Goal: Task Accomplishment & Management: Manage account settings

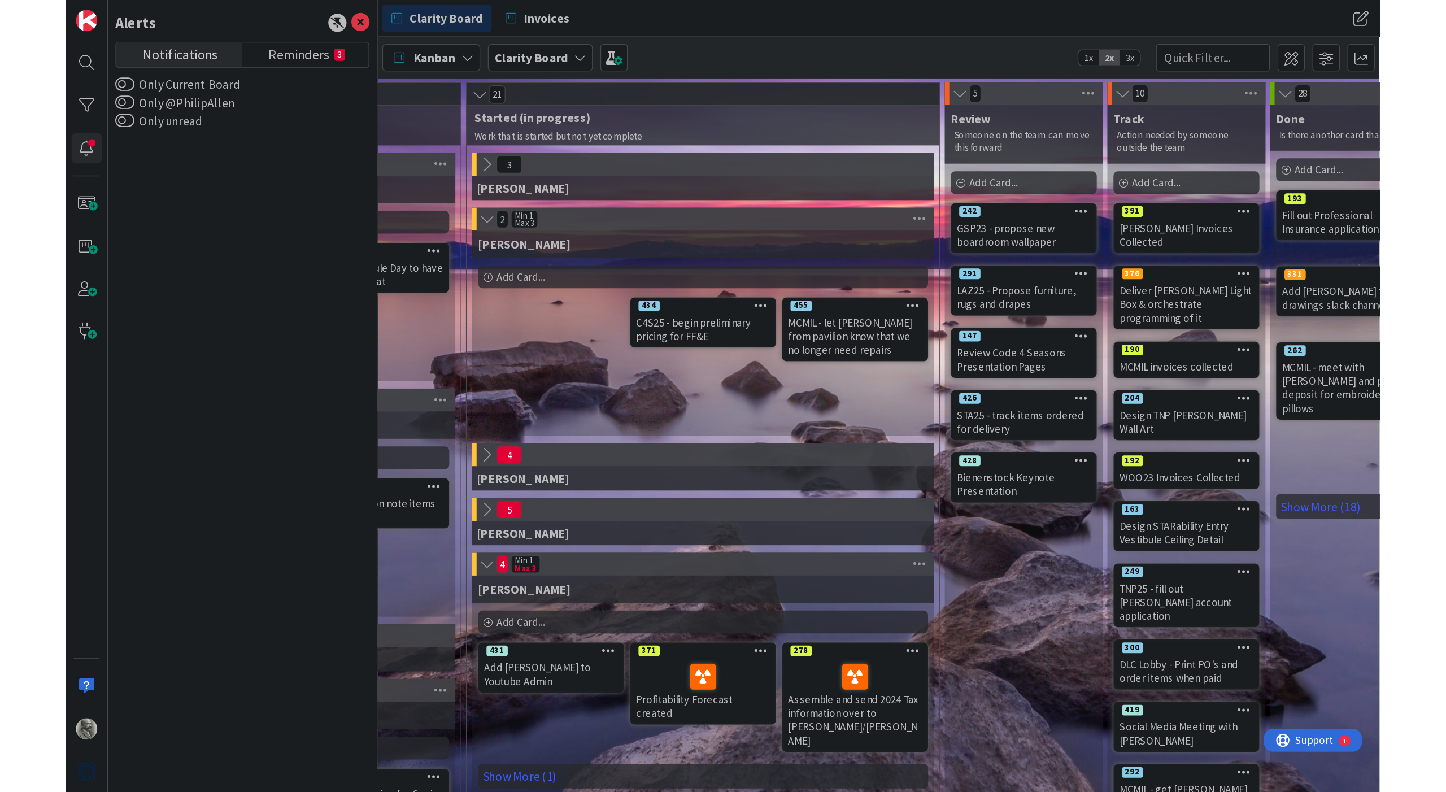
scroll to position [0, 876]
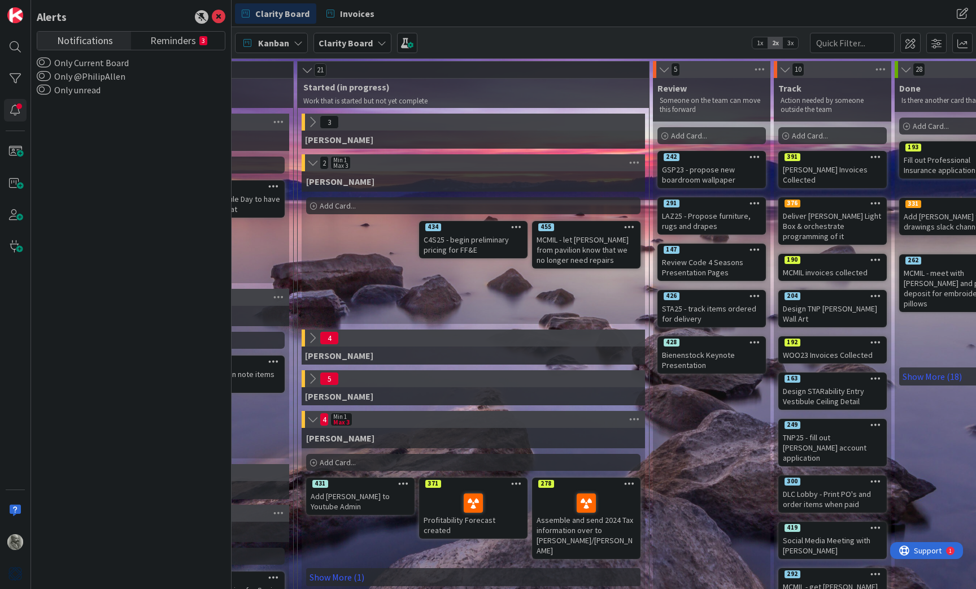
click at [315, 123] on icon at bounding box center [312, 122] width 12 height 12
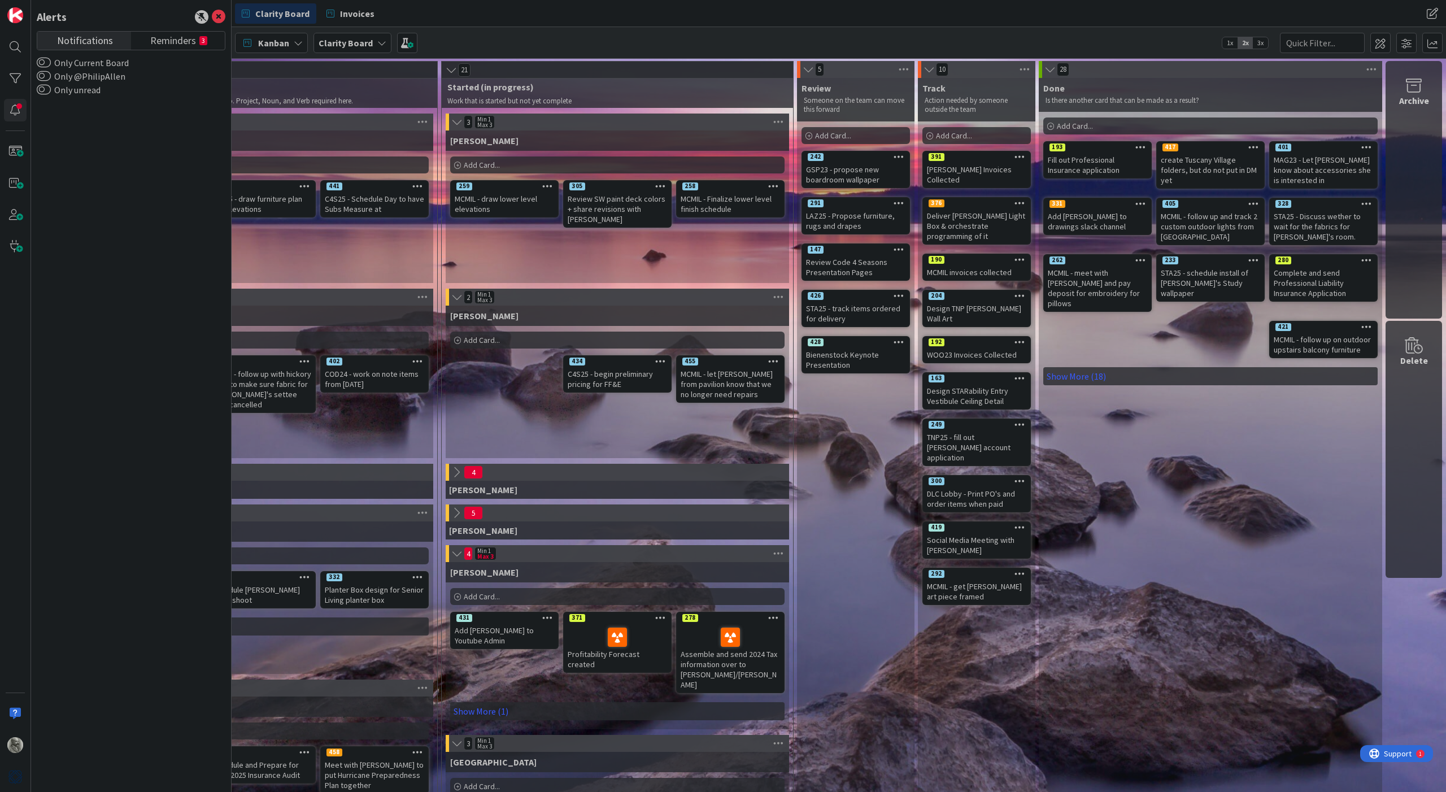
scroll to position [0, 732]
click at [458, 471] on icon at bounding box center [456, 472] width 12 height 12
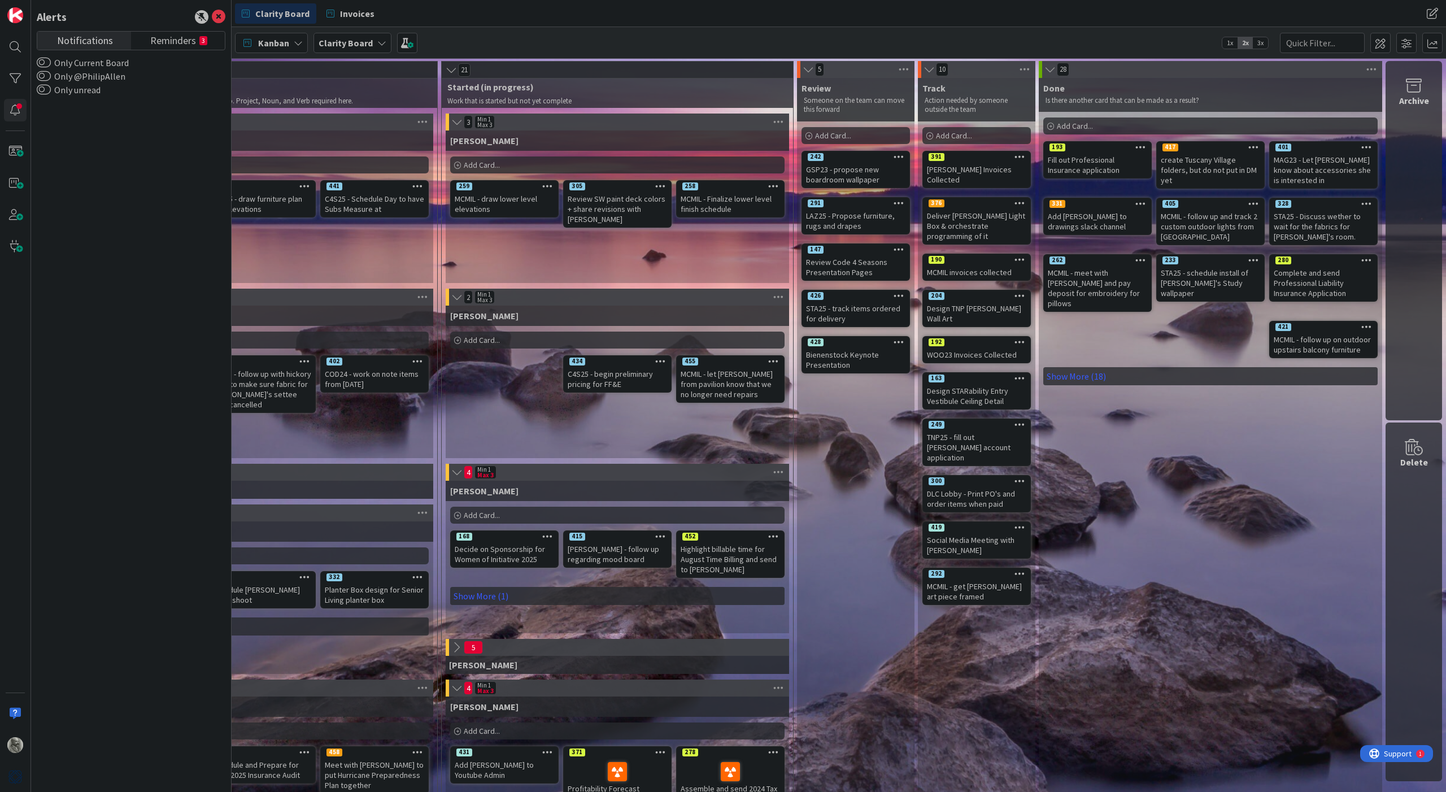
click at [457, 588] on icon at bounding box center [456, 647] width 12 height 12
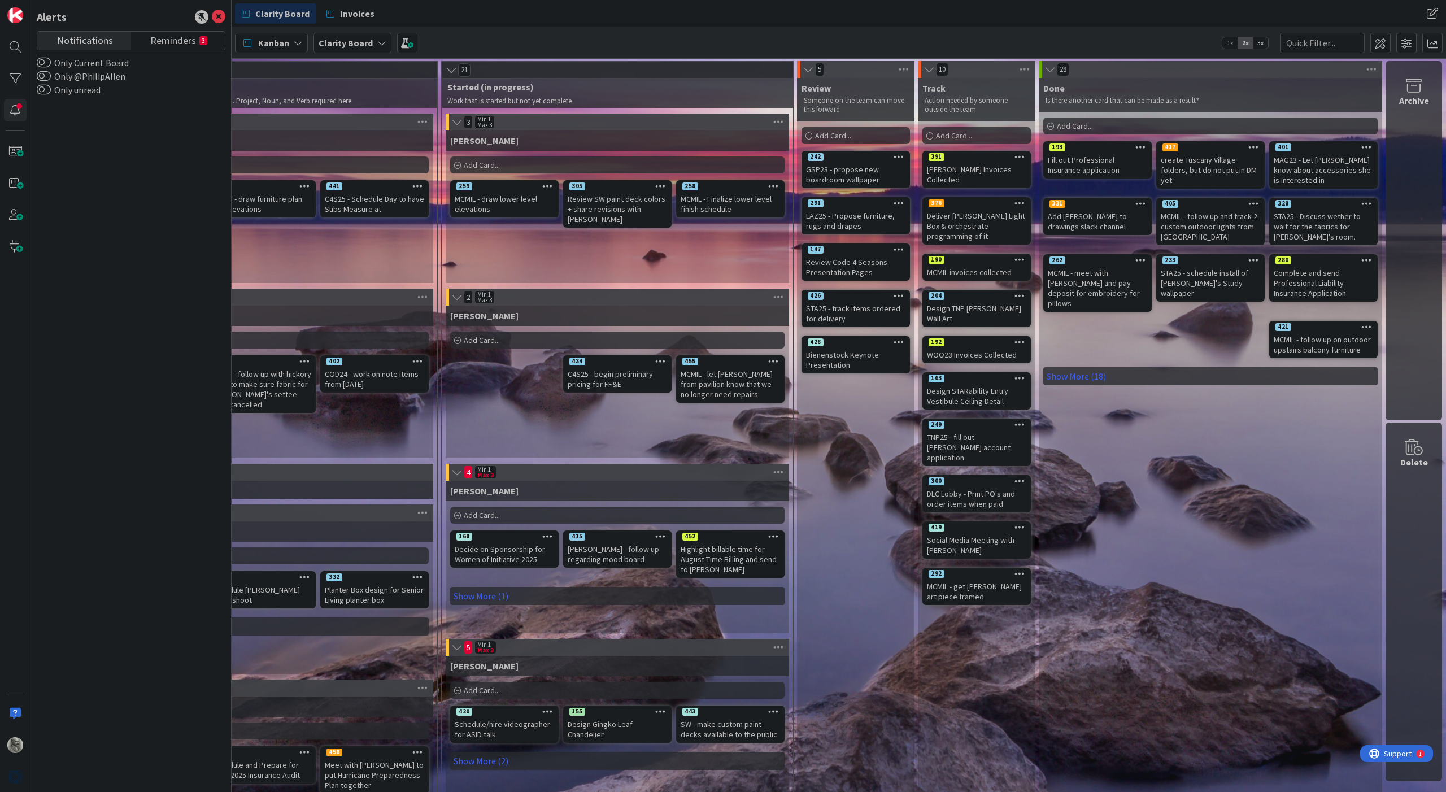
click at [458, 473] on icon at bounding box center [457, 472] width 12 height 11
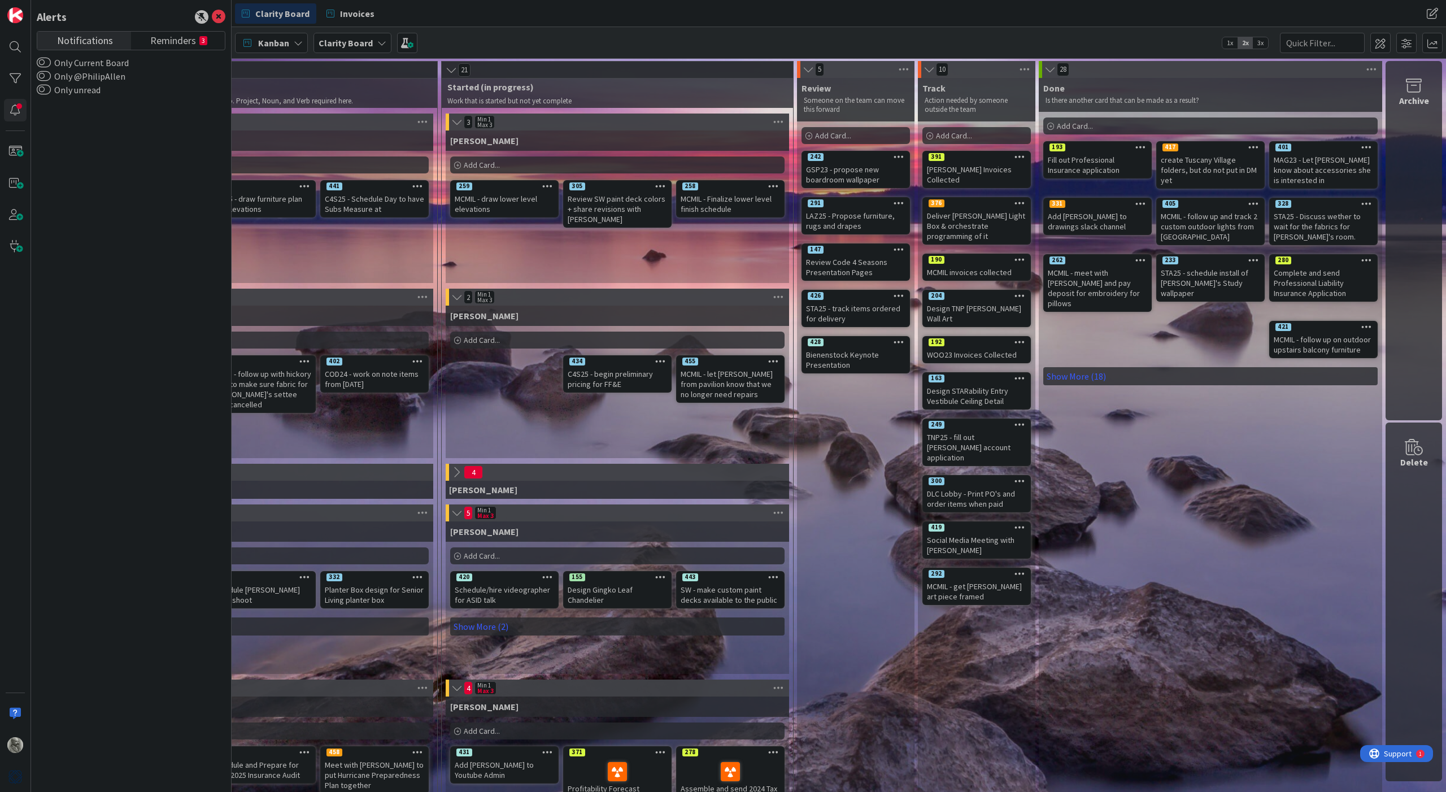
click at [459, 588] on icon at bounding box center [457, 688] width 12 height 11
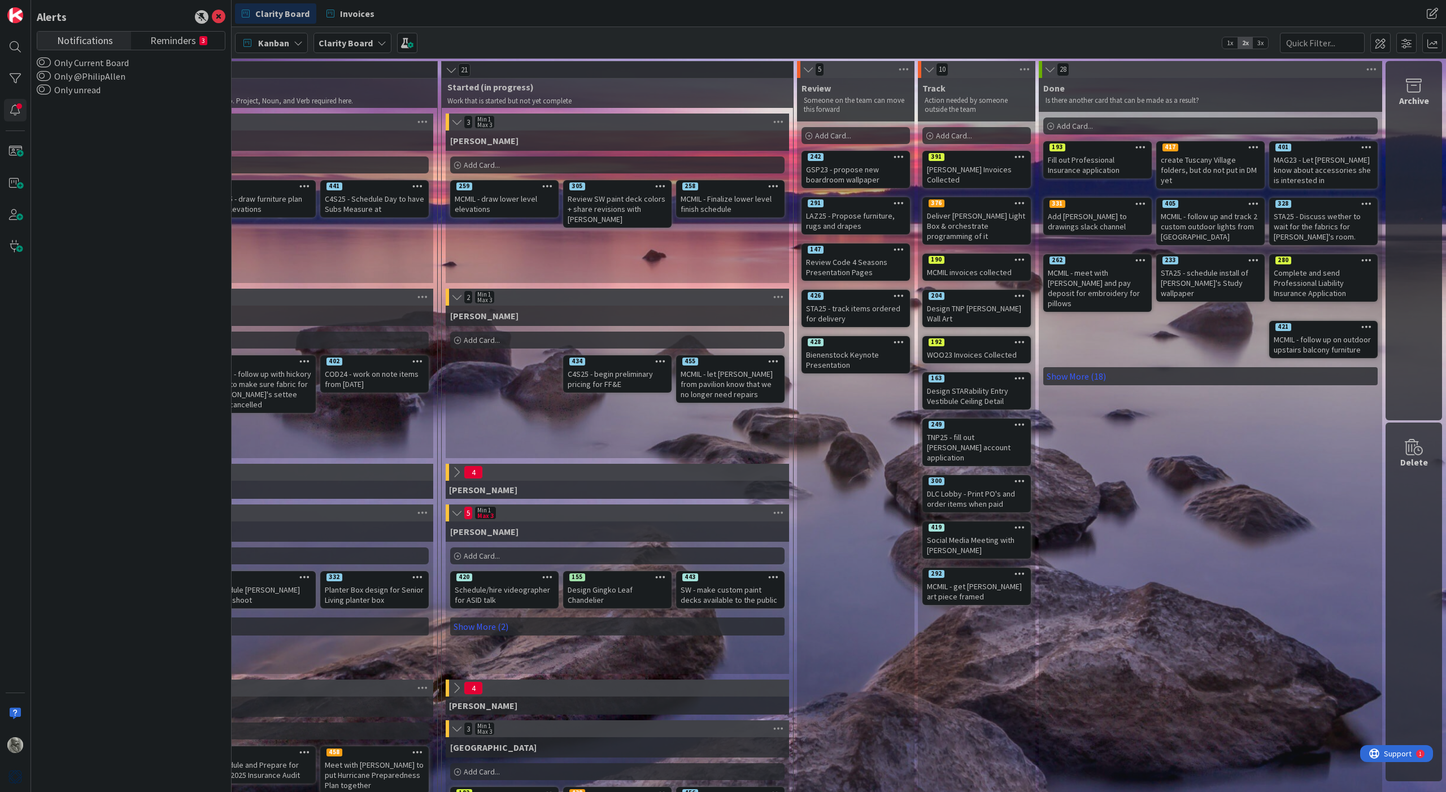
click at [456, 472] on icon at bounding box center [456, 472] width 12 height 12
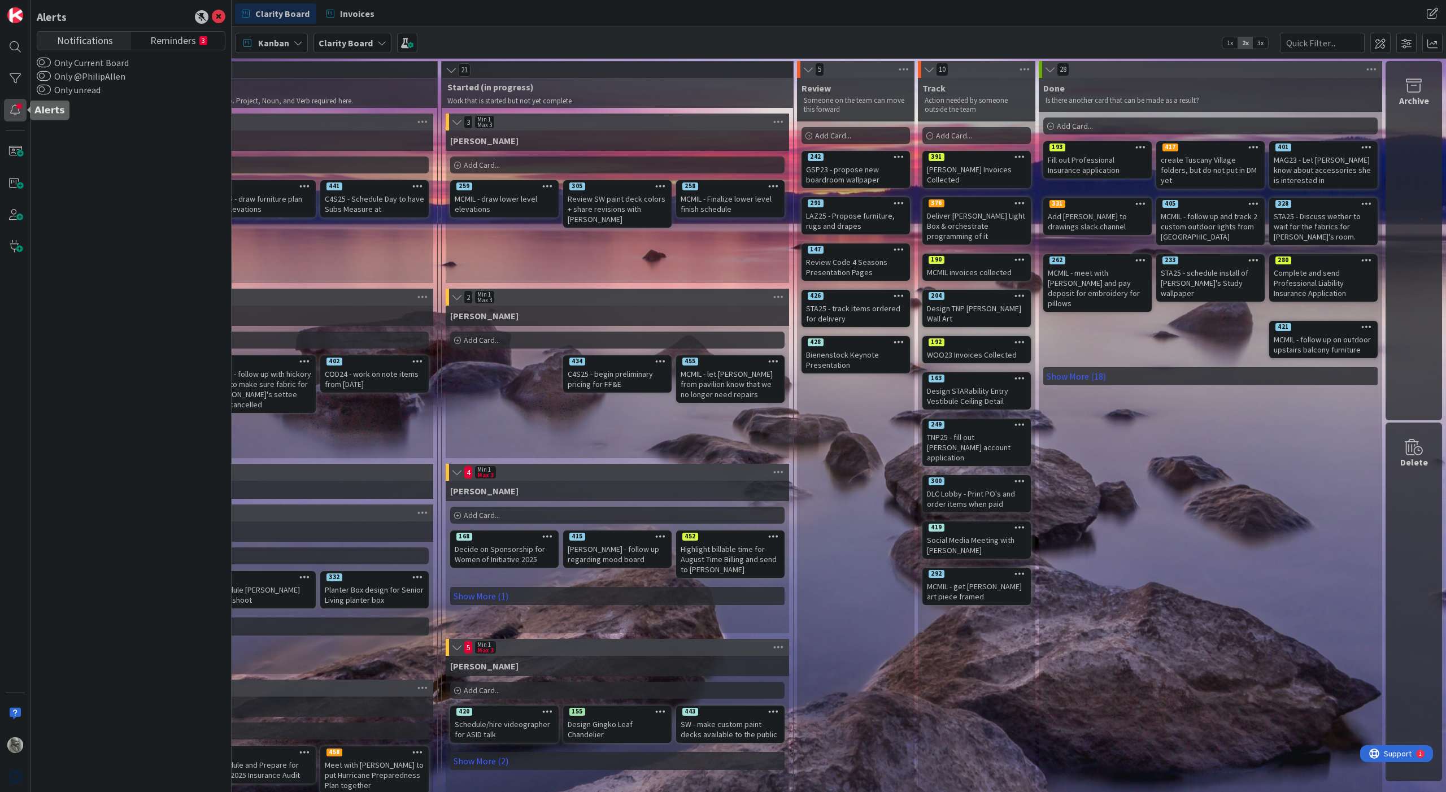
click at [16, 110] on div at bounding box center [15, 110] width 23 height 23
click at [178, 44] on span "Reminders" at bounding box center [173, 40] width 46 height 16
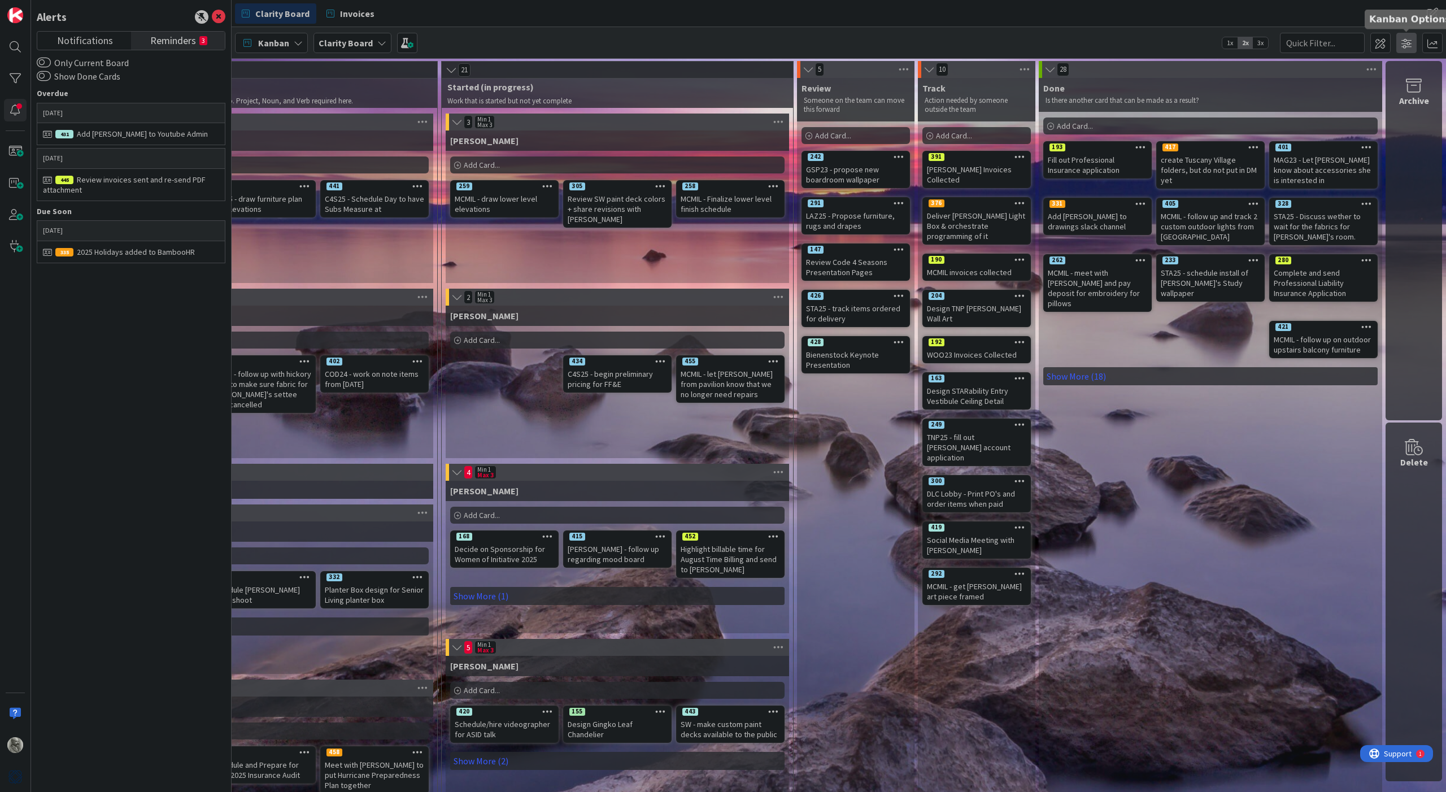
click at [976, 44] on span at bounding box center [1407, 43] width 20 height 20
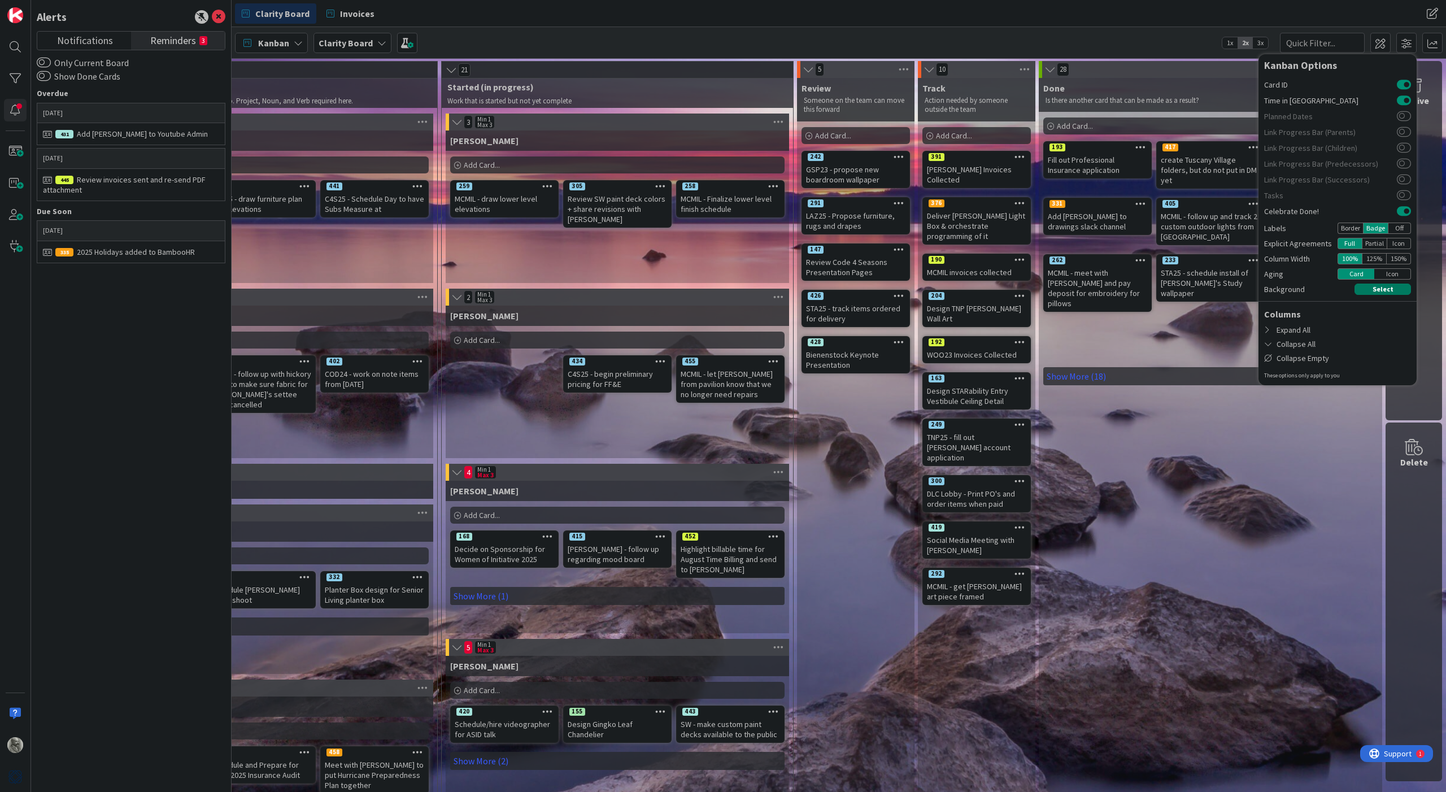
click at [976, 290] on button "Select" at bounding box center [1383, 289] width 57 height 11
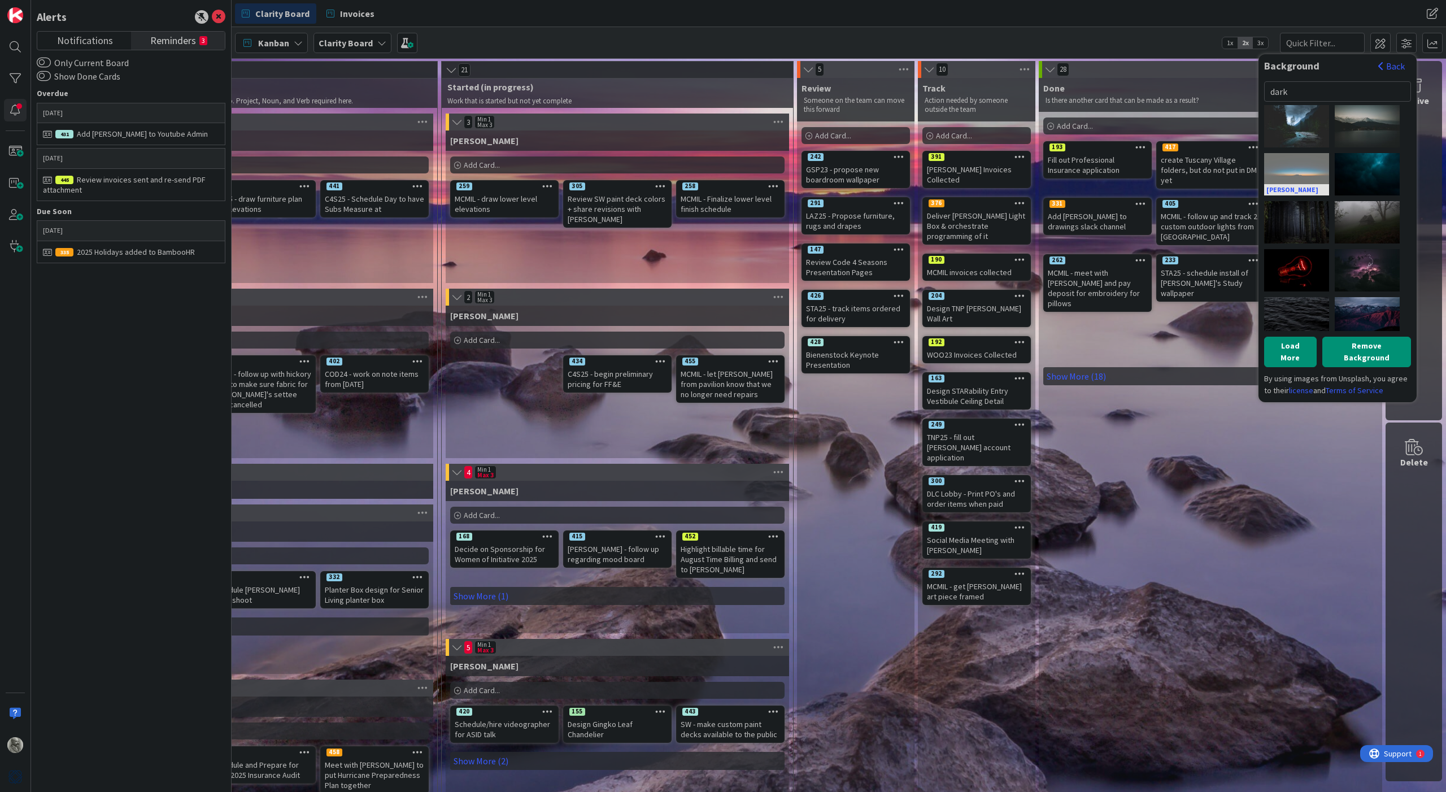
type input "dark"
click at [976, 177] on div "[PERSON_NAME]" at bounding box center [1297, 174] width 65 height 42
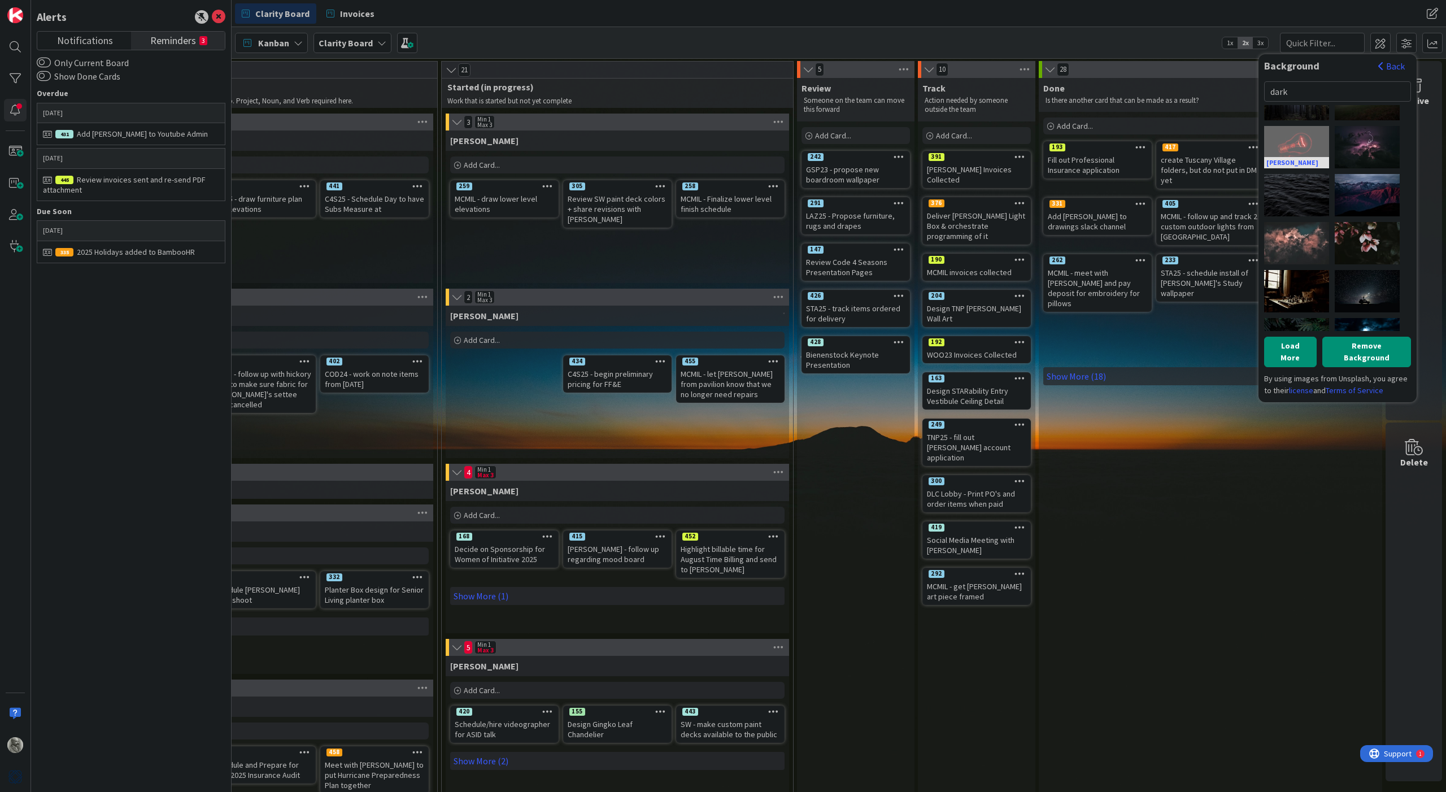
scroll to position [132, 0]
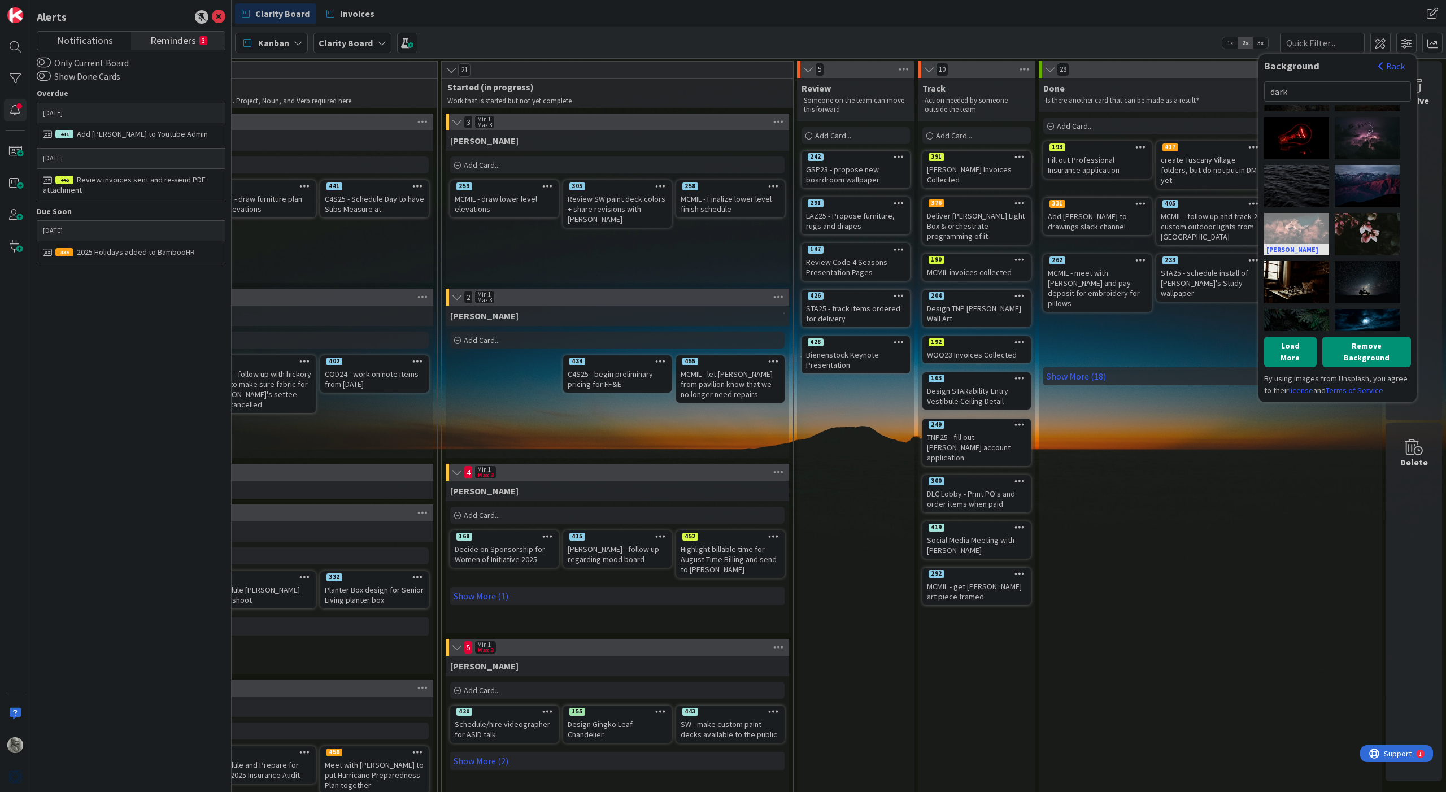
click at [976, 236] on div "[PERSON_NAME]" at bounding box center [1297, 234] width 65 height 42
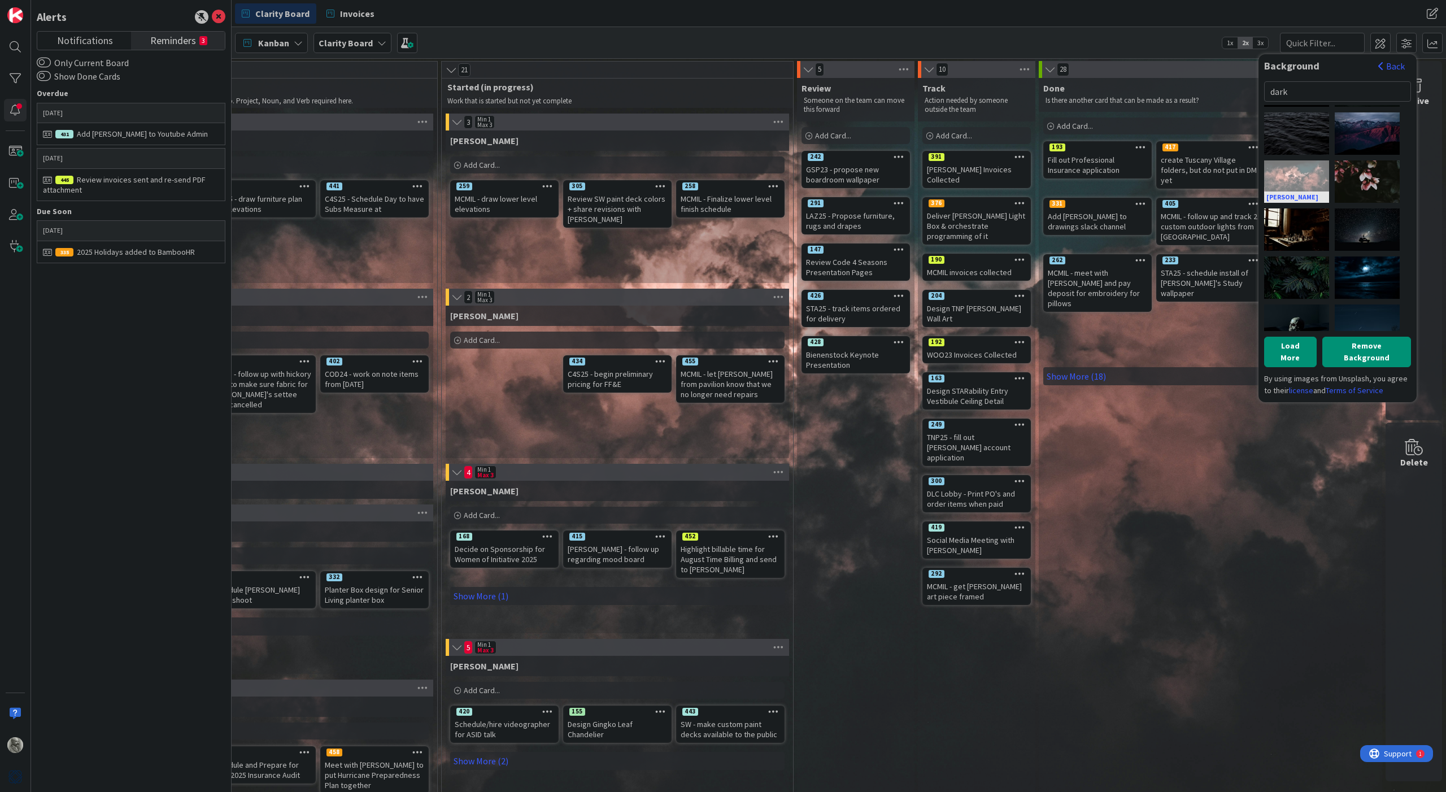
scroll to position [187, 0]
click at [976, 277] on div "[PERSON_NAME]" at bounding box center [1367, 275] width 65 height 42
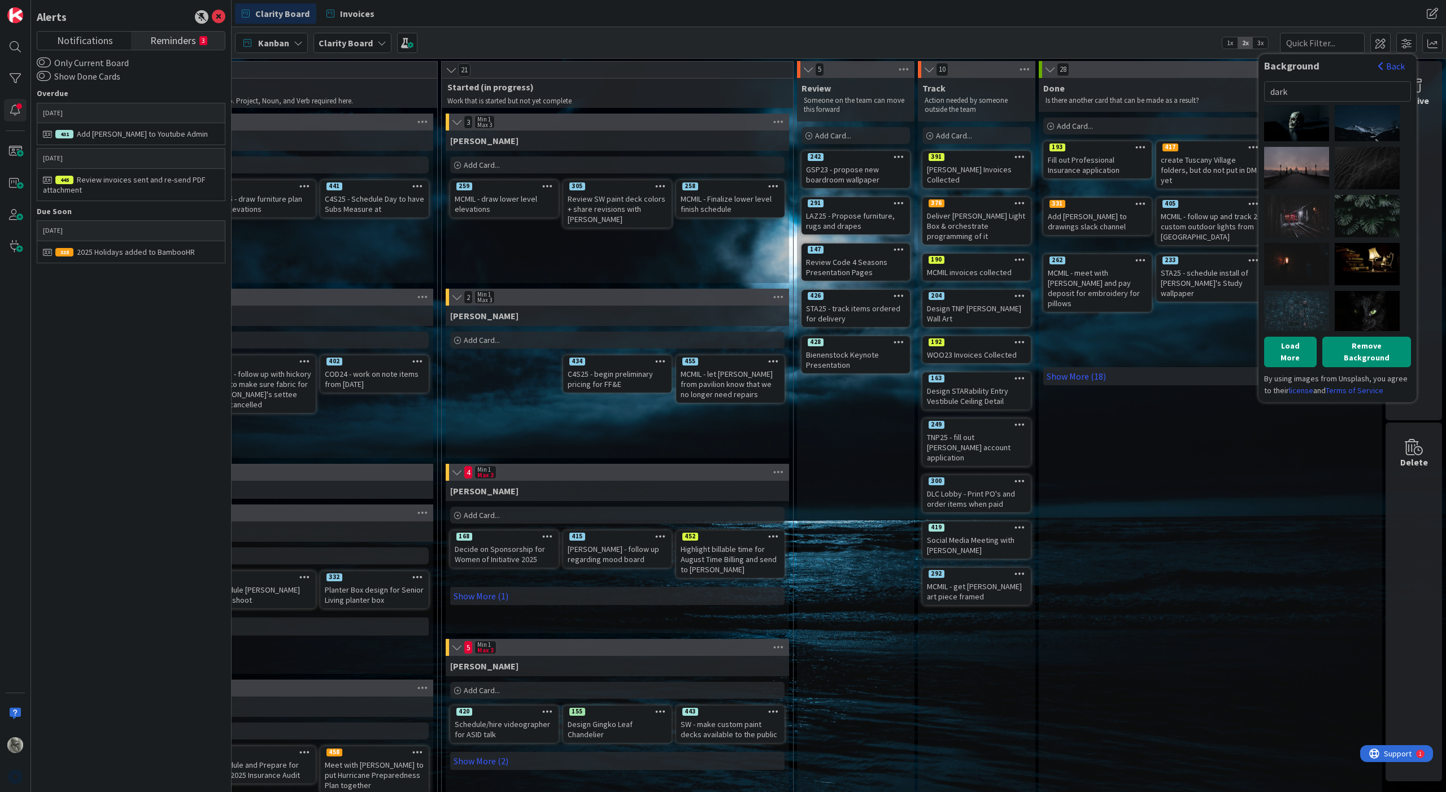
scroll to position [392, 0]
click at [976, 218] on div "[PERSON_NAME]" at bounding box center [1367, 214] width 65 height 42
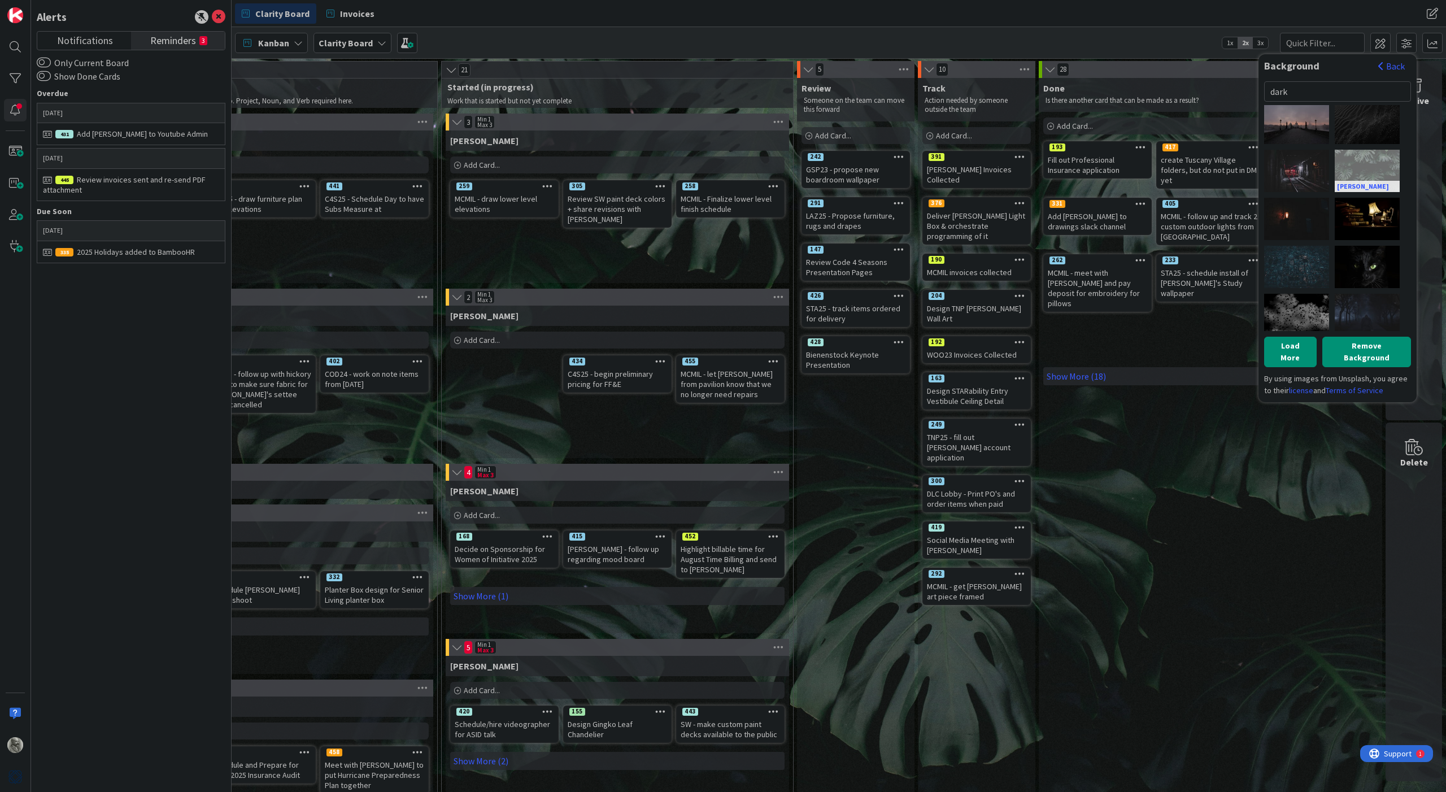
scroll to position [440, 0]
click at [976, 259] on div "[PERSON_NAME]" at bounding box center [1297, 262] width 65 height 42
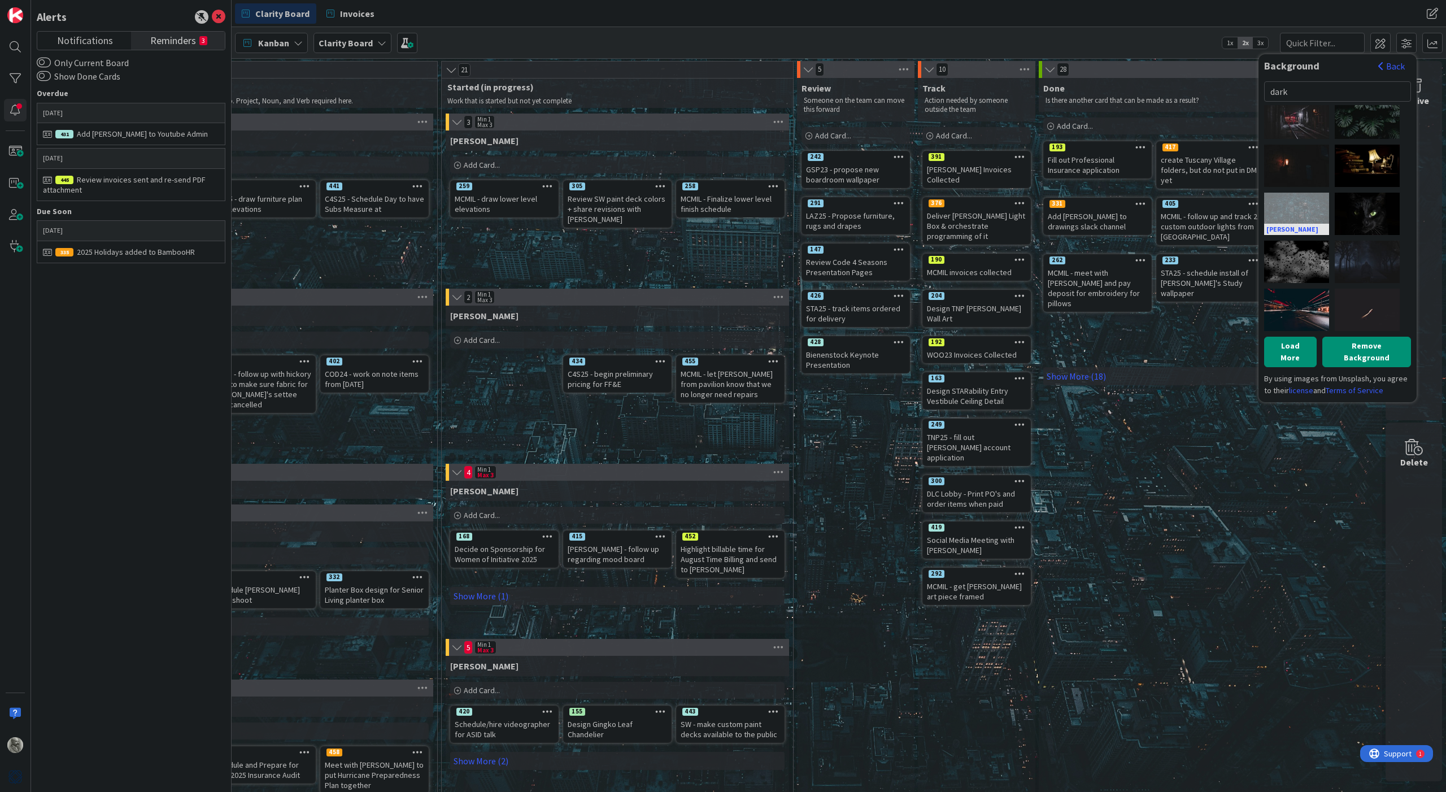
scroll to position [489, 0]
click at [976, 311] on div "[PERSON_NAME]" at bounding box center [1367, 310] width 65 height 42
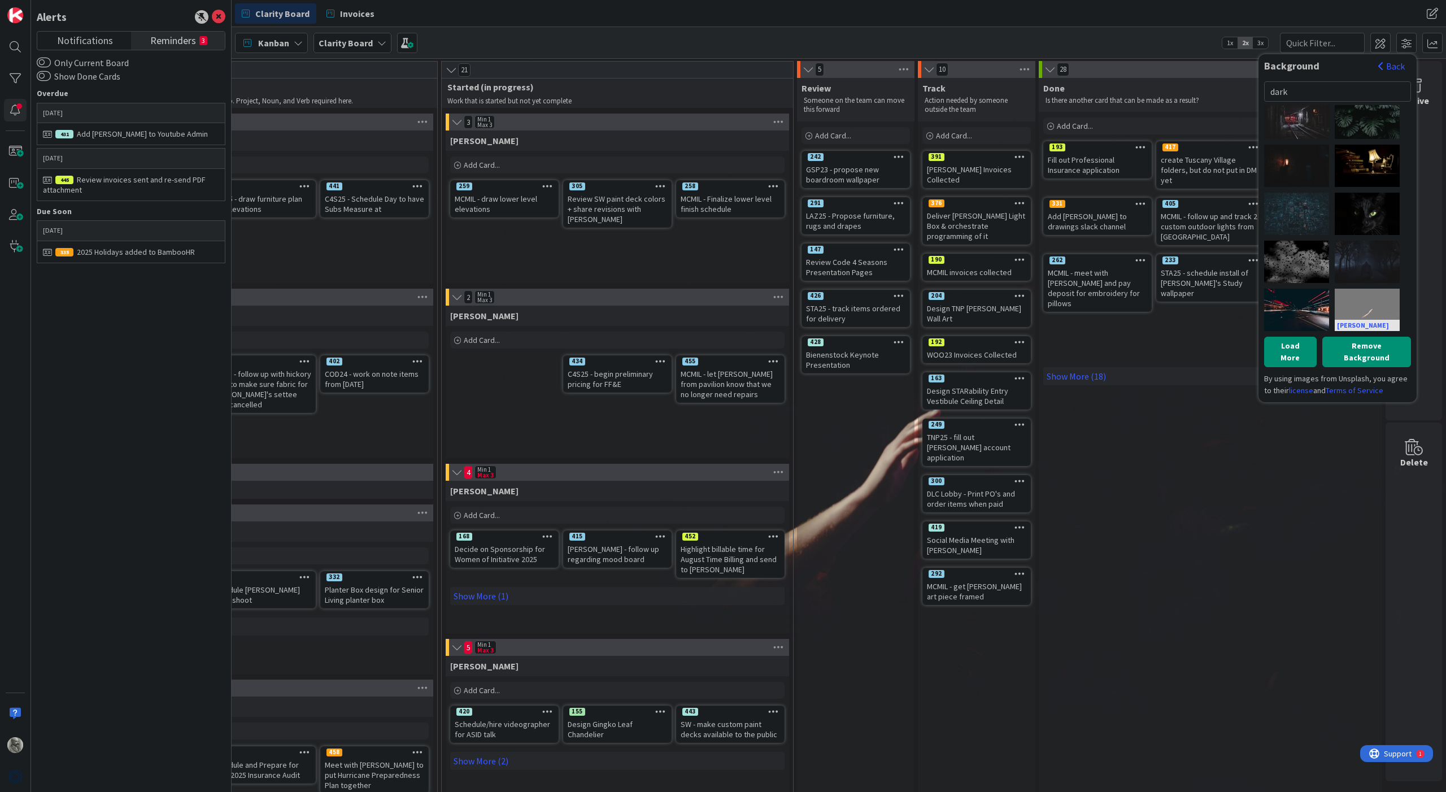
scroll to position [380, 0]
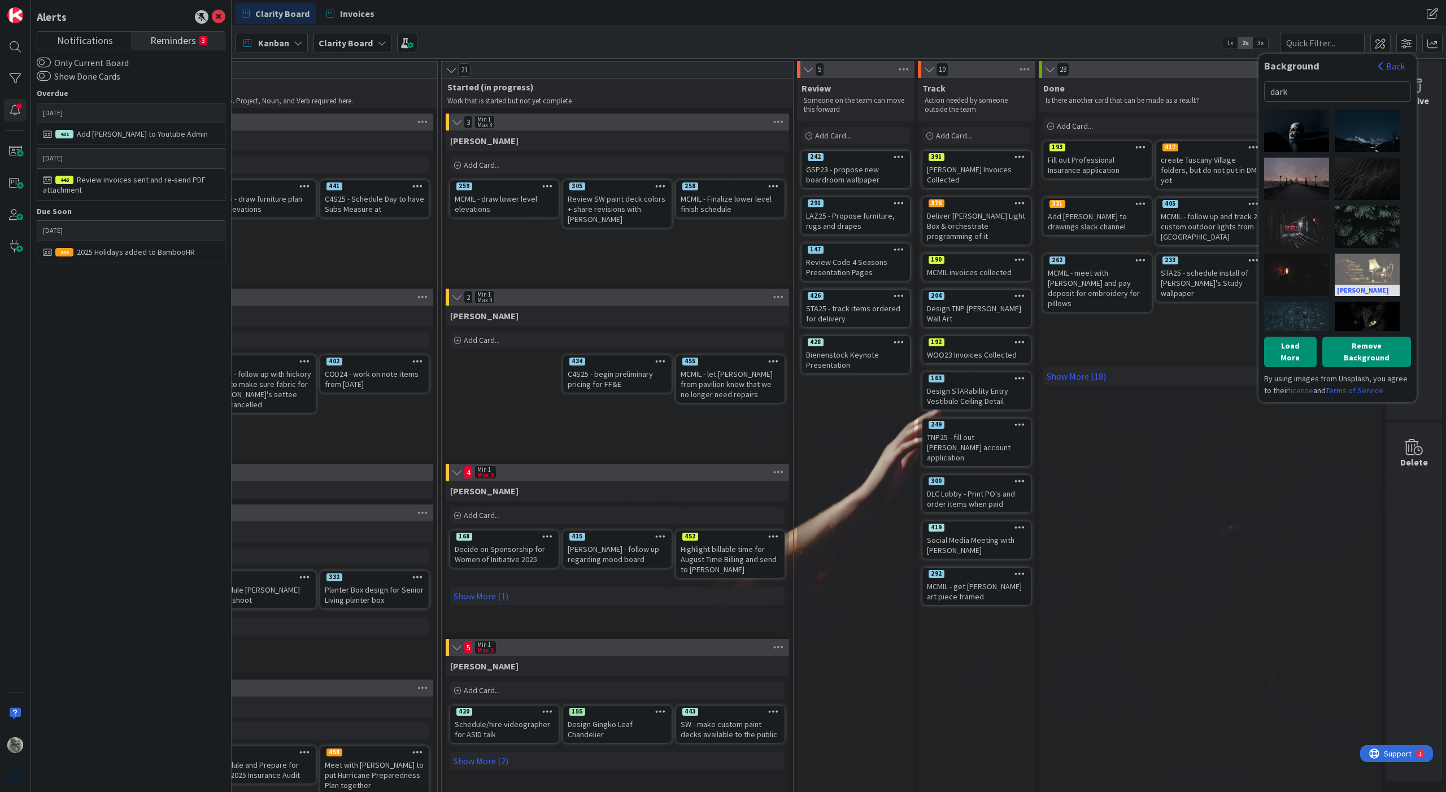
click at [976, 278] on div "[PERSON_NAME]" at bounding box center [1367, 275] width 65 height 42
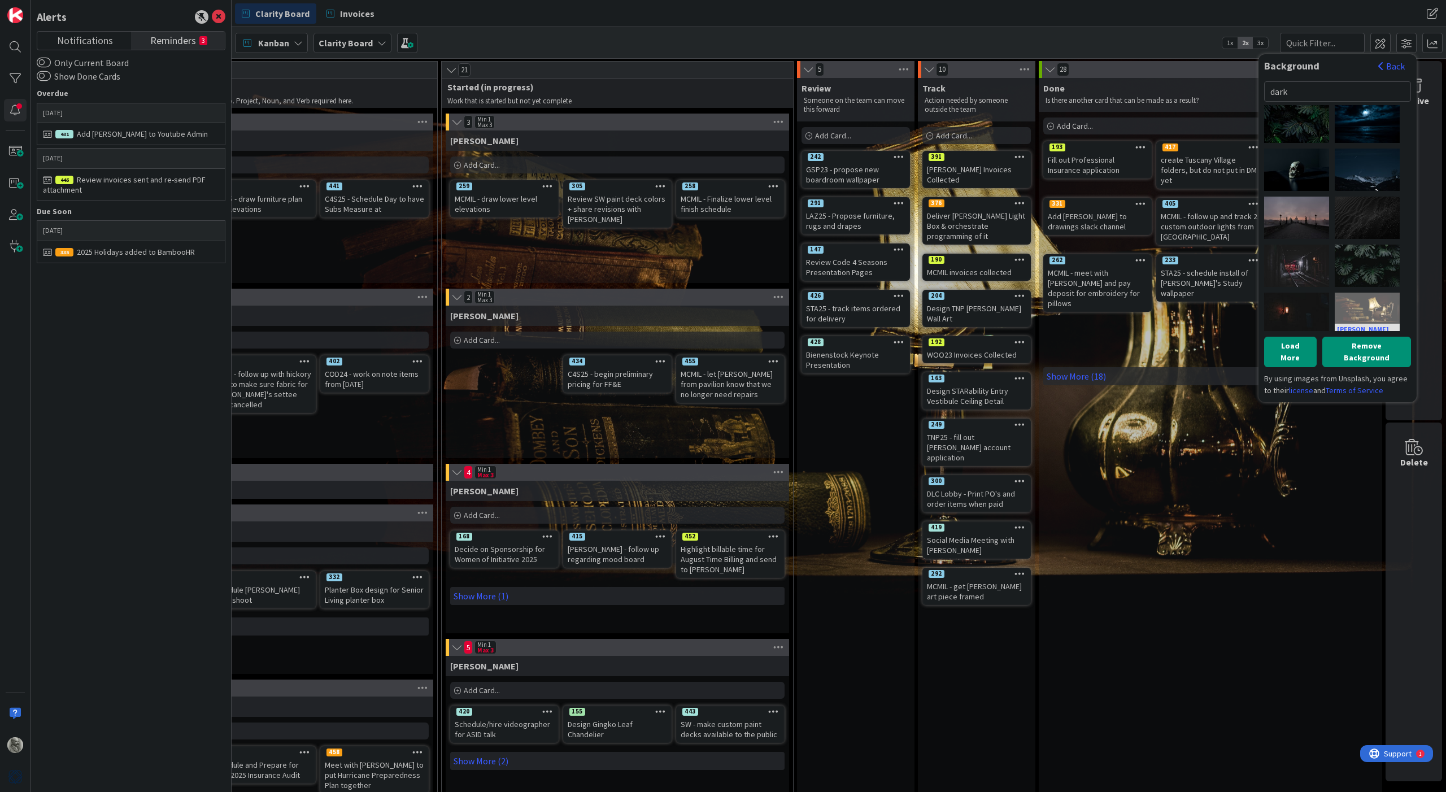
scroll to position [331, 0]
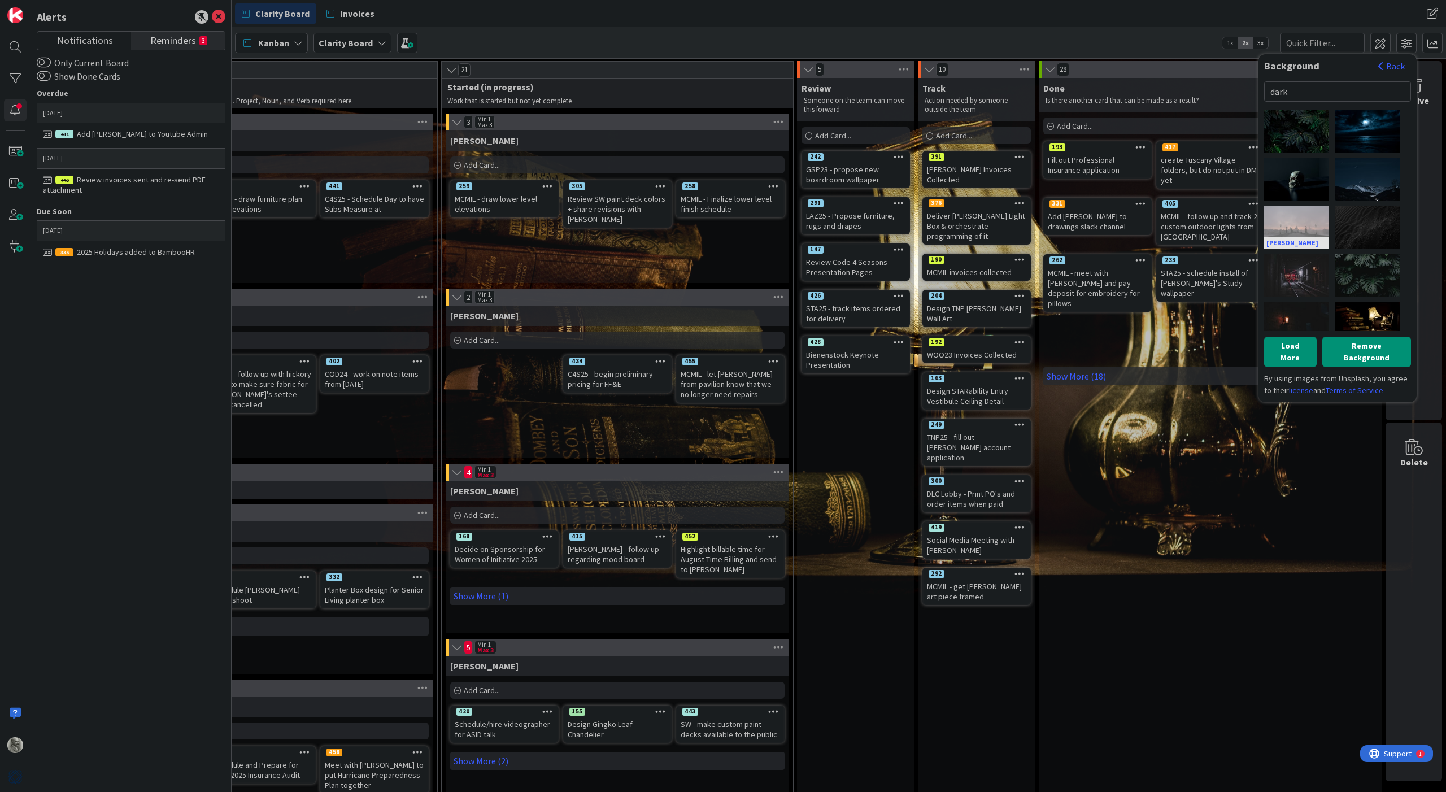
click at [976, 233] on div "[PERSON_NAME]" at bounding box center [1297, 227] width 65 height 42
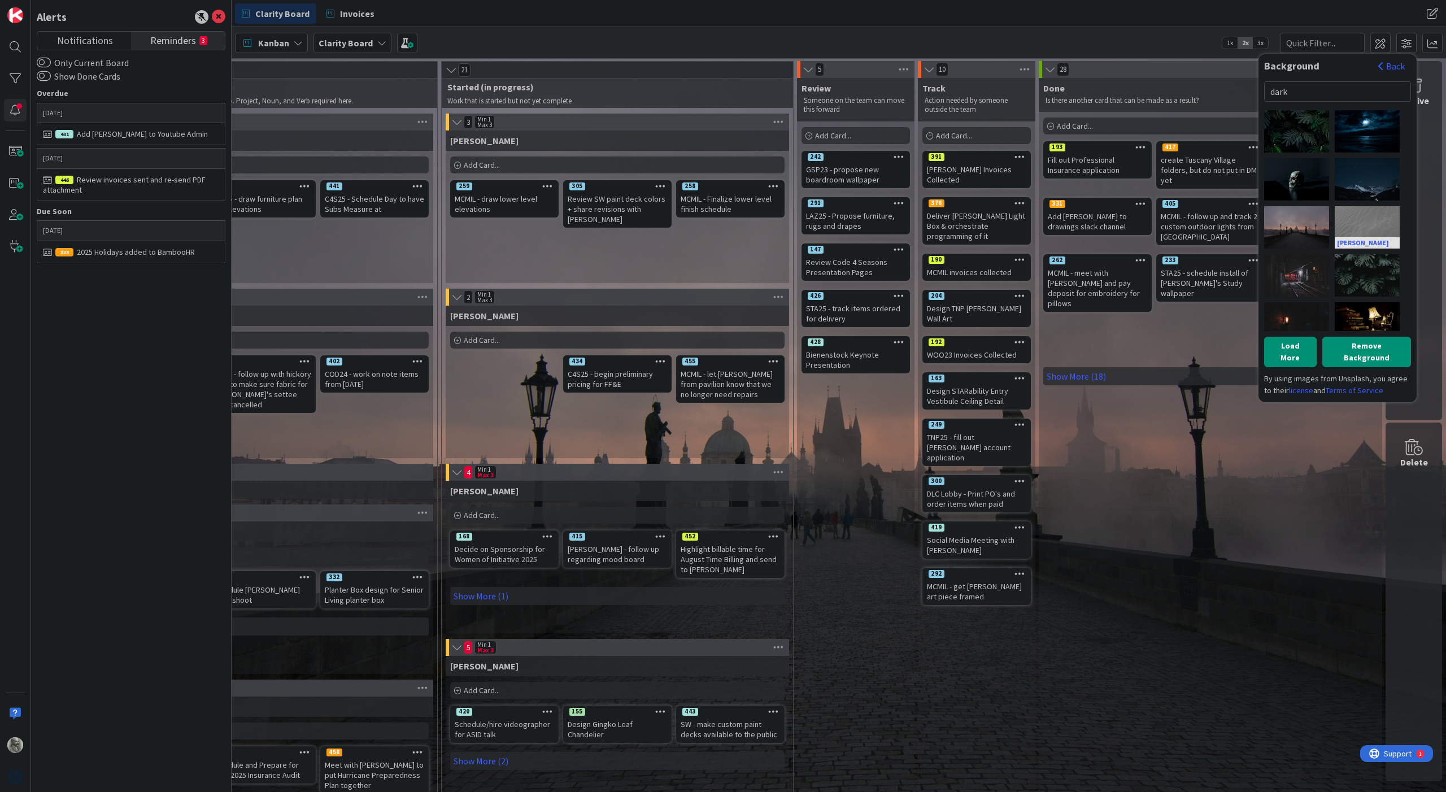
click at [976, 227] on div "[PERSON_NAME]" at bounding box center [1367, 227] width 65 height 42
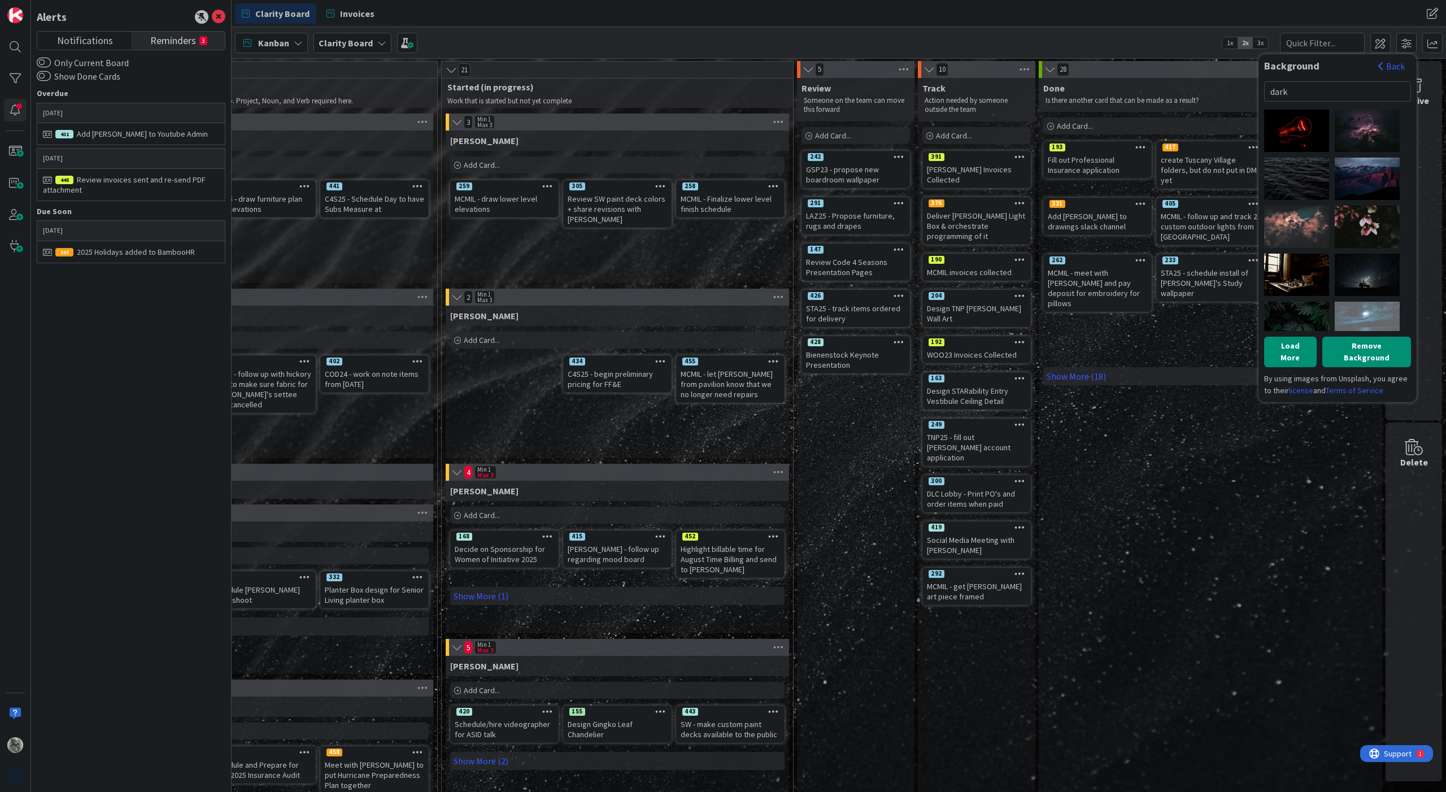
scroll to position [138, 0]
click at [976, 175] on div "[PERSON_NAME]" at bounding box center [1297, 180] width 65 height 42
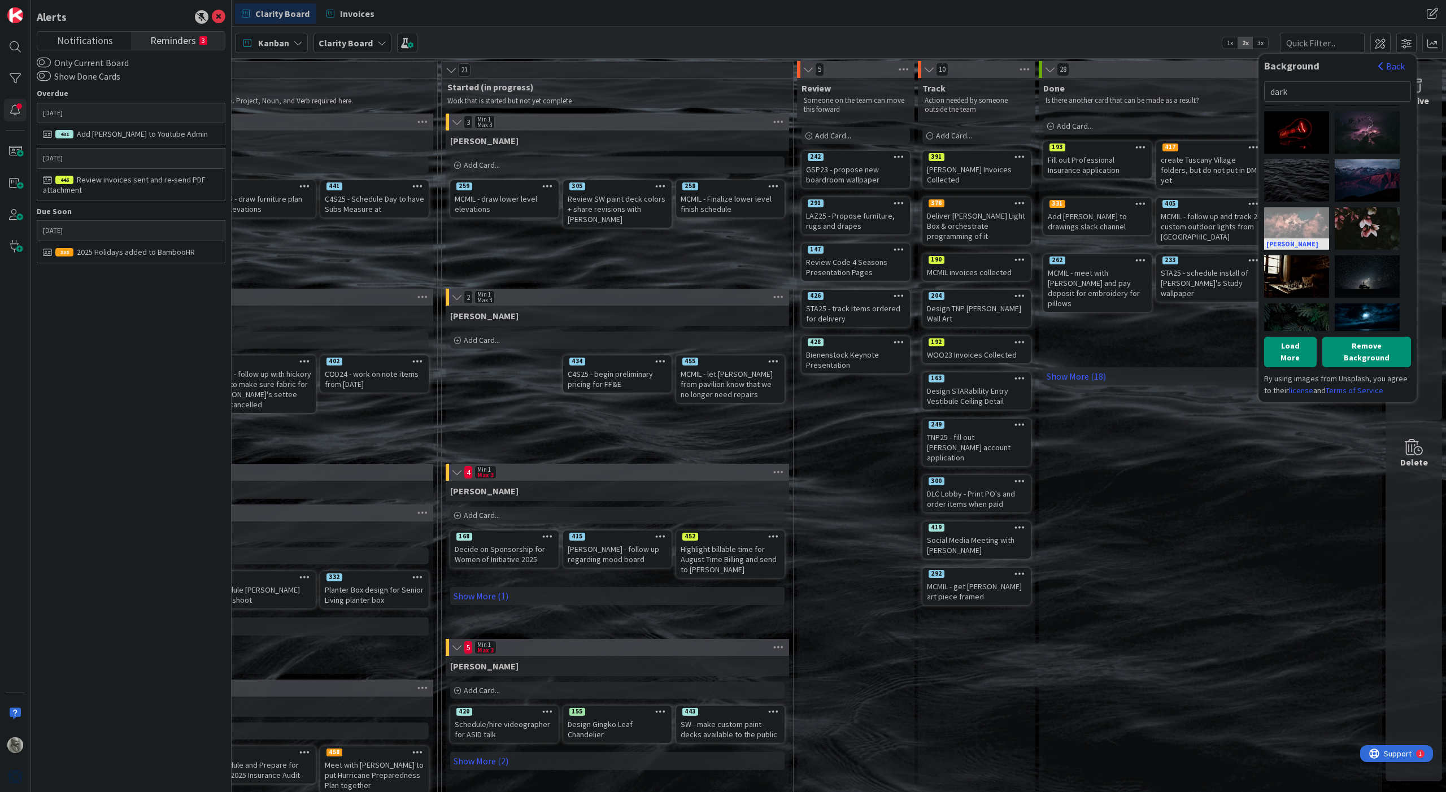
click at [976, 225] on div "[PERSON_NAME]" at bounding box center [1297, 228] width 65 height 42
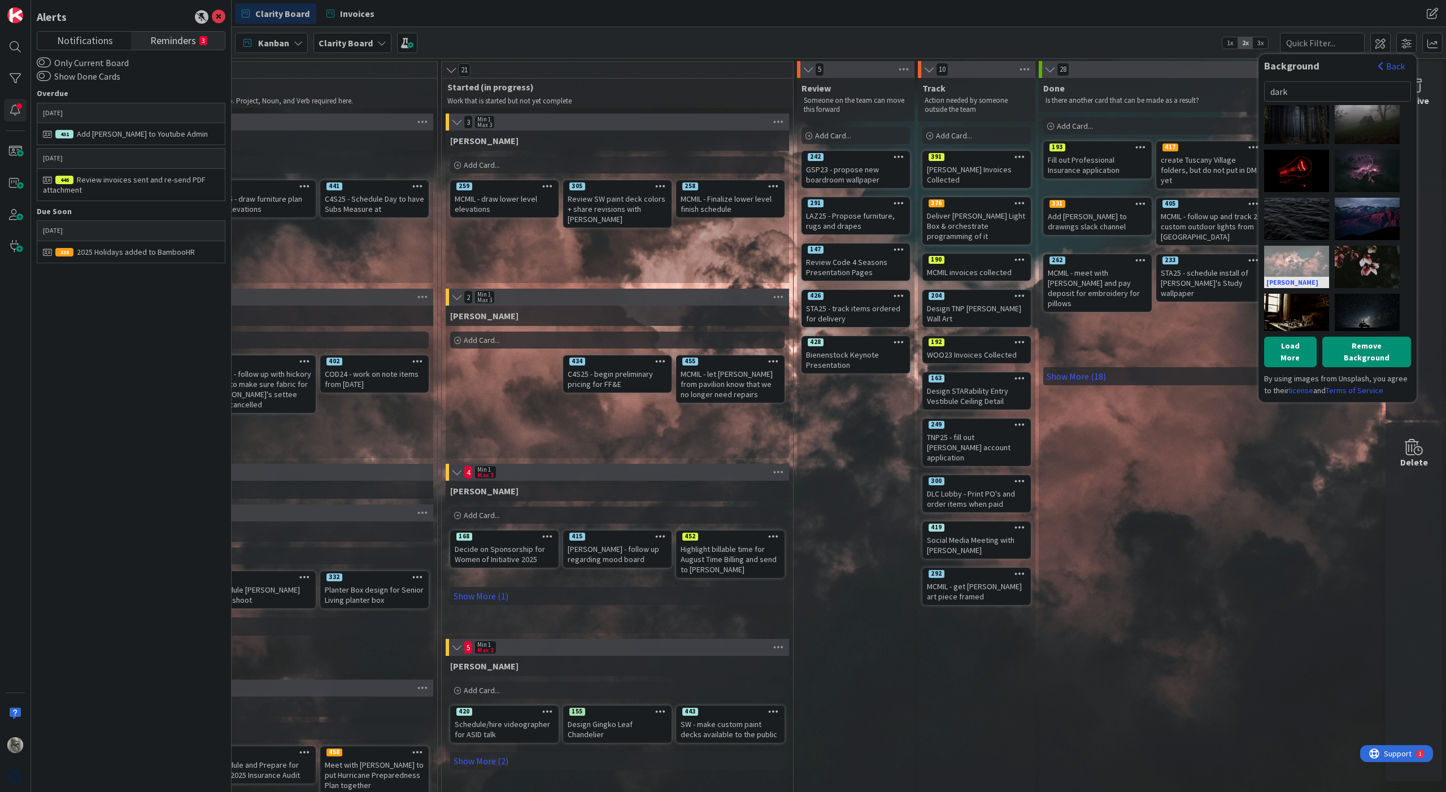
scroll to position [98, 0]
click at [976, 168] on div "[PERSON_NAME]" at bounding box center [1367, 172] width 65 height 42
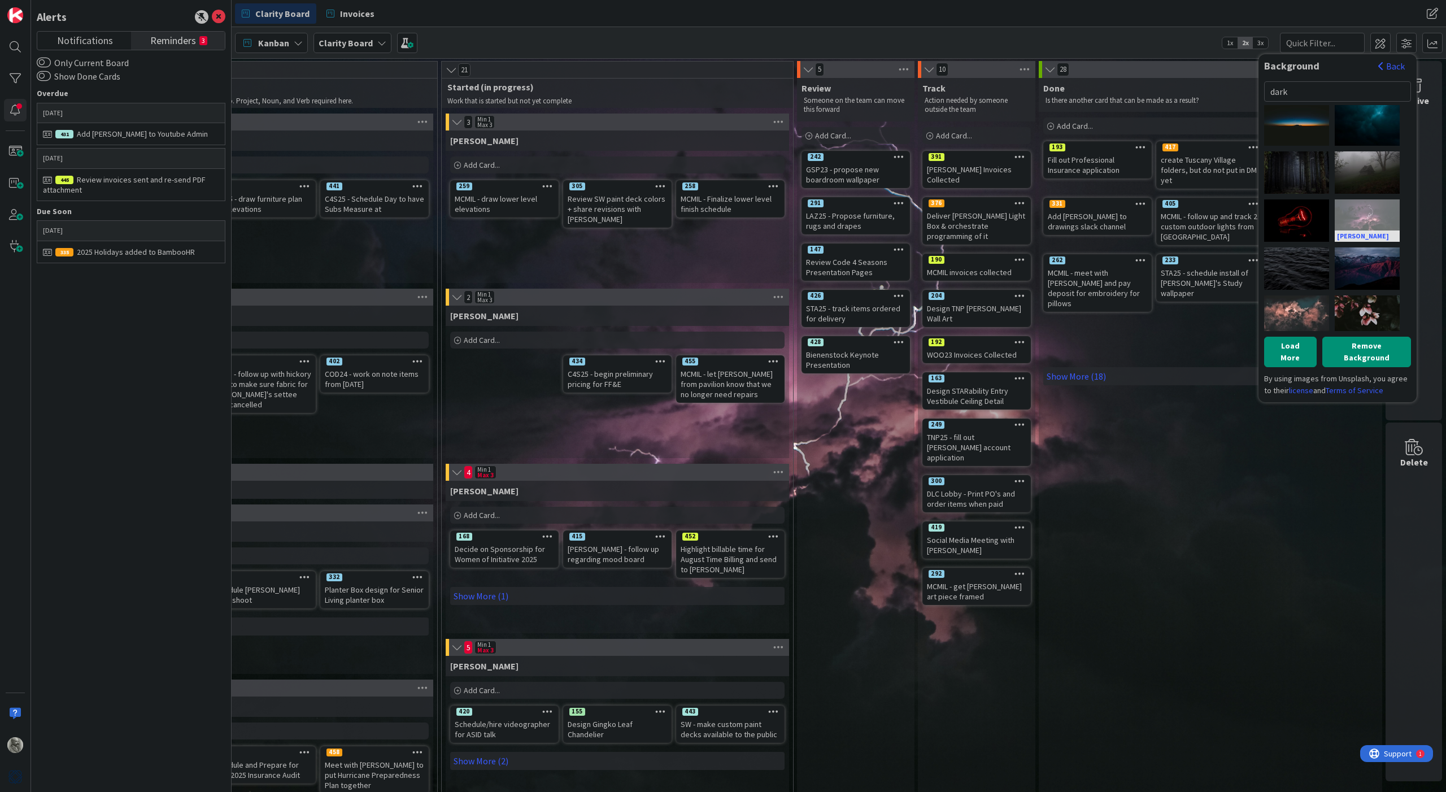
scroll to position [45, 0]
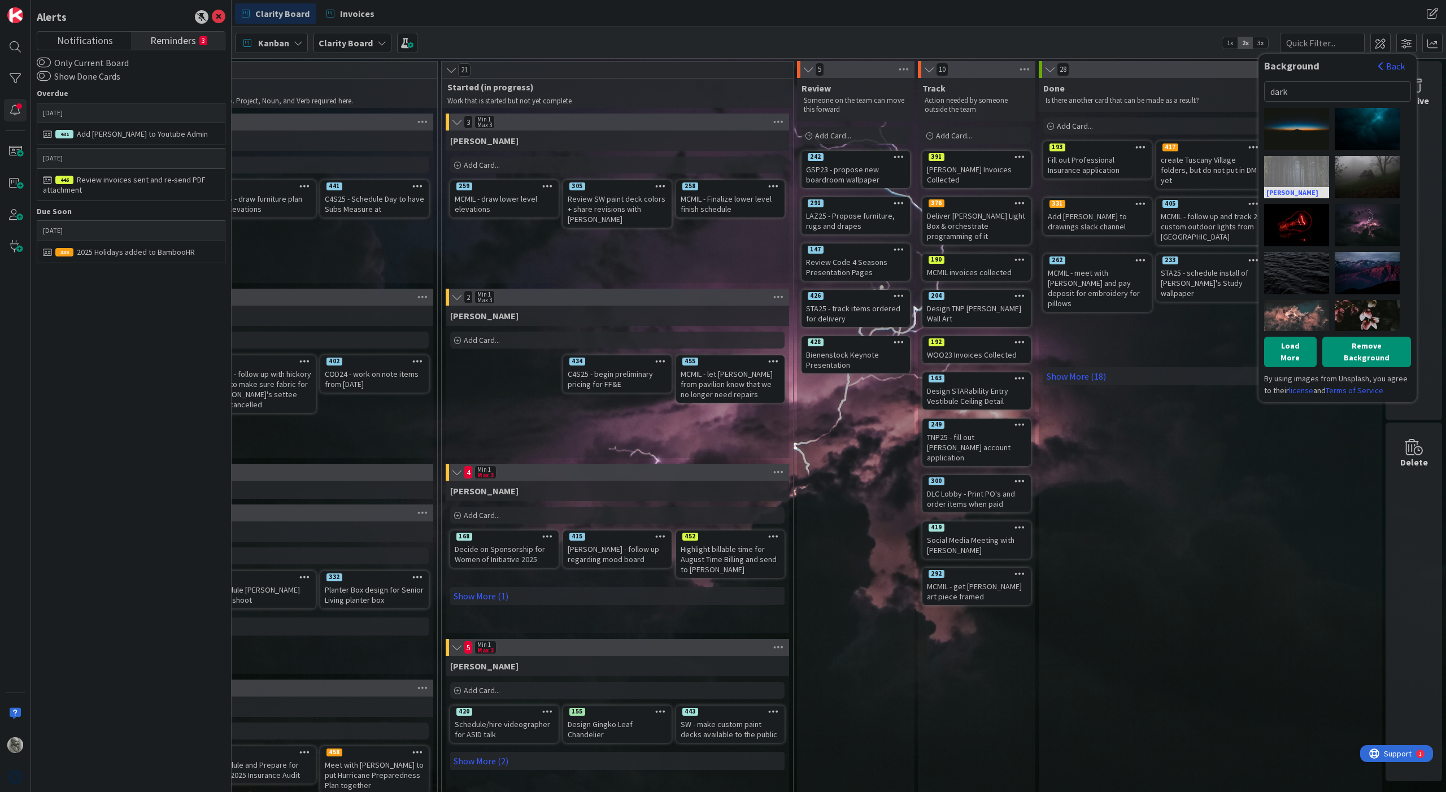
click at [976, 179] on div "[PERSON_NAME]" at bounding box center [1297, 177] width 65 height 42
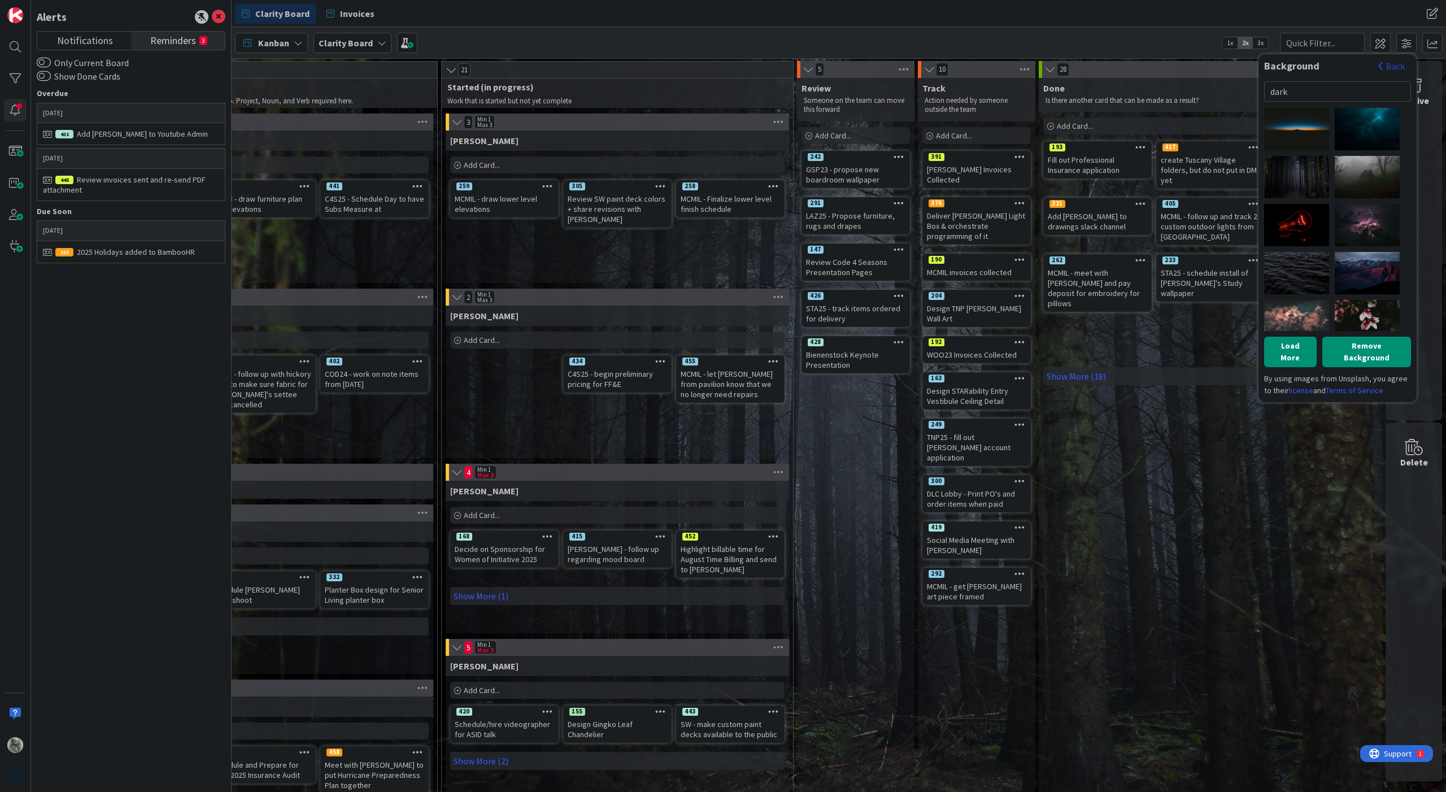
click at [976, 64] on button "Back" at bounding box center [1392, 66] width 28 height 12
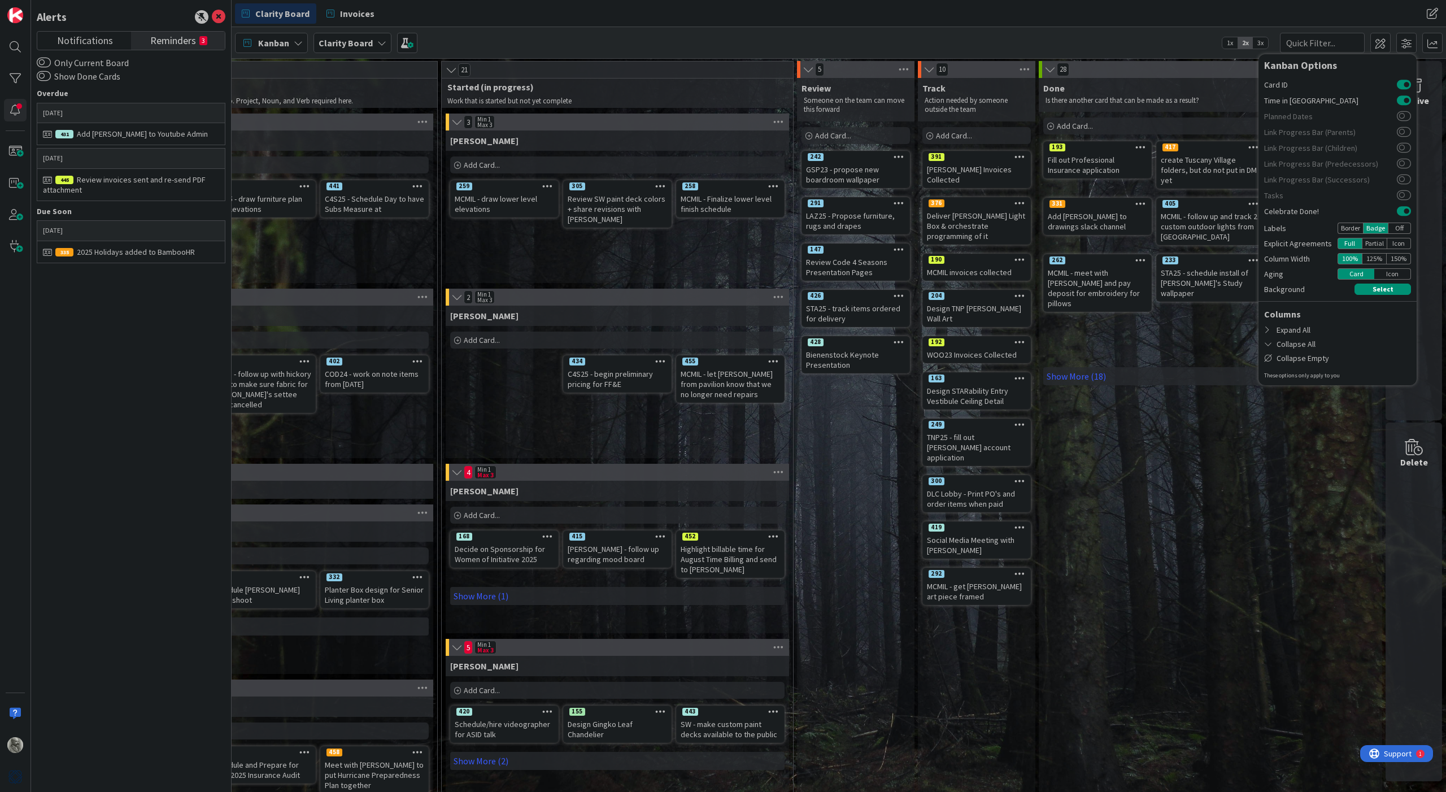
click at [976, 425] on div "Done Is there another card that can be made as a result? Add Card... 401 MAG23 …" at bounding box center [1211, 554] width 344 height 953
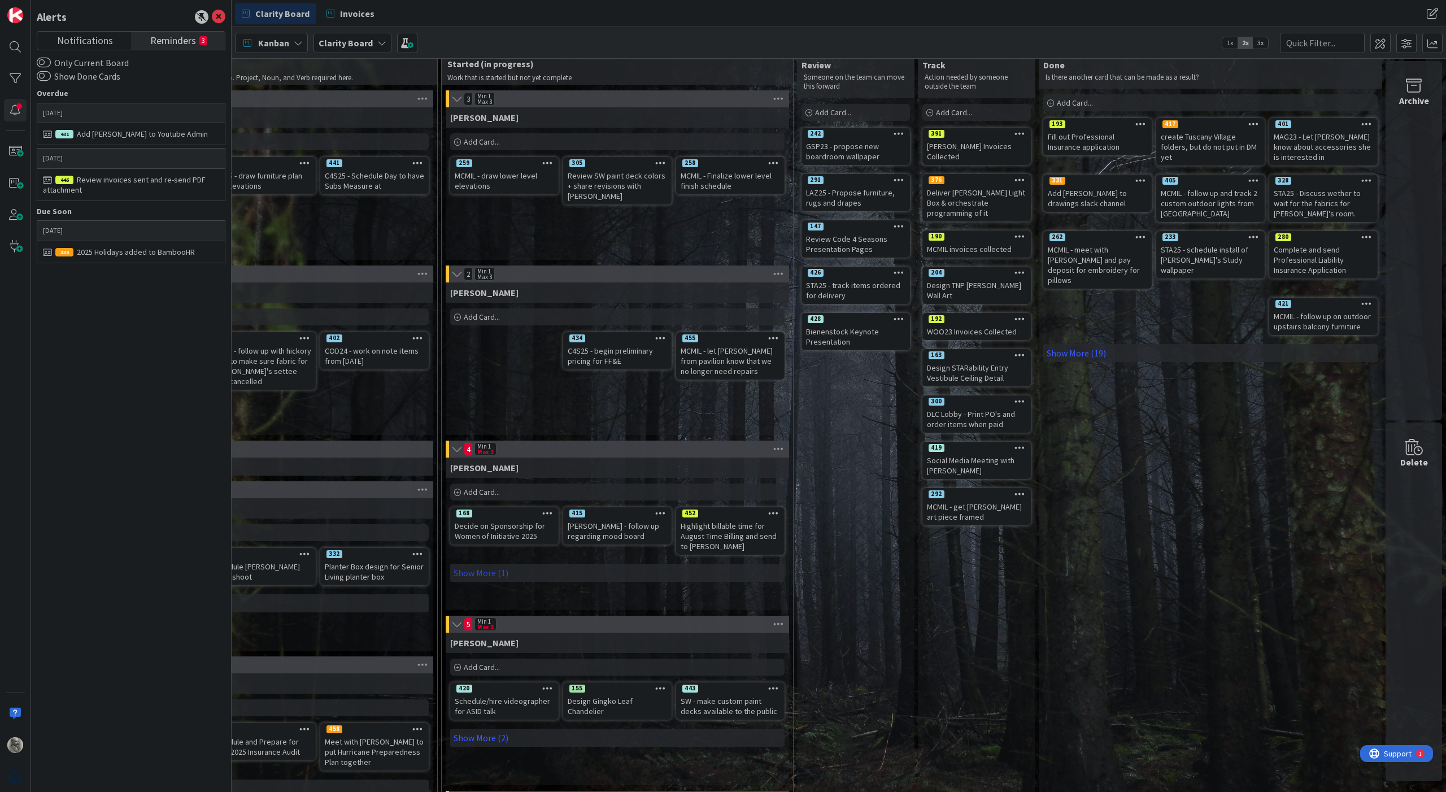
scroll to position [33, 732]
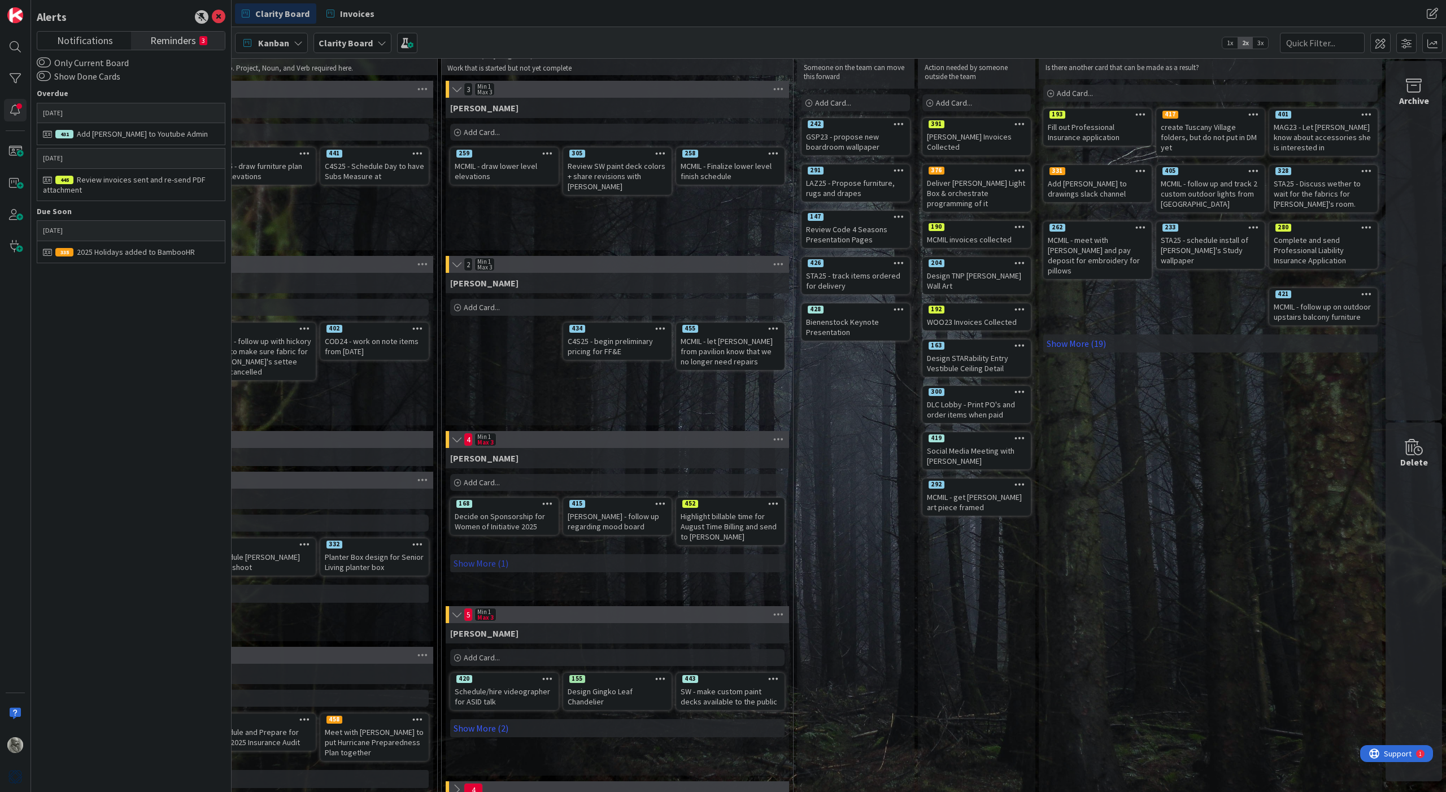
click at [480, 562] on link "Show More (1)" at bounding box center [617, 563] width 334 height 18
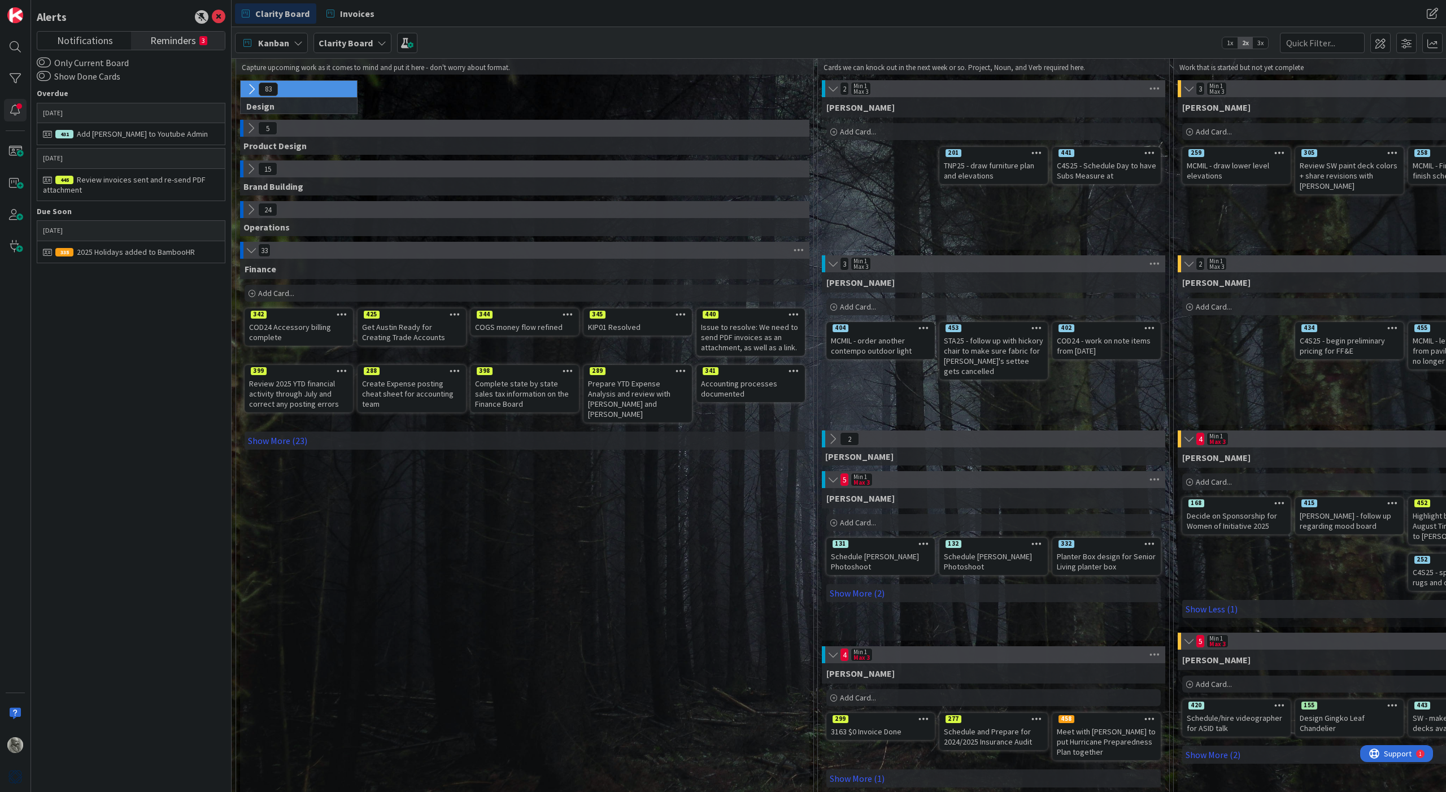
scroll to position [33, 0]
click at [287, 432] on link "Show More (23)" at bounding box center [525, 441] width 561 height 18
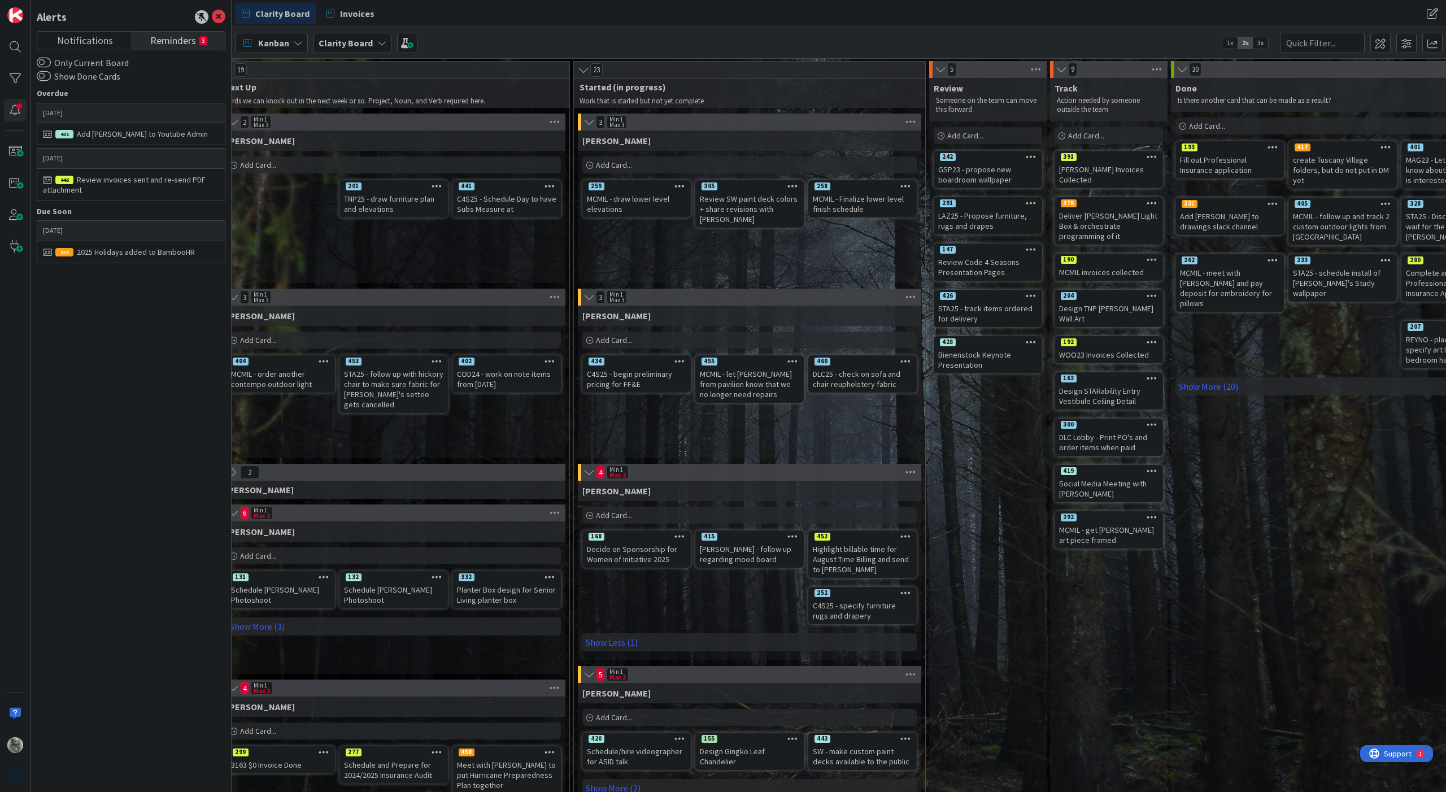
scroll to position [0, 600]
click at [976, 170] on div "[PERSON_NAME] Invoices Collected" at bounding box center [1109, 174] width 106 height 25
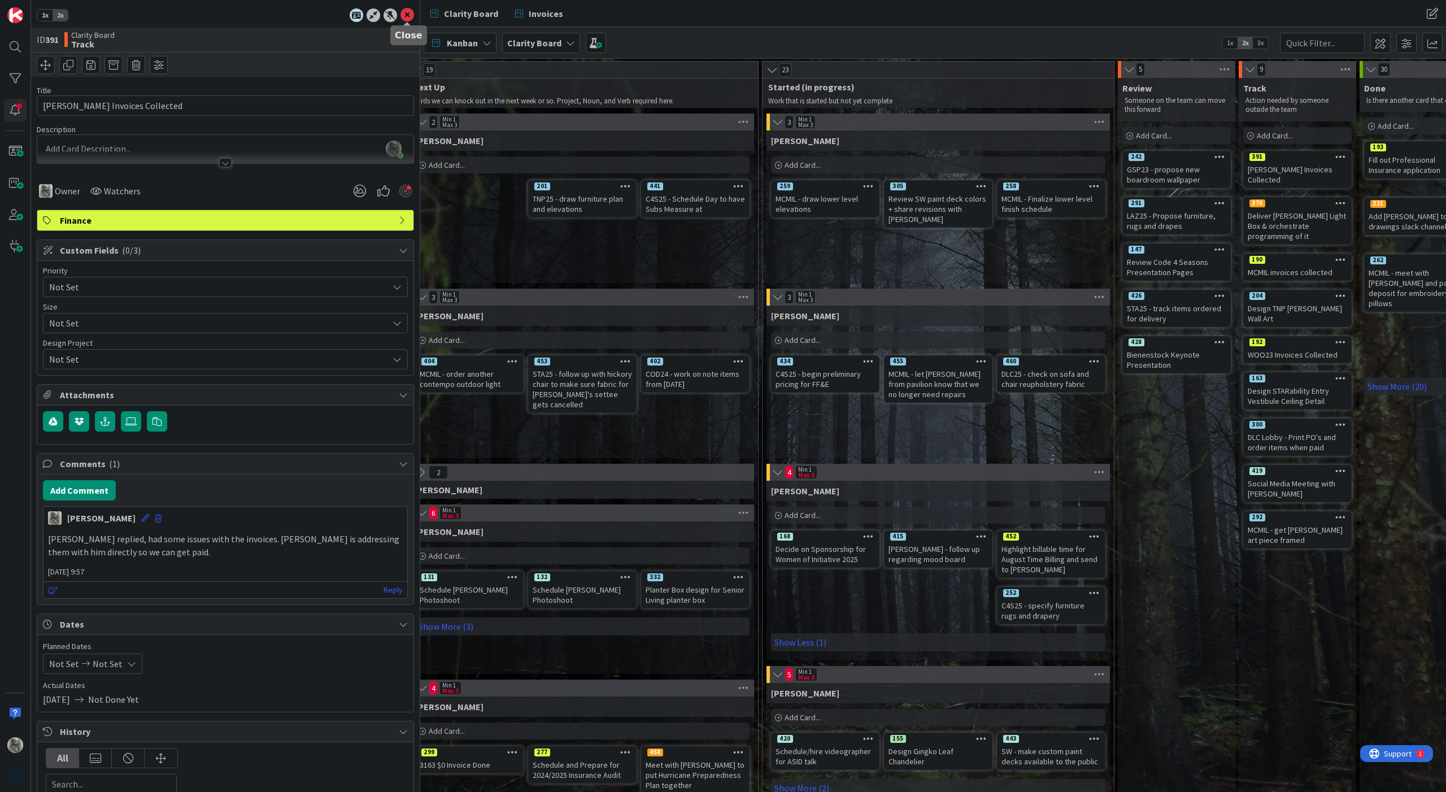
click at [405, 14] on icon at bounding box center [408, 15] width 14 height 14
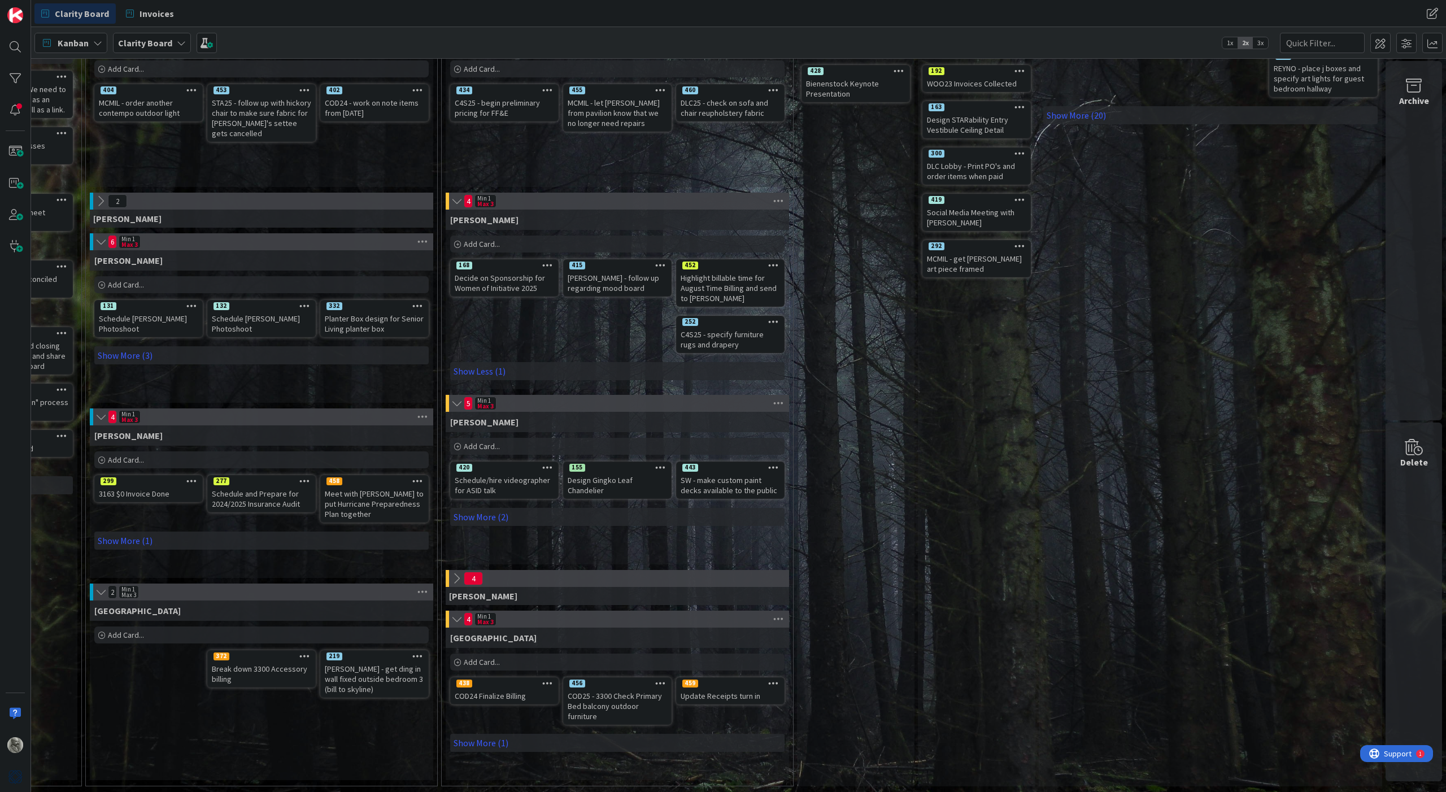
scroll to position [271, 532]
click at [483, 588] on link "Show More (1)" at bounding box center [617, 743] width 334 height 18
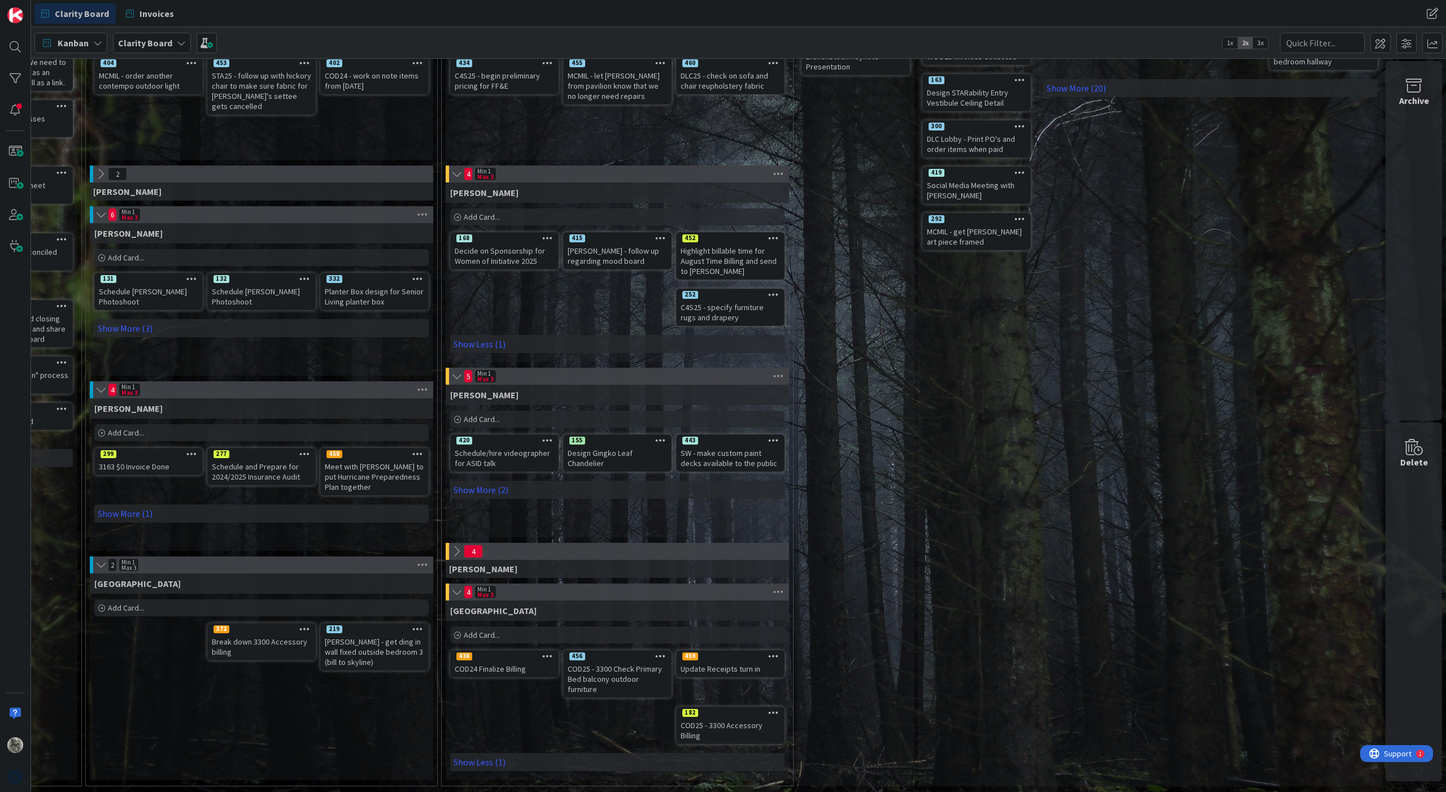
scroll to position [298, 532]
click at [457, 551] on icon at bounding box center [456, 551] width 12 height 12
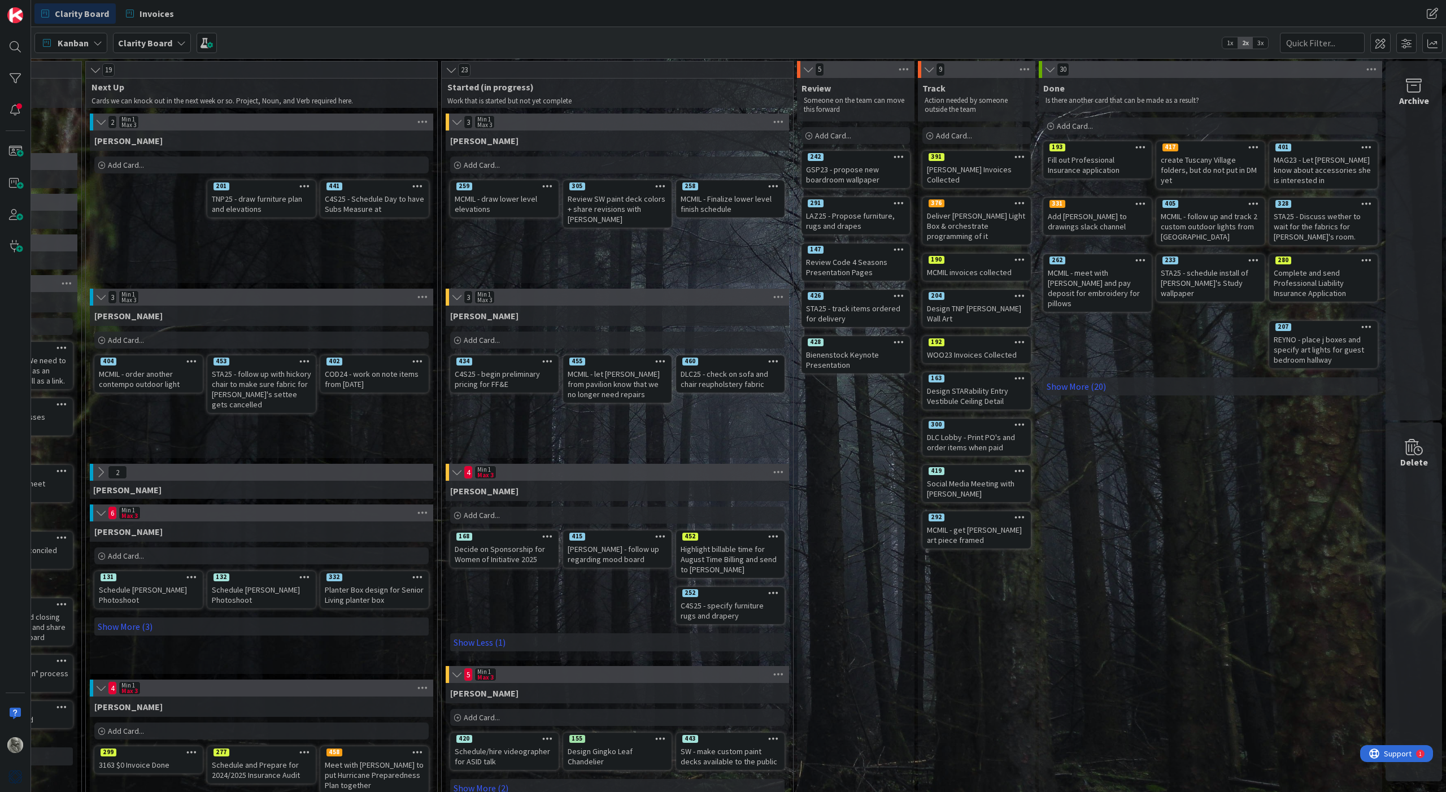
scroll to position [0, 532]
click at [976, 44] on span "3x" at bounding box center [1260, 42] width 15 height 11
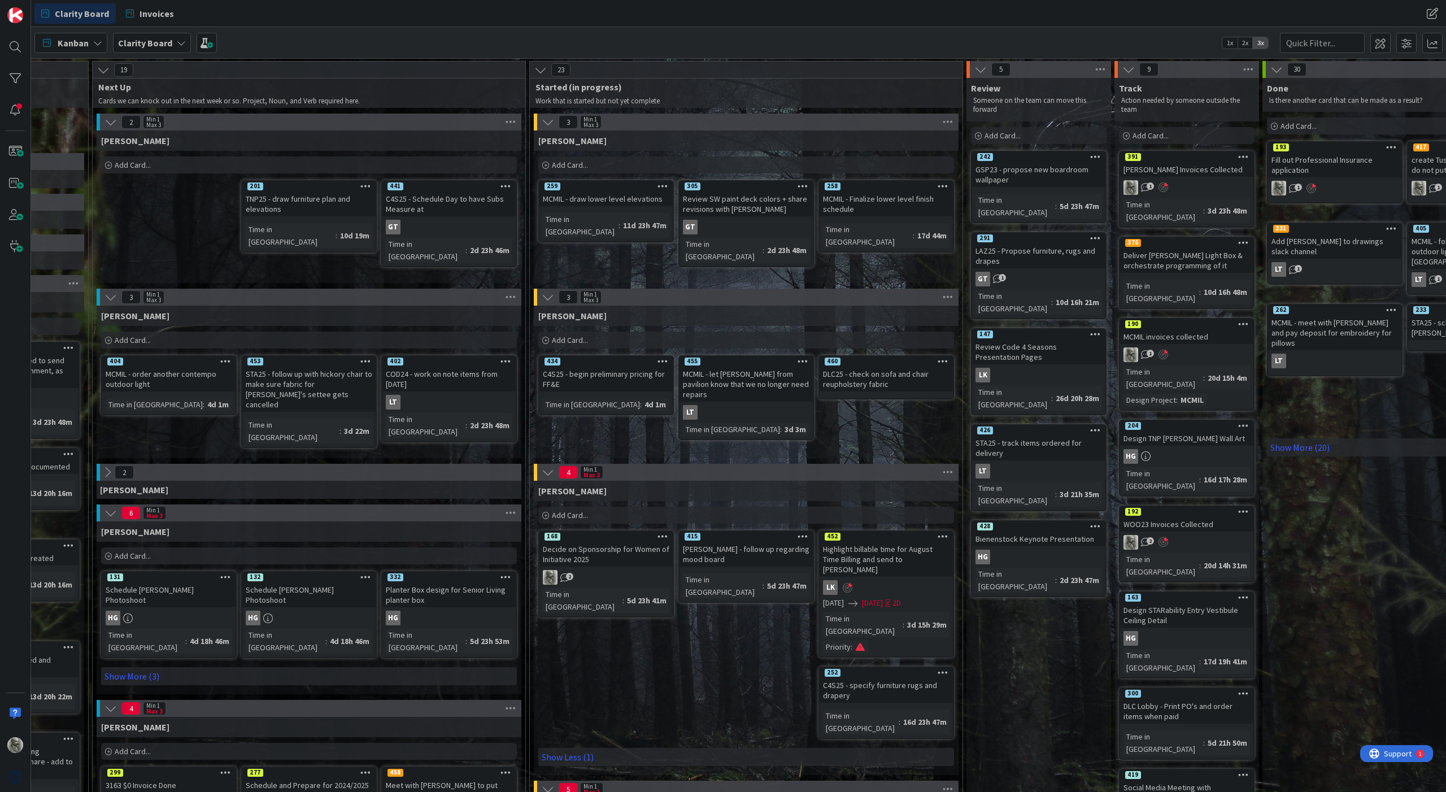
scroll to position [0, 670]
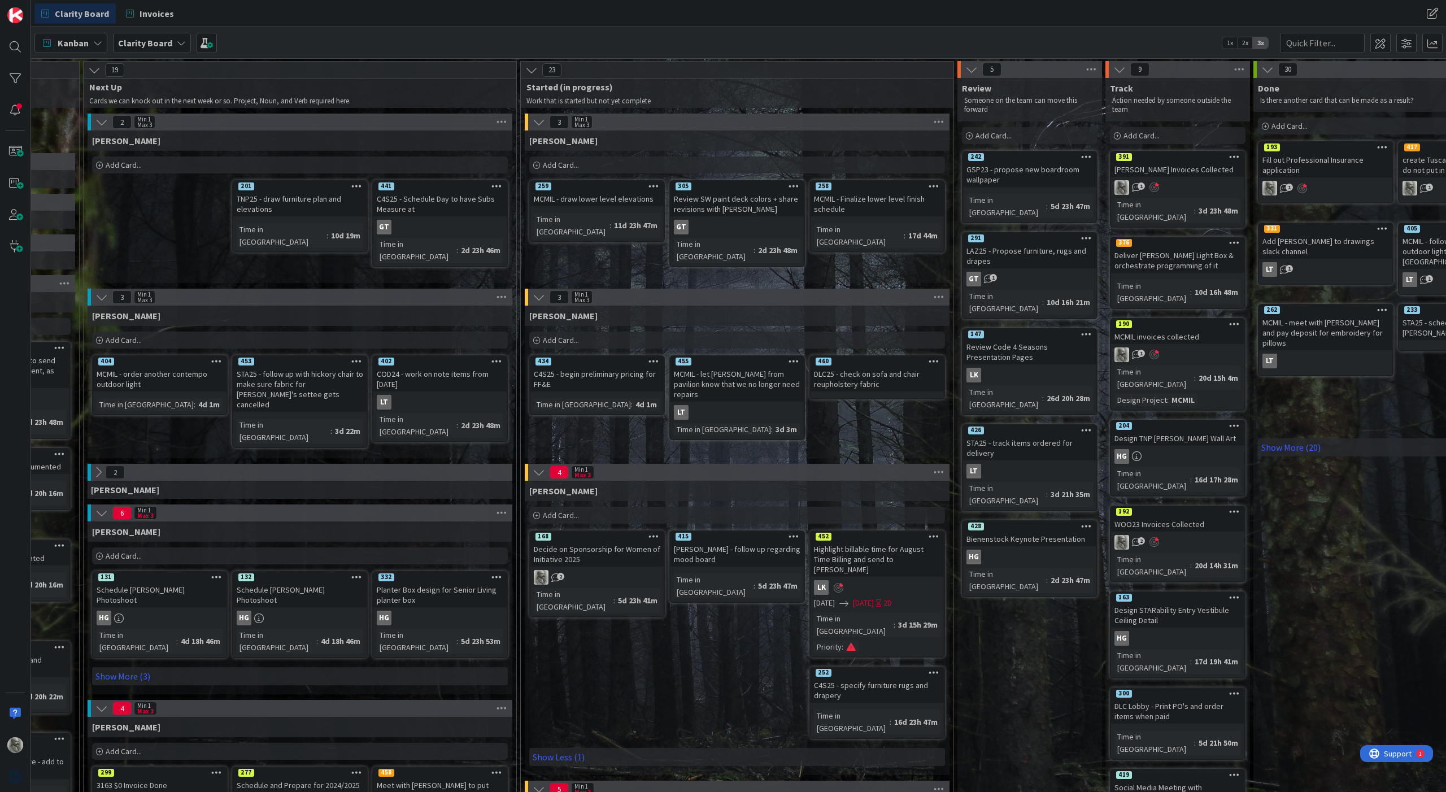
click at [976, 517] on div "WOO23 Invoices Collected" at bounding box center [1177, 524] width 133 height 15
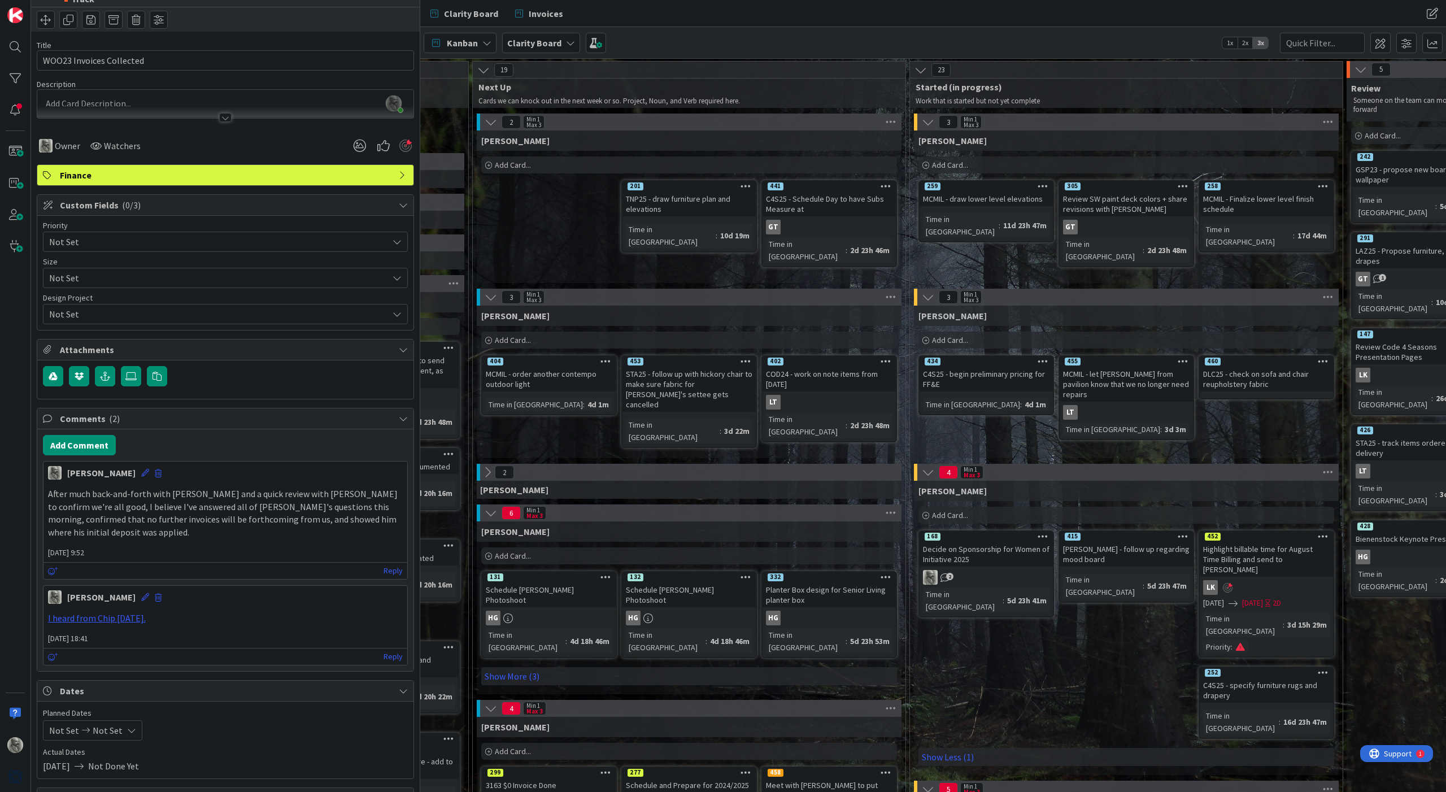
scroll to position [54, 0]
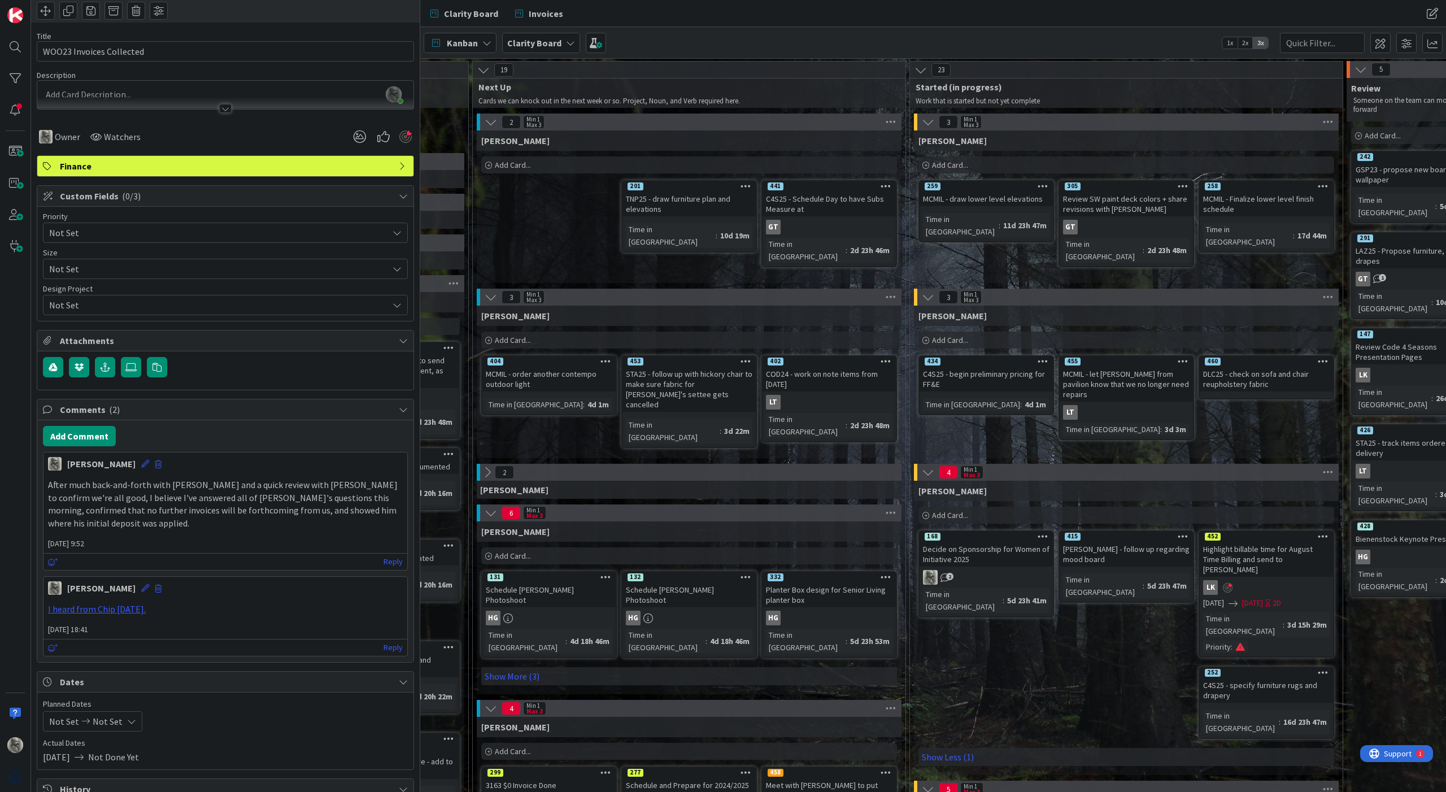
click at [407, 196] on icon at bounding box center [403, 196] width 9 height 9
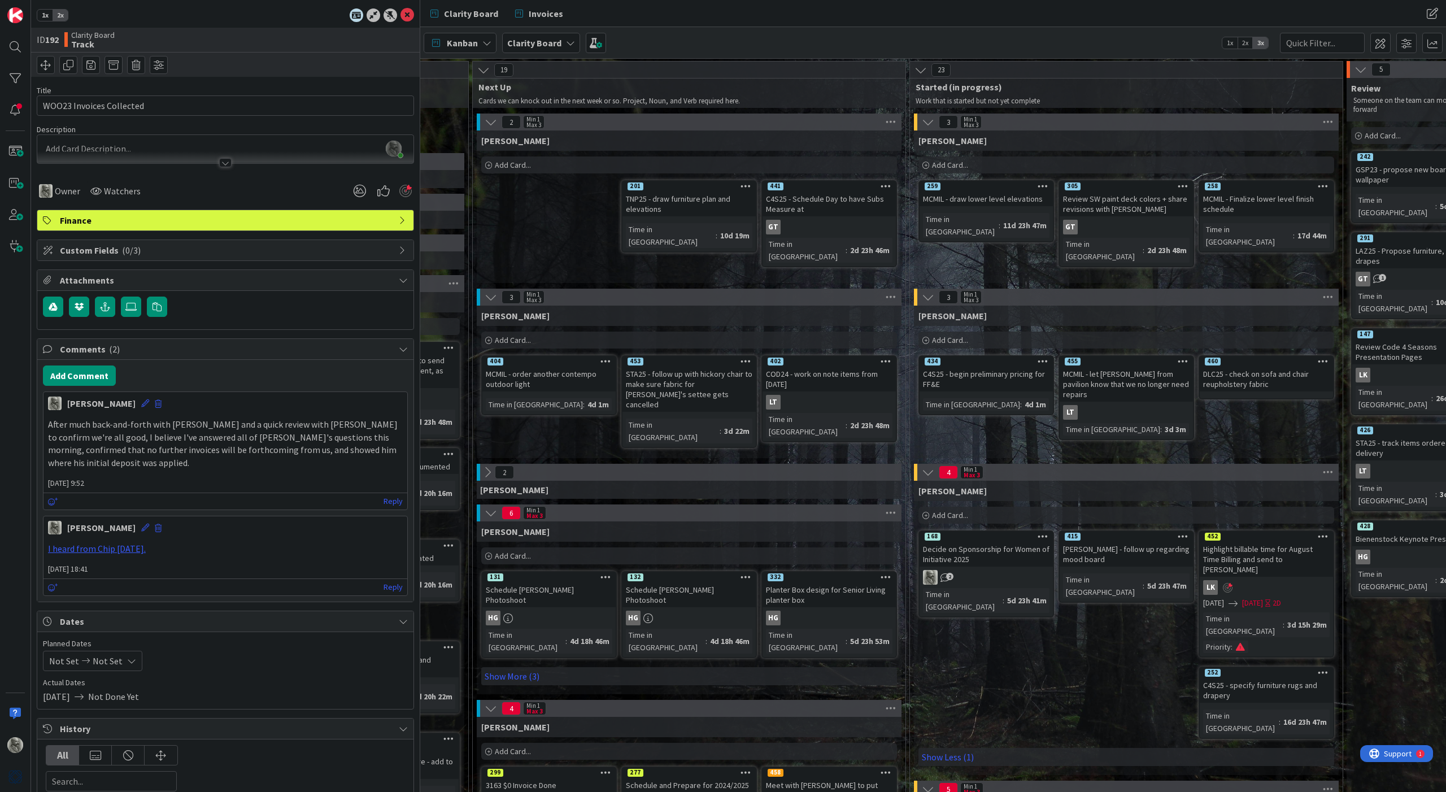
scroll to position [0, 0]
click at [402, 250] on icon at bounding box center [403, 250] width 9 height 9
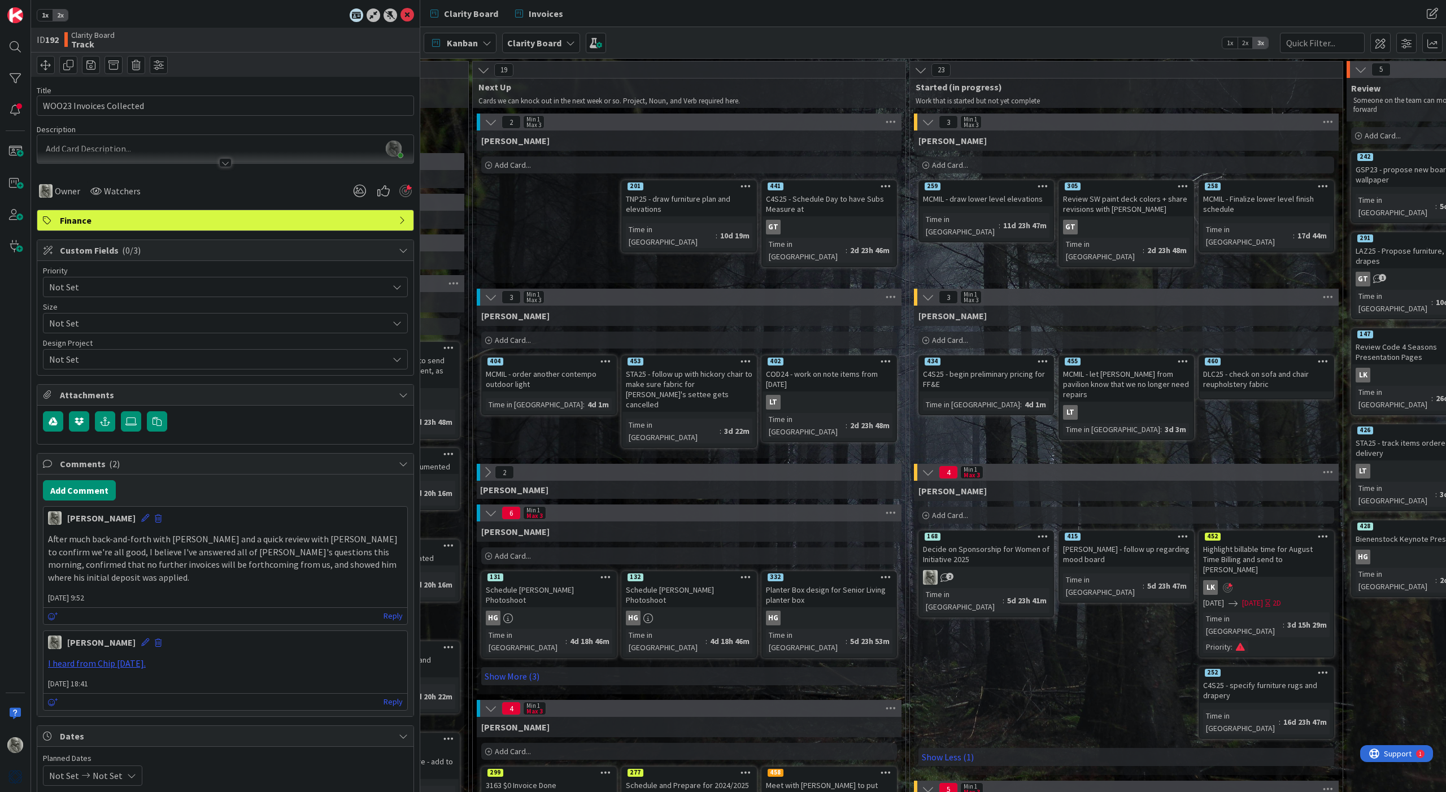
click at [116, 361] on span "Not Set" at bounding box center [215, 359] width 333 height 16
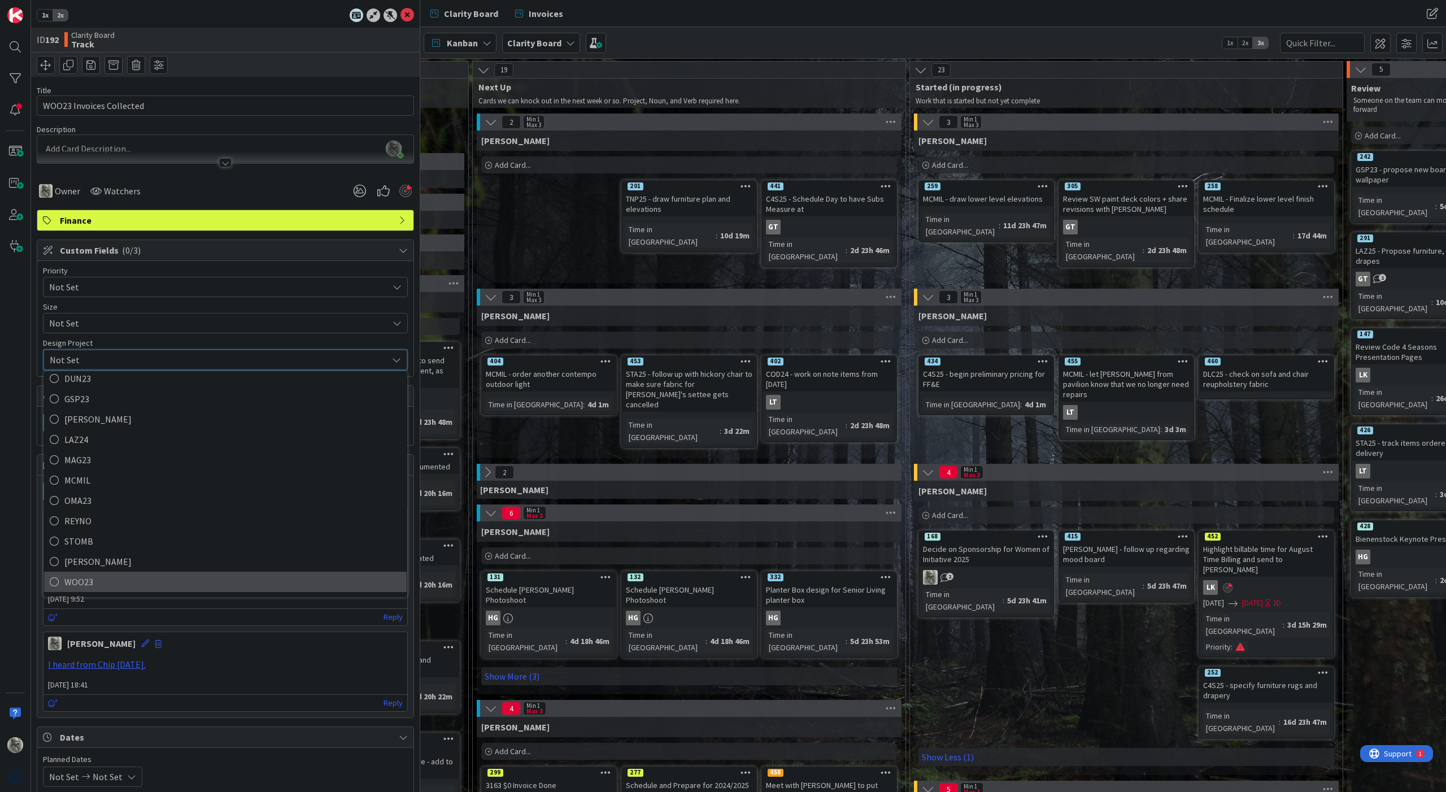
scroll to position [171, 0]
click at [83, 576] on span "WOO23" at bounding box center [232, 581] width 337 height 17
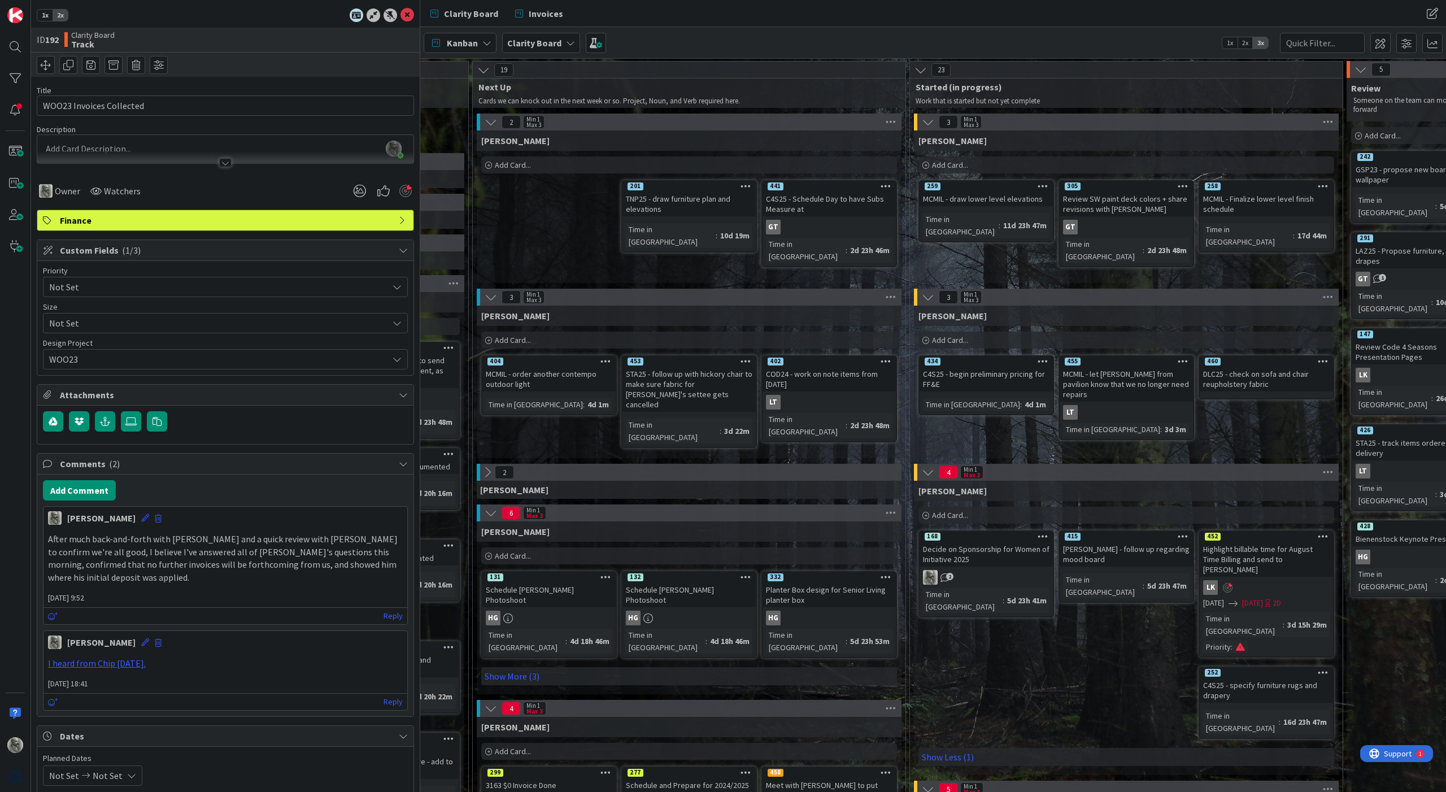
click at [397, 319] on icon at bounding box center [397, 323] width 9 height 9
click at [394, 319] on div "Not Set" at bounding box center [226, 324] width 364 height 20
click at [403, 250] on icon at bounding box center [403, 250] width 9 height 9
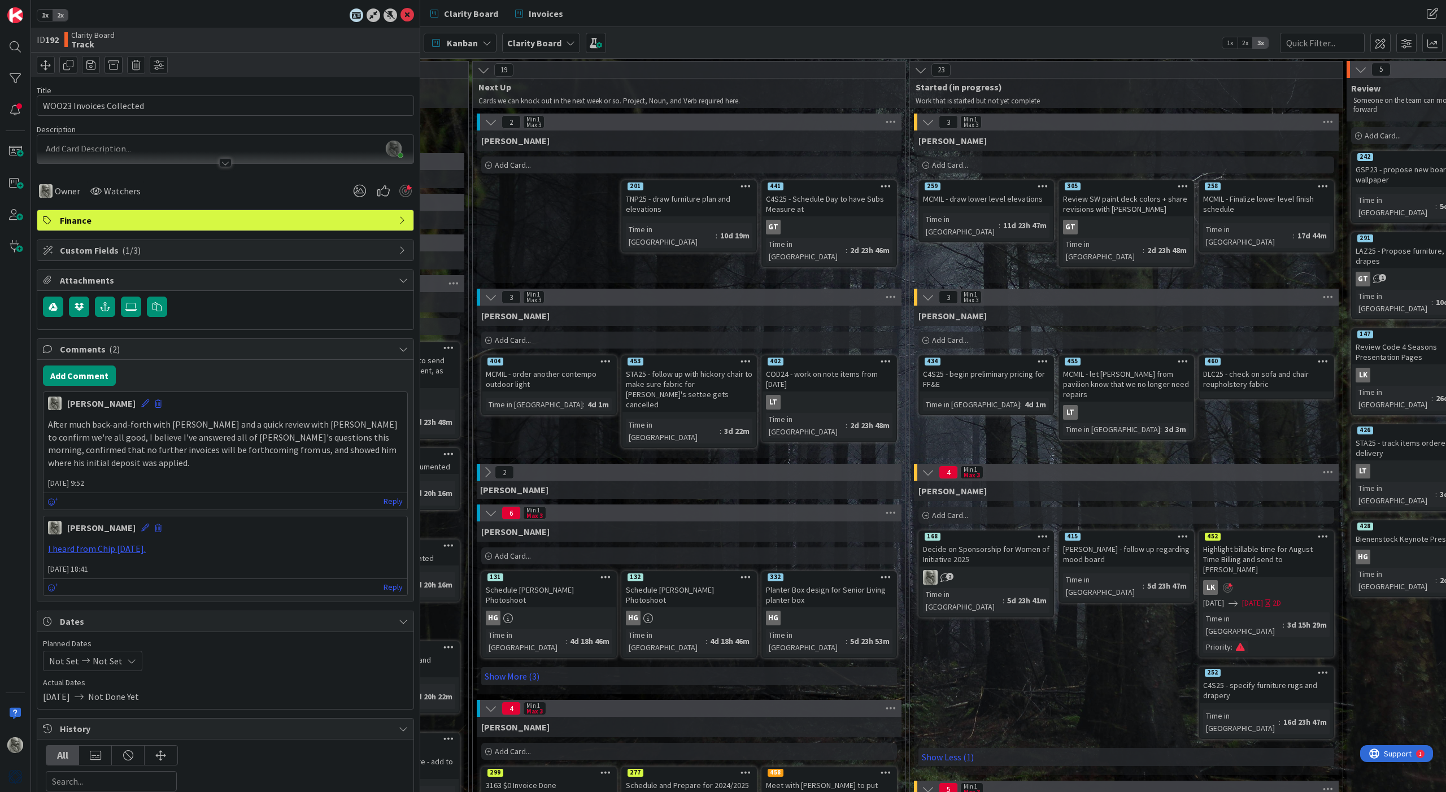
scroll to position [0, 0]
click at [403, 348] on icon at bounding box center [403, 349] width 9 height 9
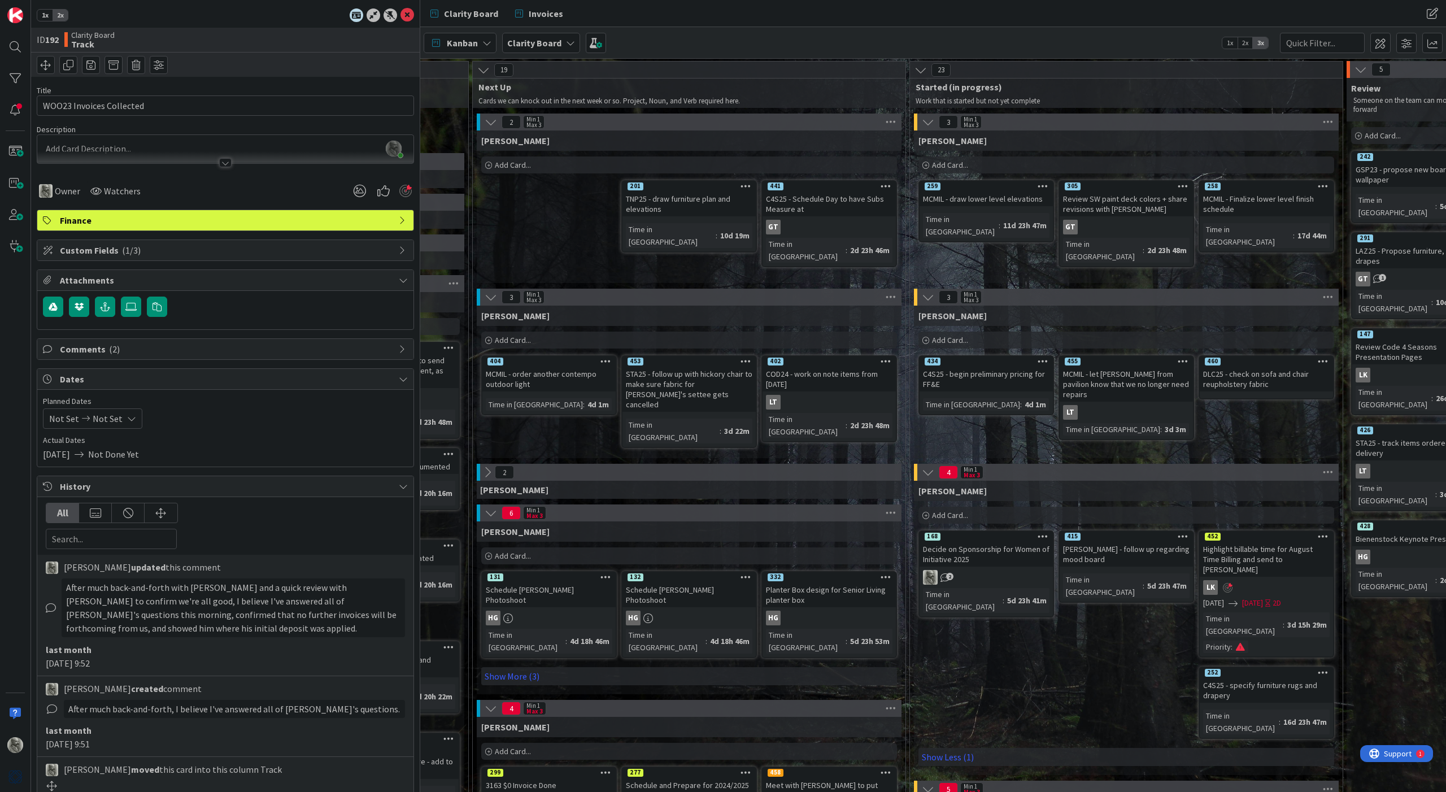
click at [399, 380] on icon at bounding box center [403, 379] width 9 height 9
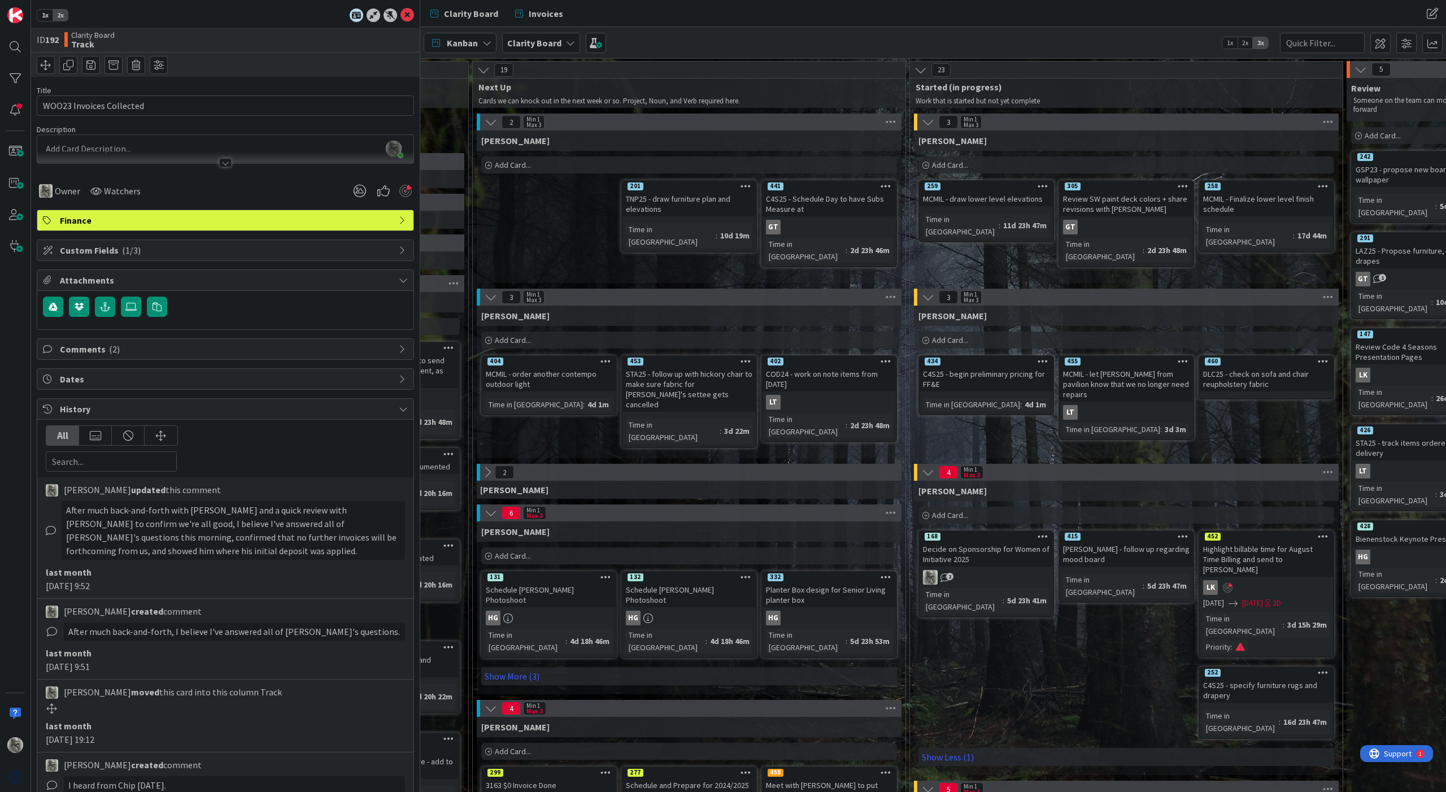
click at [404, 411] on icon at bounding box center [403, 409] width 9 height 9
type textarea "x"
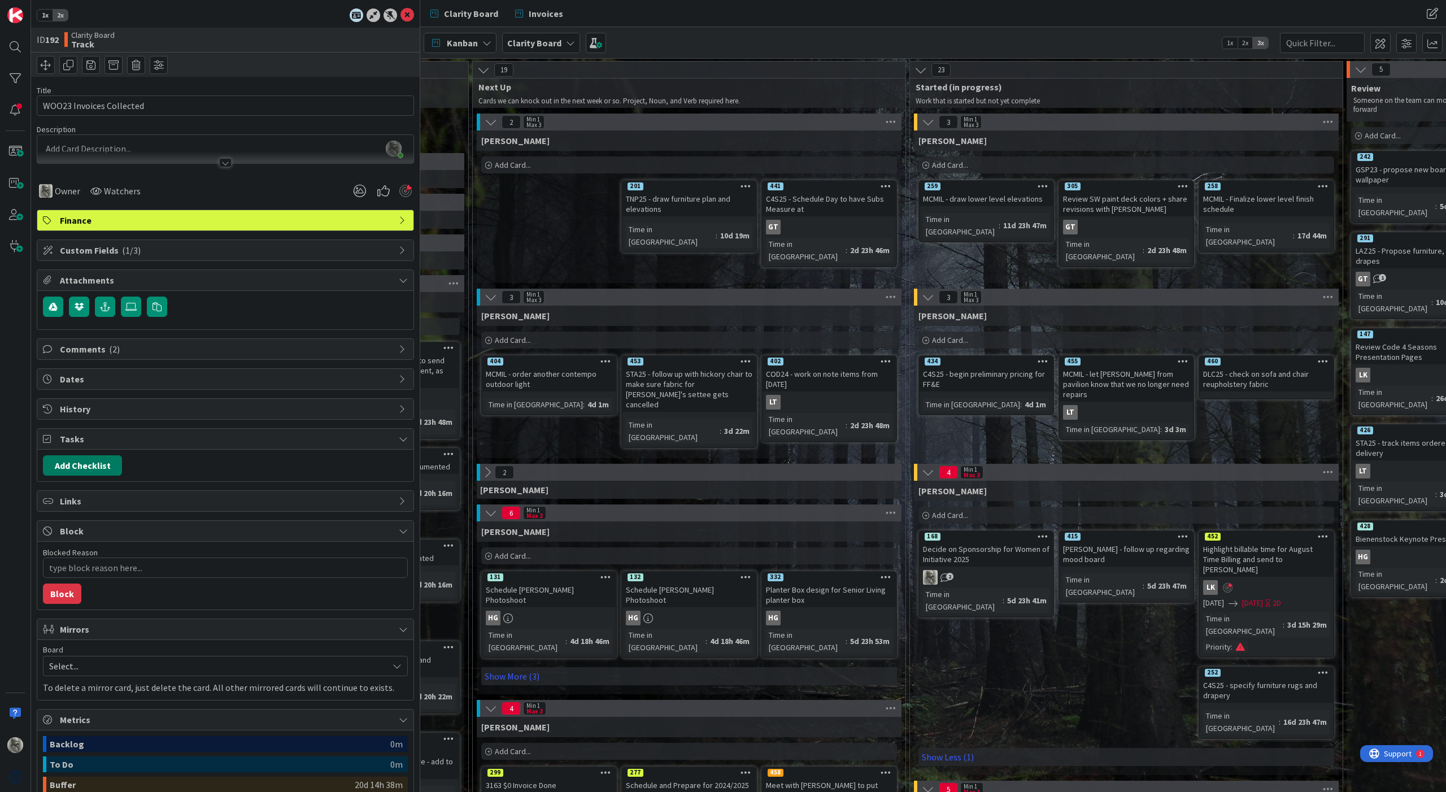
click at [77, 468] on button "Add Checklist" at bounding box center [82, 465] width 79 height 20
type input "Ne"
type textarea "x"
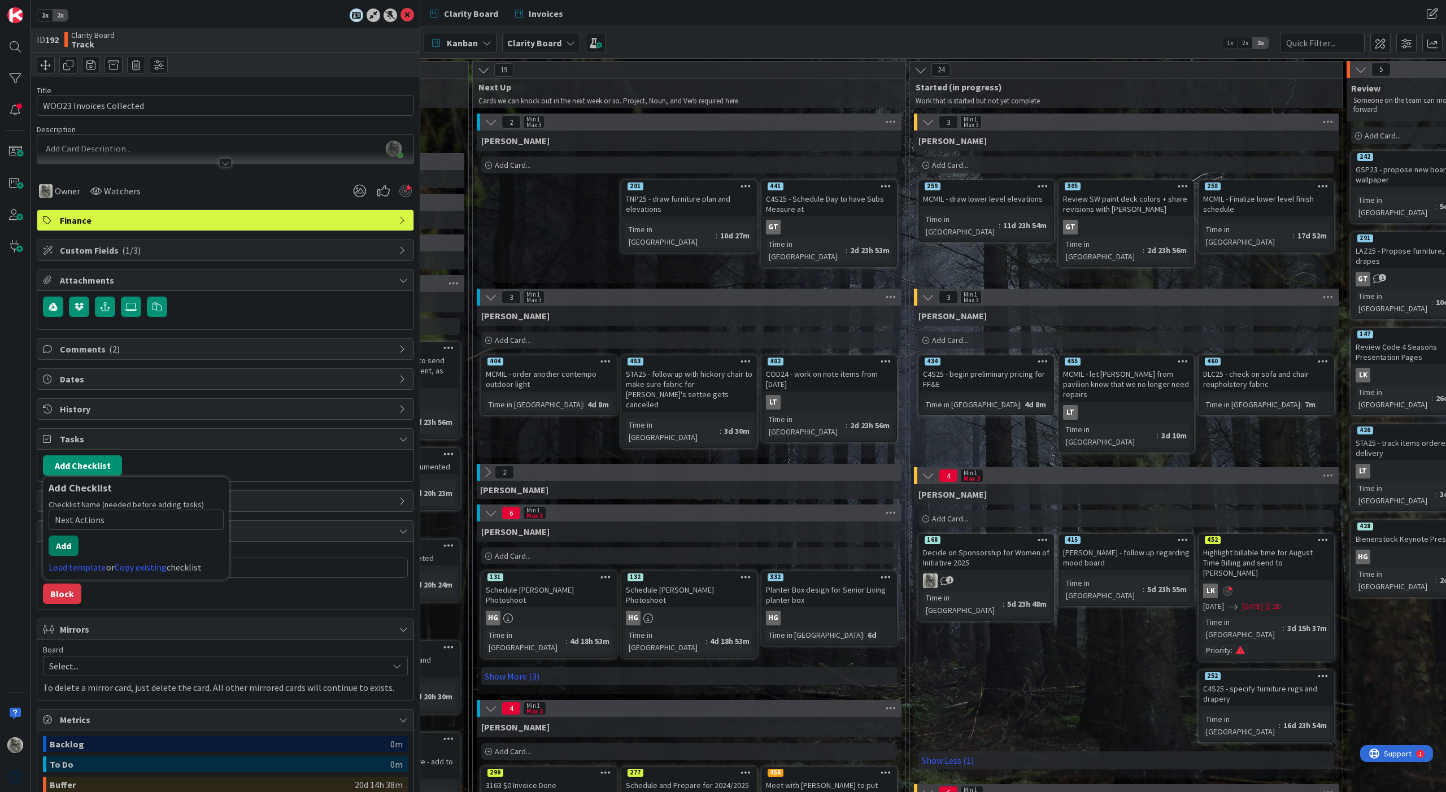
type input "Next Actions"
click at [60, 554] on button "Add" at bounding box center [64, 546] width 30 height 20
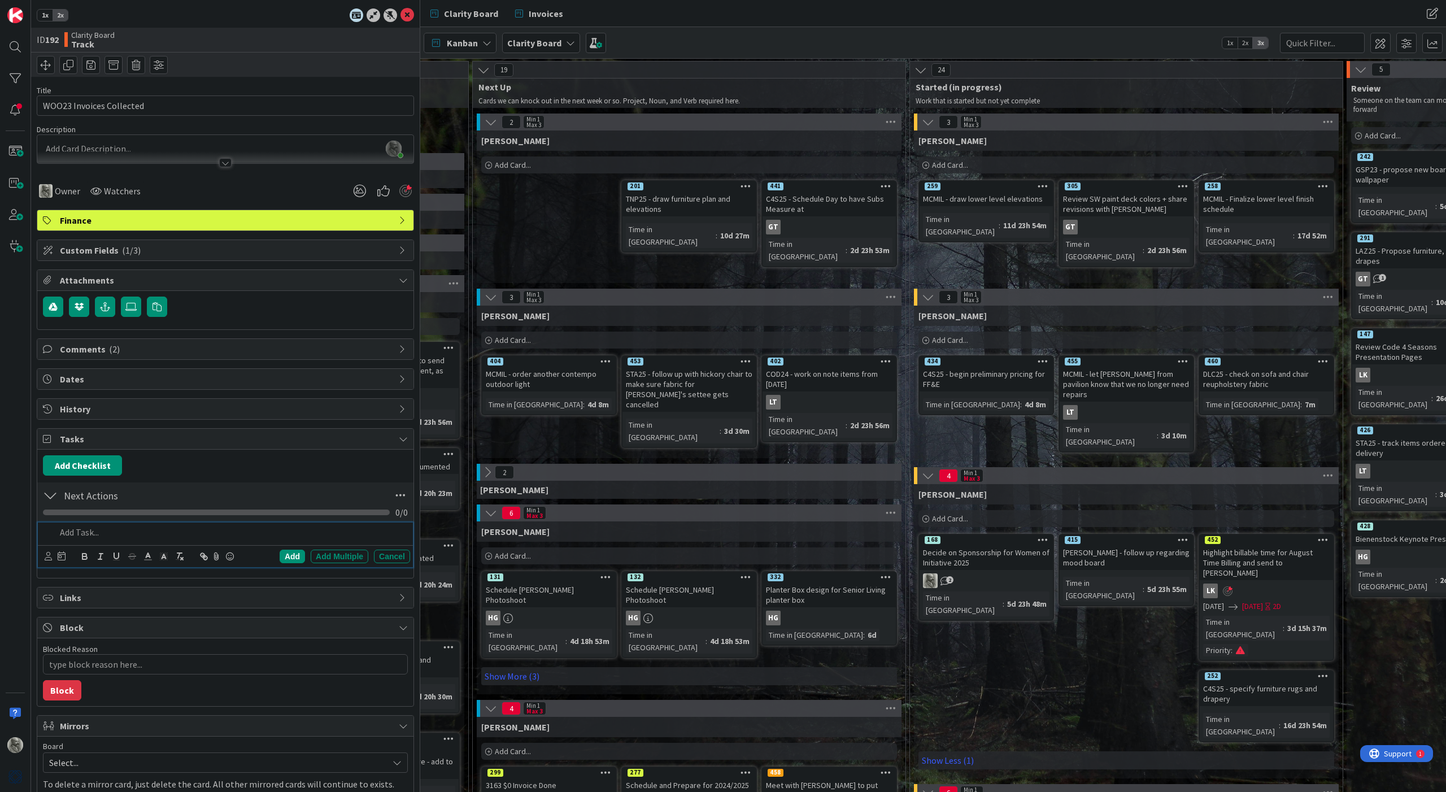
type textarea "x"
click at [289, 557] on div "Add" at bounding box center [292, 557] width 25 height 14
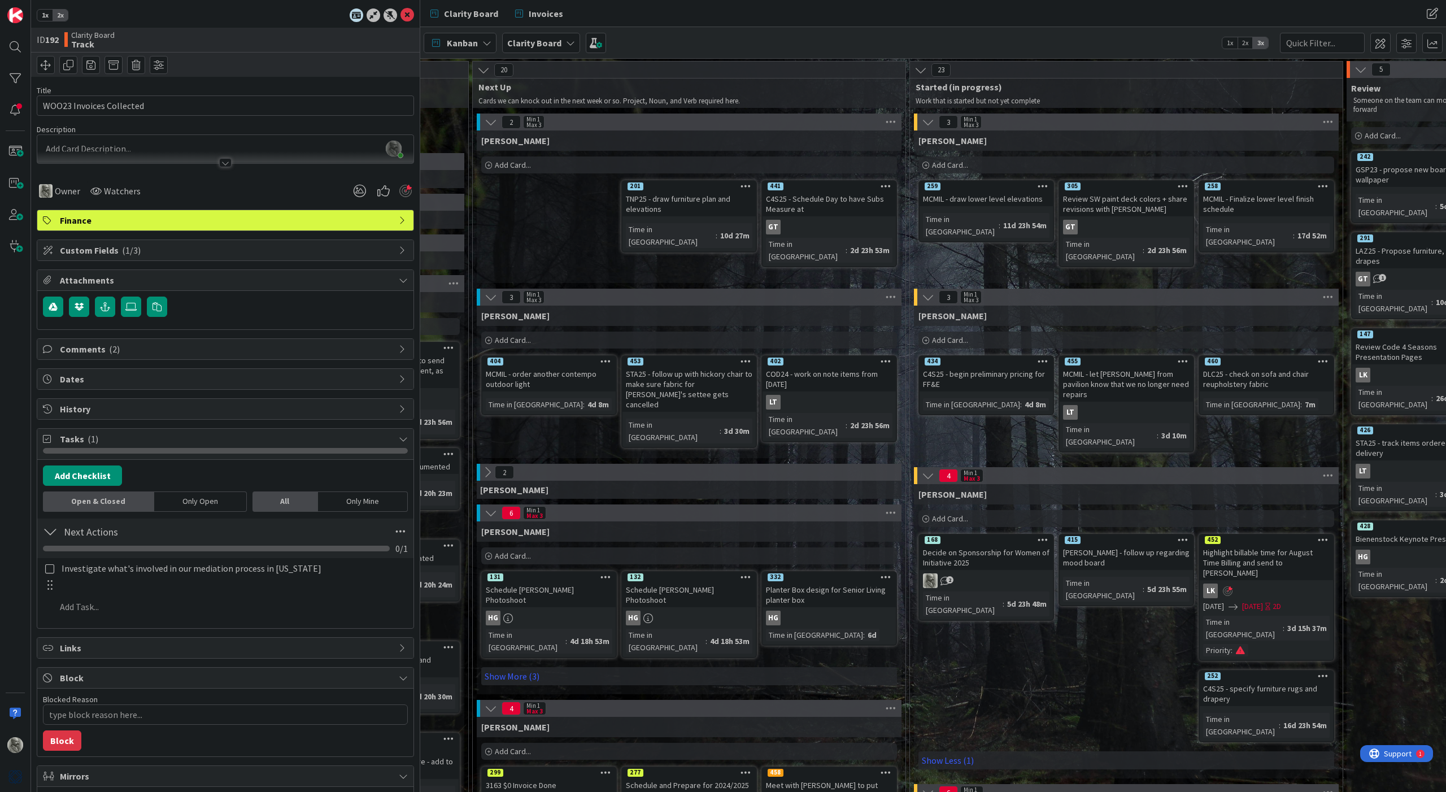
click at [403, 437] on icon at bounding box center [403, 439] width 9 height 9
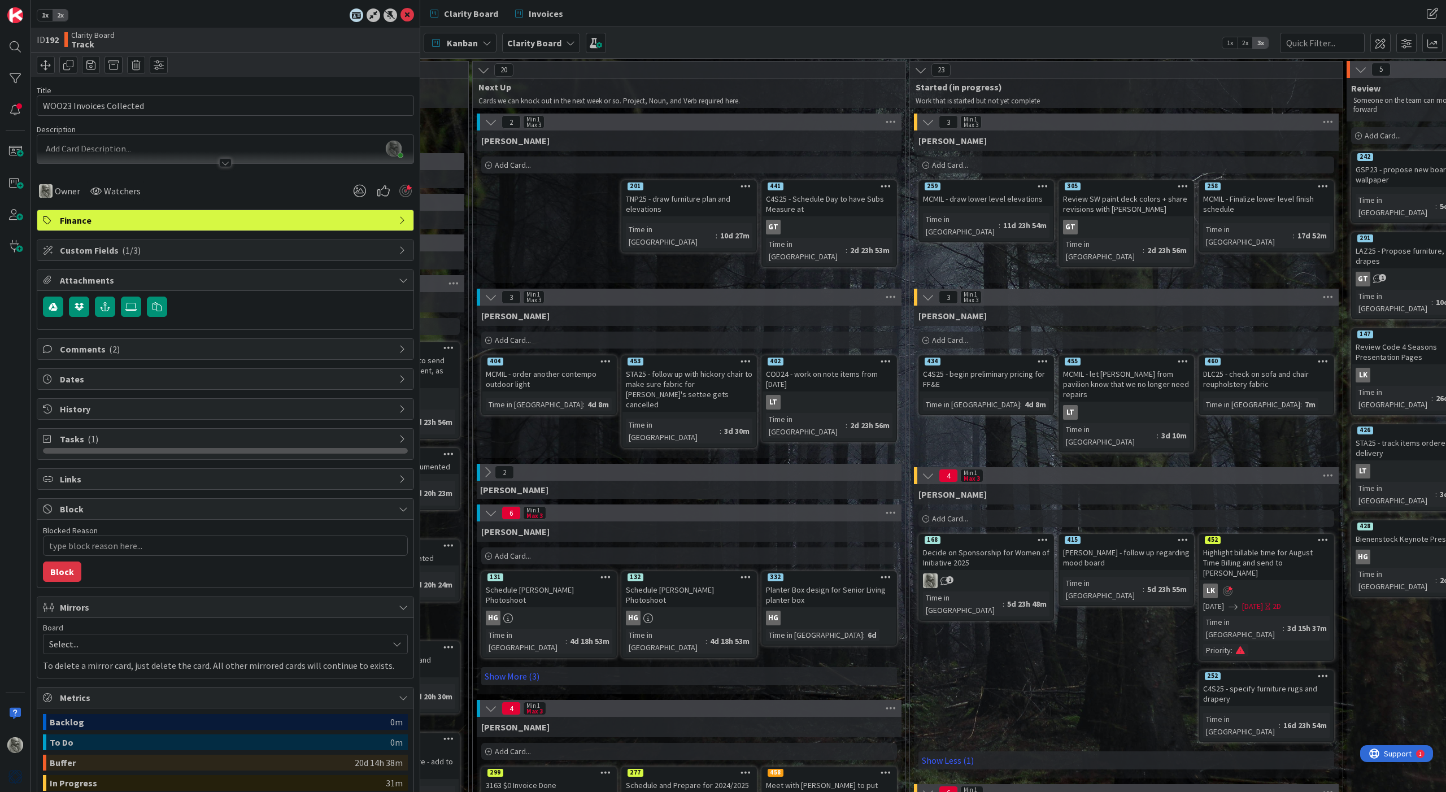
click at [399, 477] on icon at bounding box center [403, 479] width 9 height 9
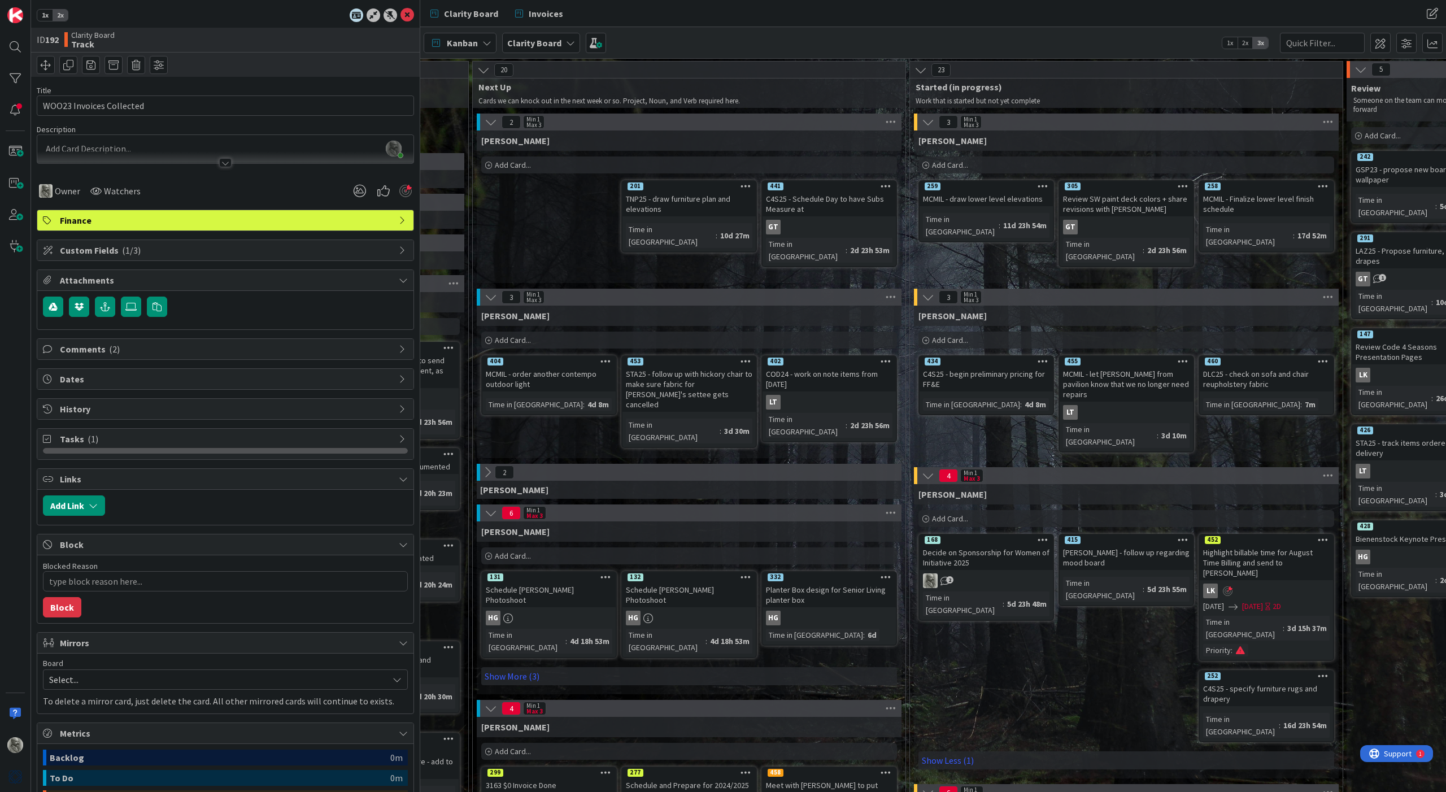
click at [399, 477] on icon at bounding box center [403, 479] width 9 height 9
type textarea "x"
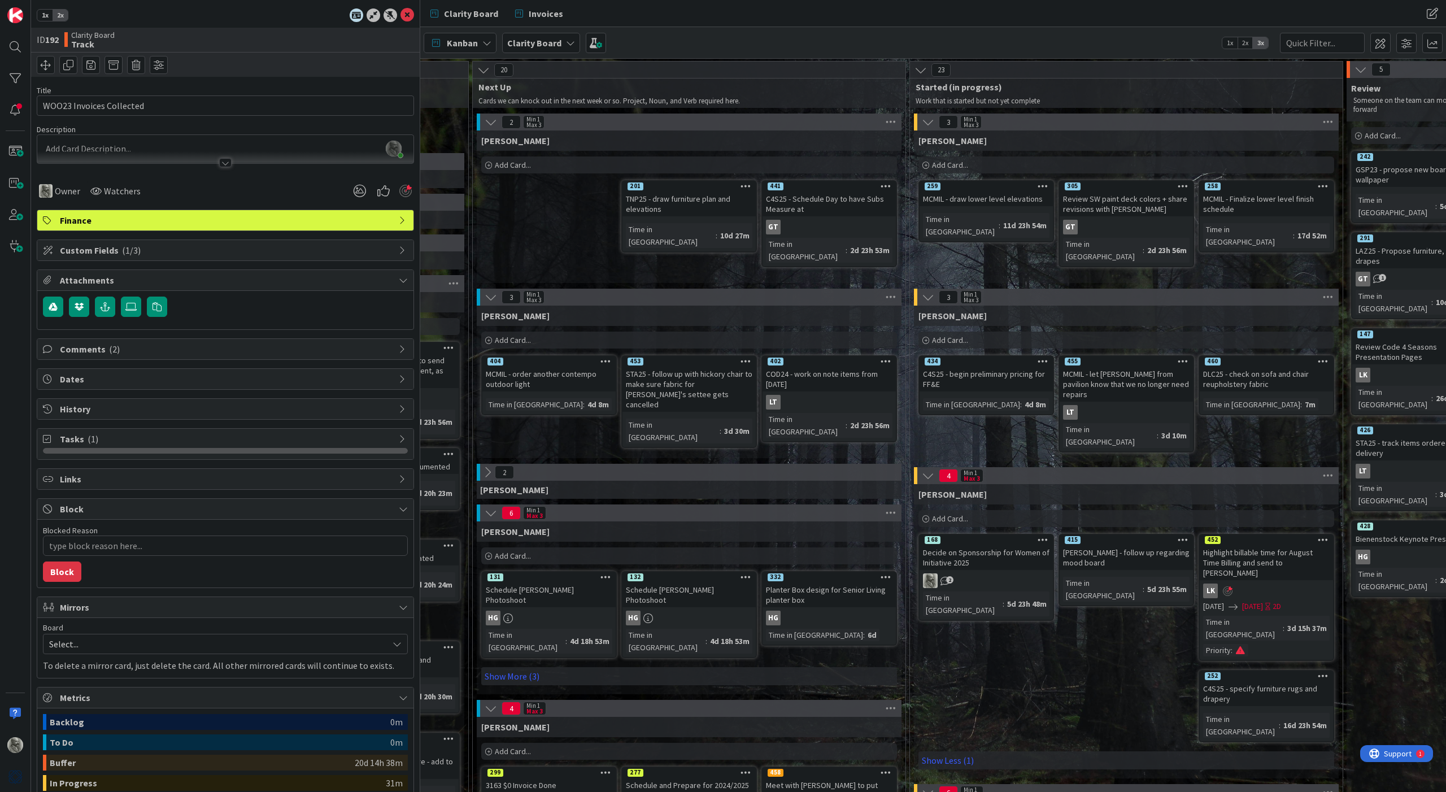
click at [405, 509] on icon at bounding box center [403, 509] width 9 height 9
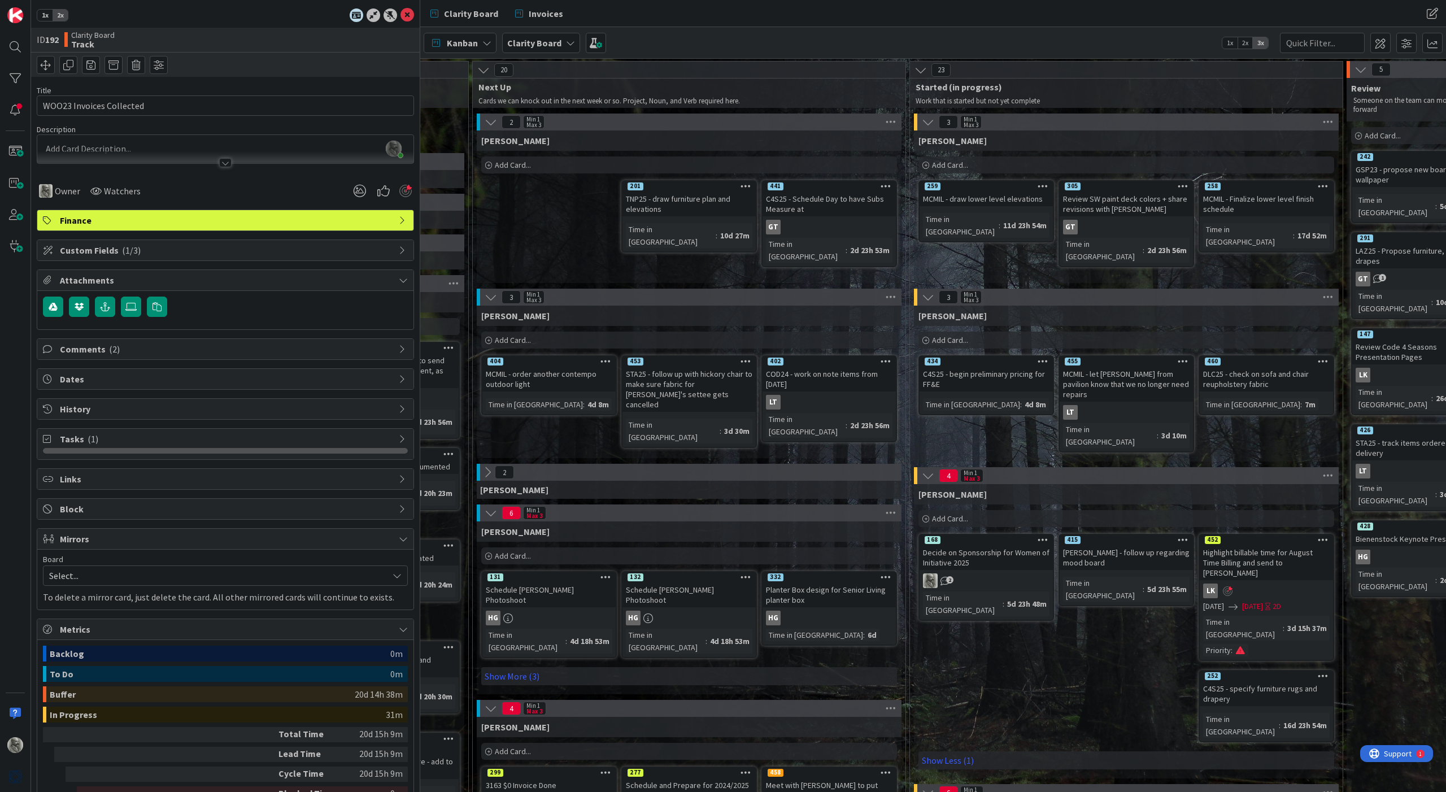
click at [405, 538] on icon at bounding box center [403, 539] width 9 height 9
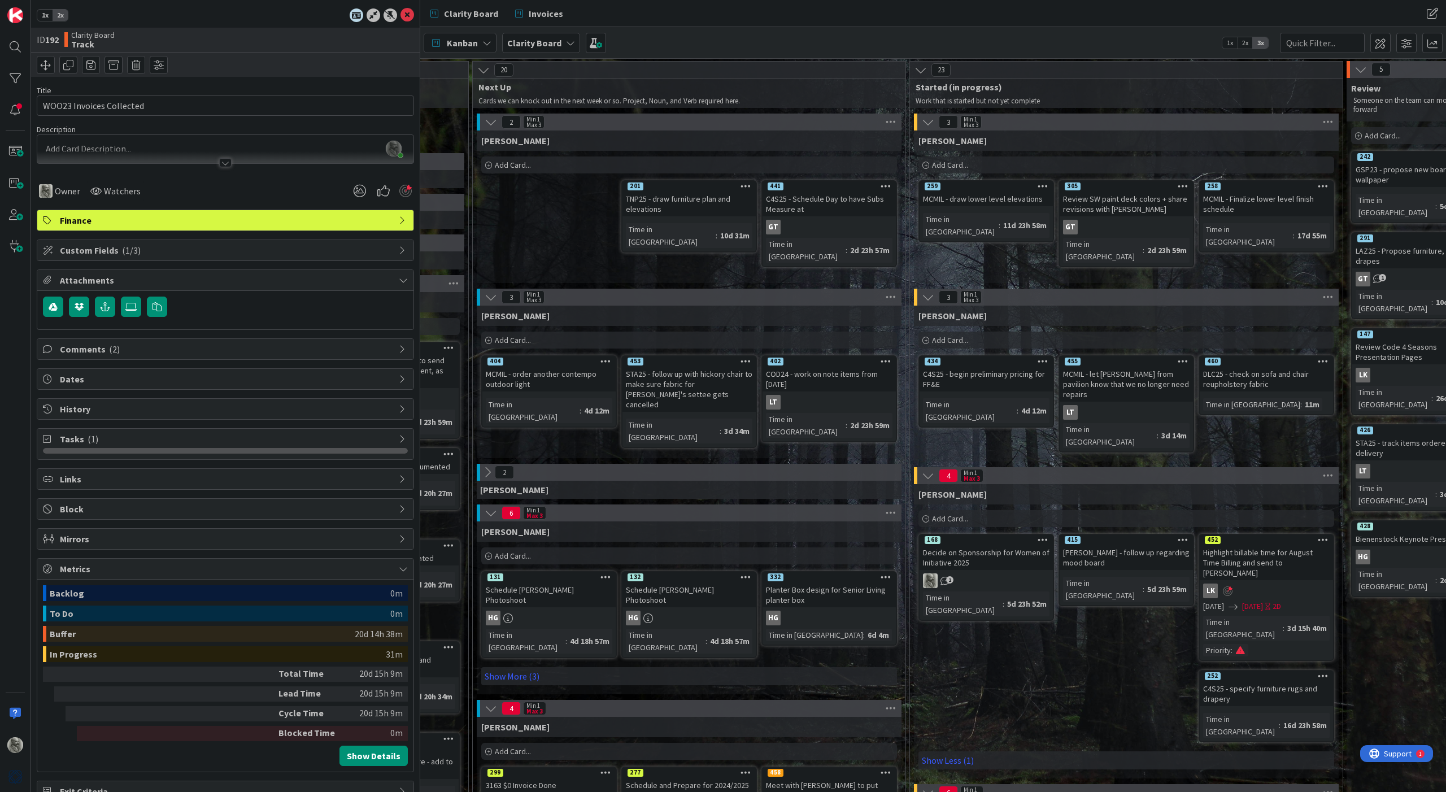
click at [407, 16] on icon at bounding box center [408, 15] width 14 height 14
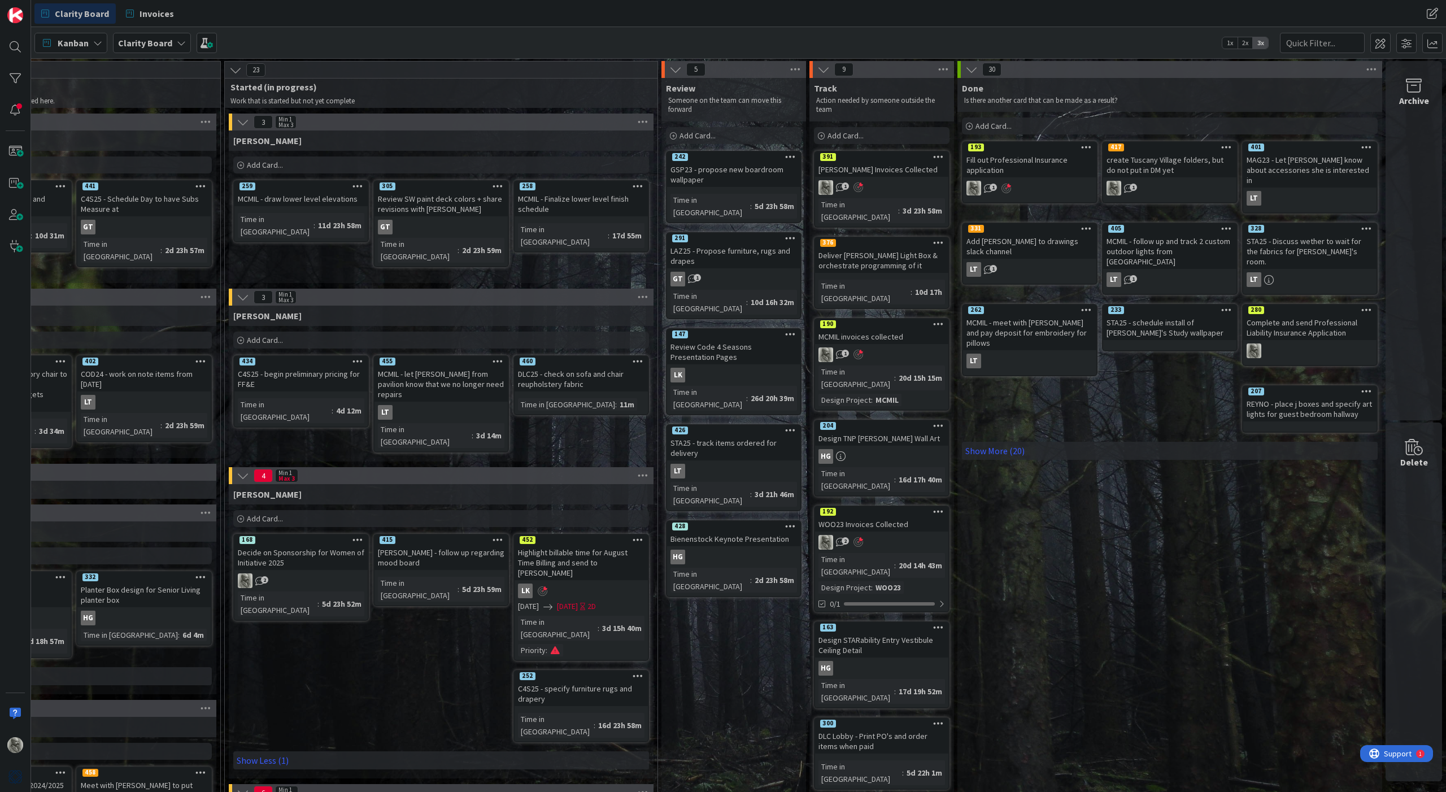
scroll to position [0, 966]
click at [902, 517] on div "WOO23 Invoices Collected" at bounding box center [881, 524] width 133 height 15
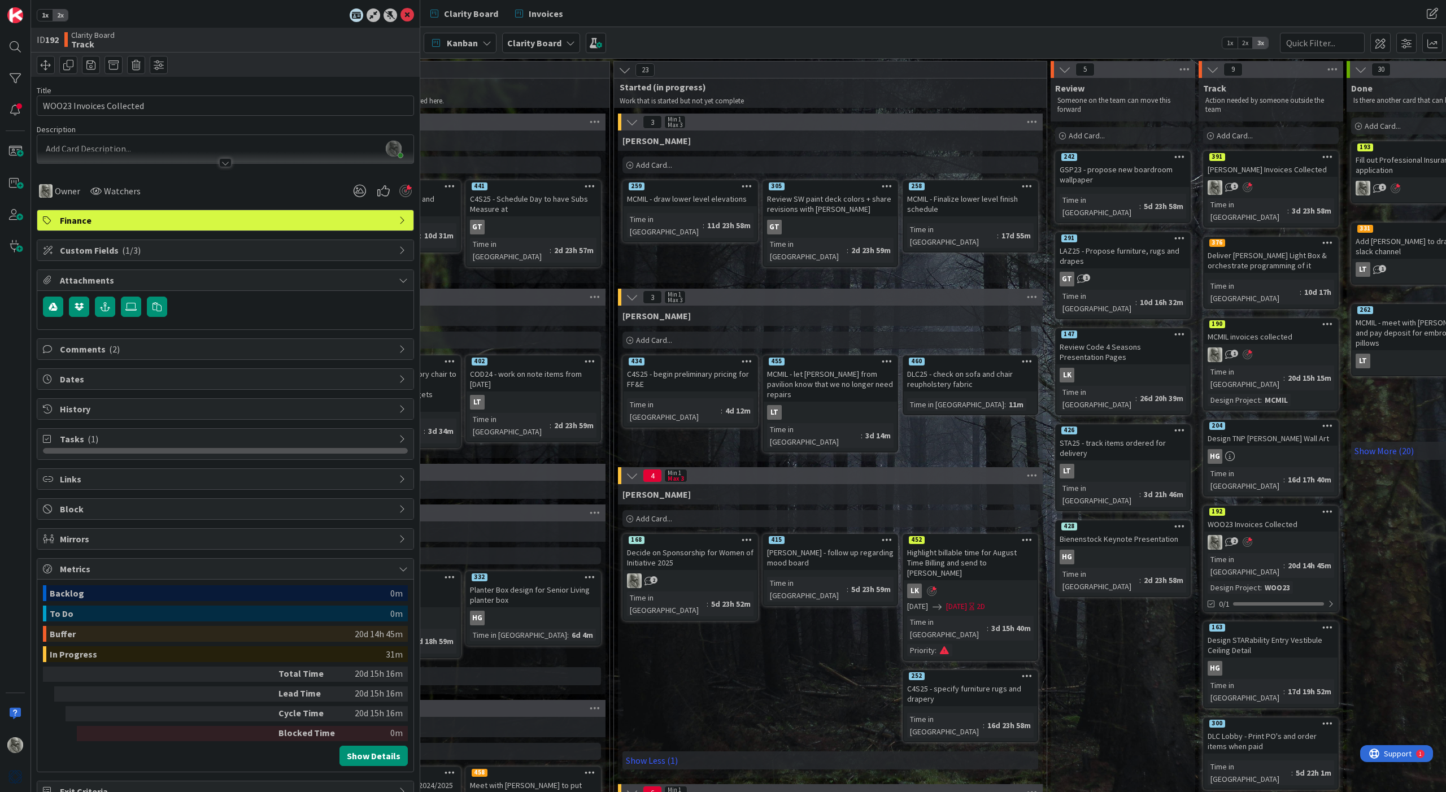
click at [151, 436] on span "Tasks ( 1 )" at bounding box center [226, 439] width 333 height 14
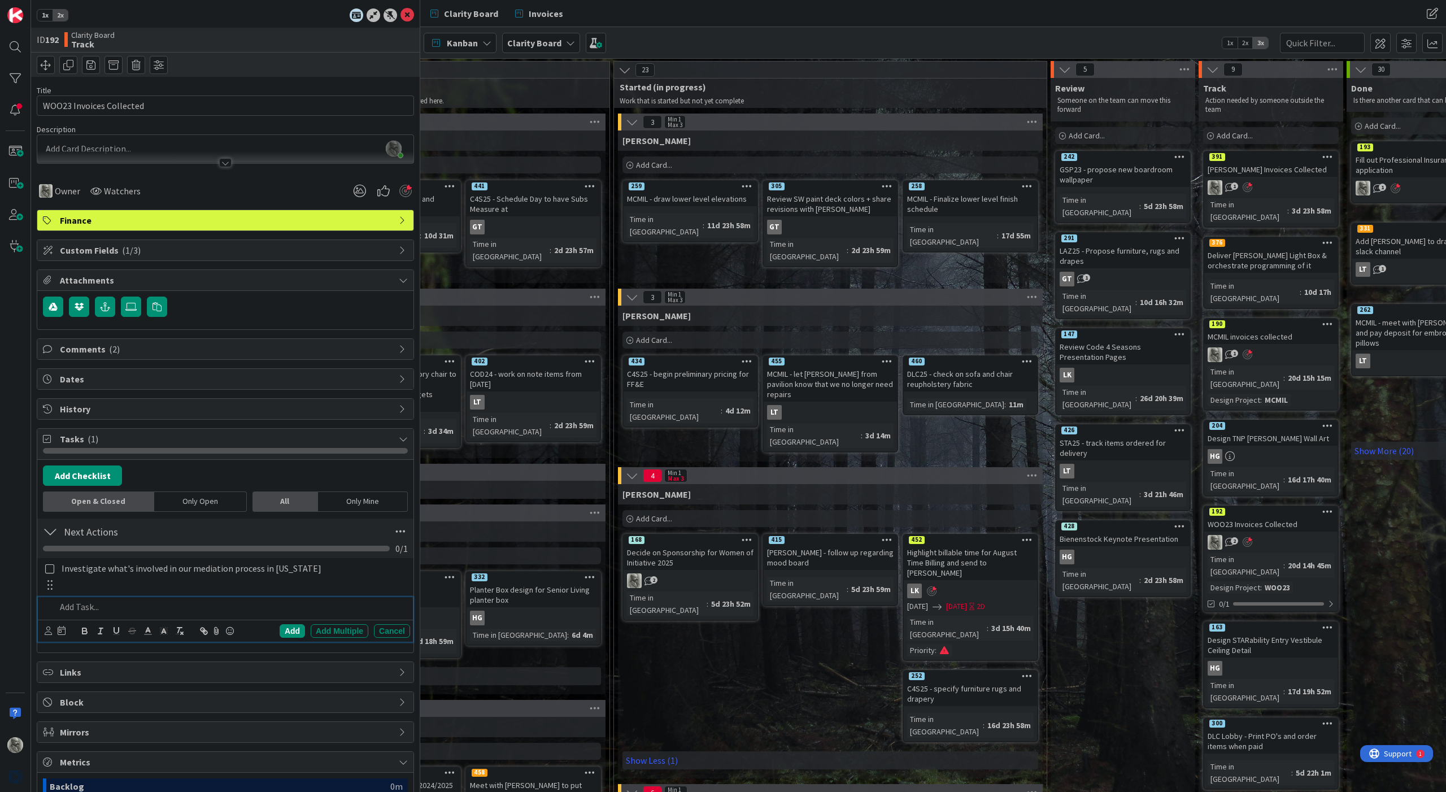
click at [82, 588] on p at bounding box center [231, 607] width 350 height 13
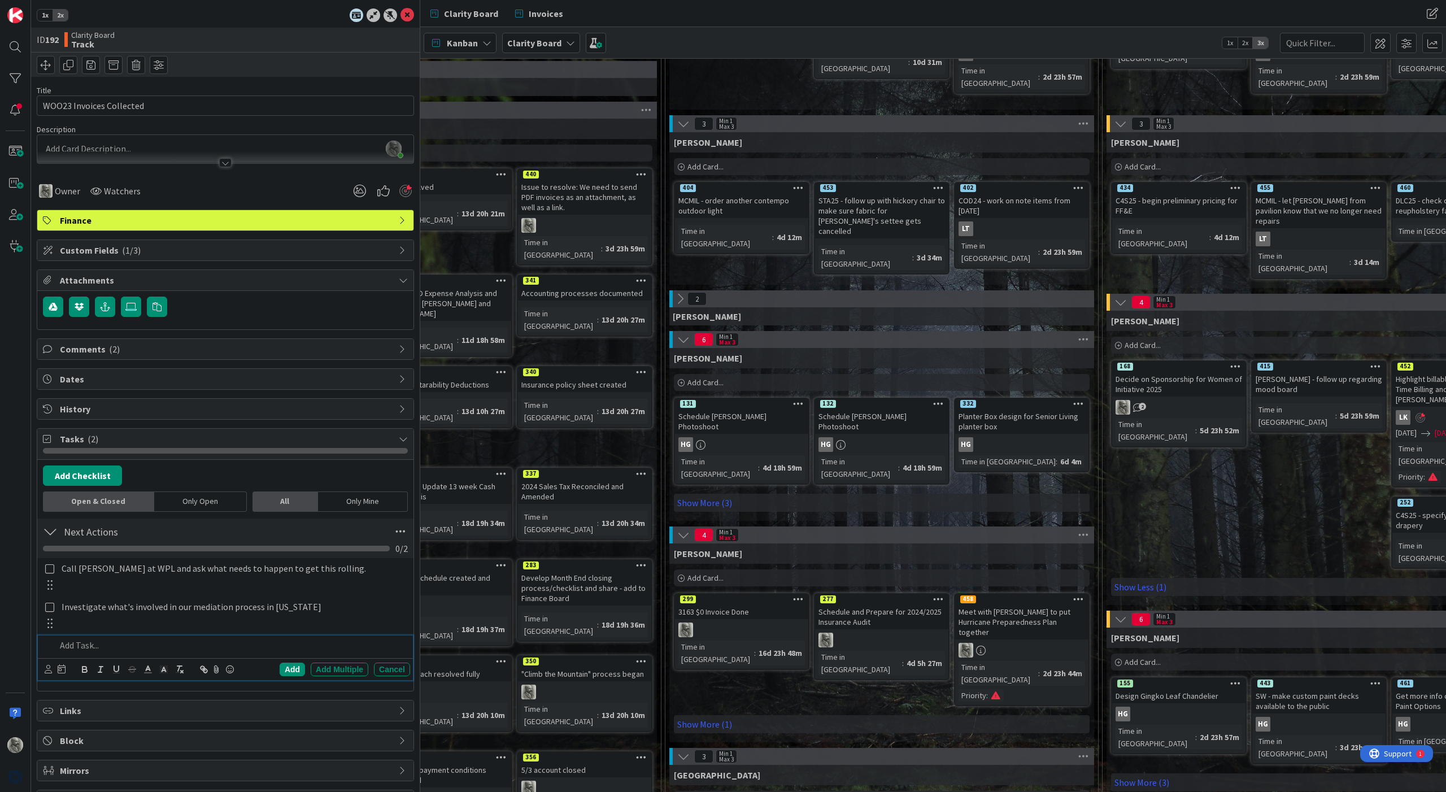
scroll to position [173, 668]
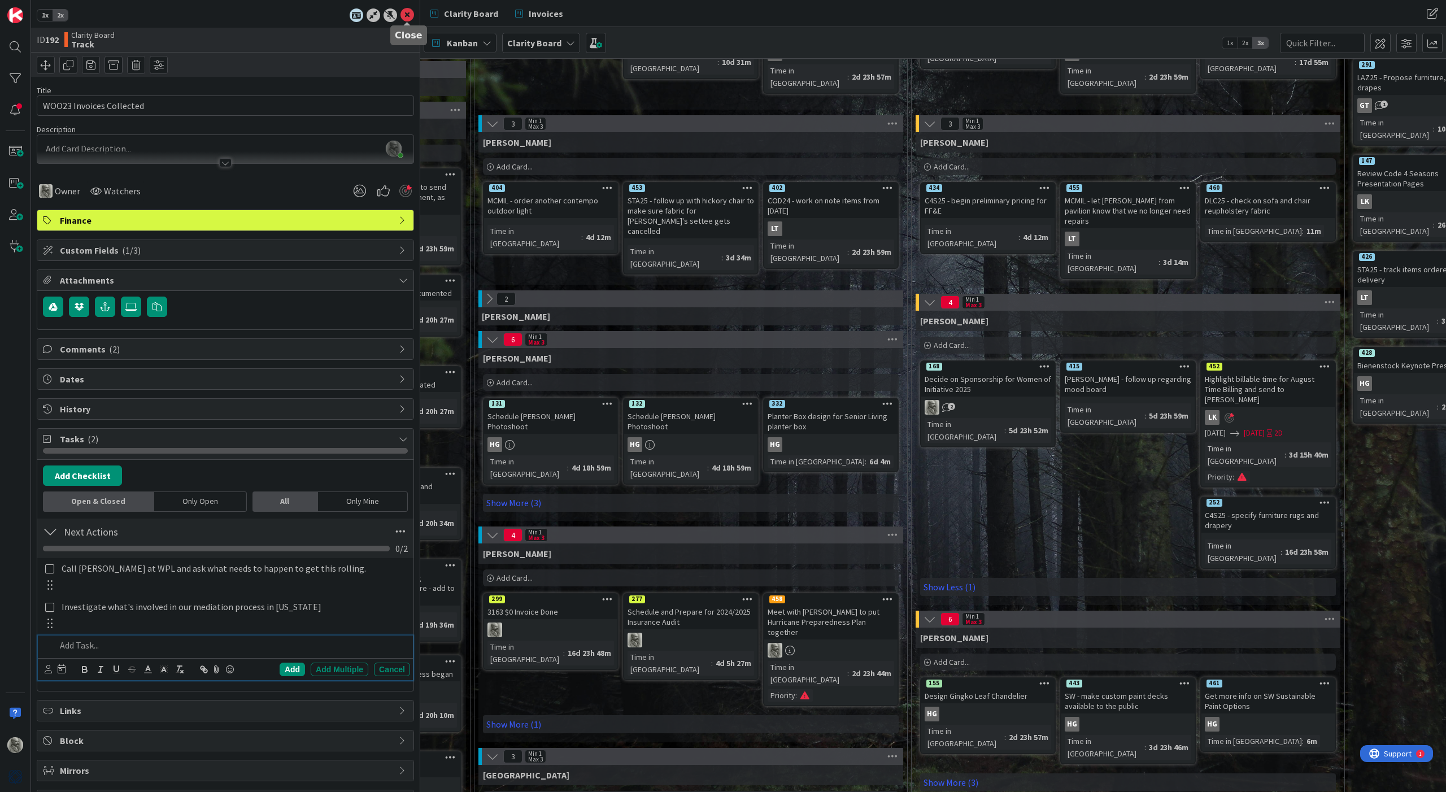
click at [406, 15] on icon at bounding box center [408, 15] width 14 height 14
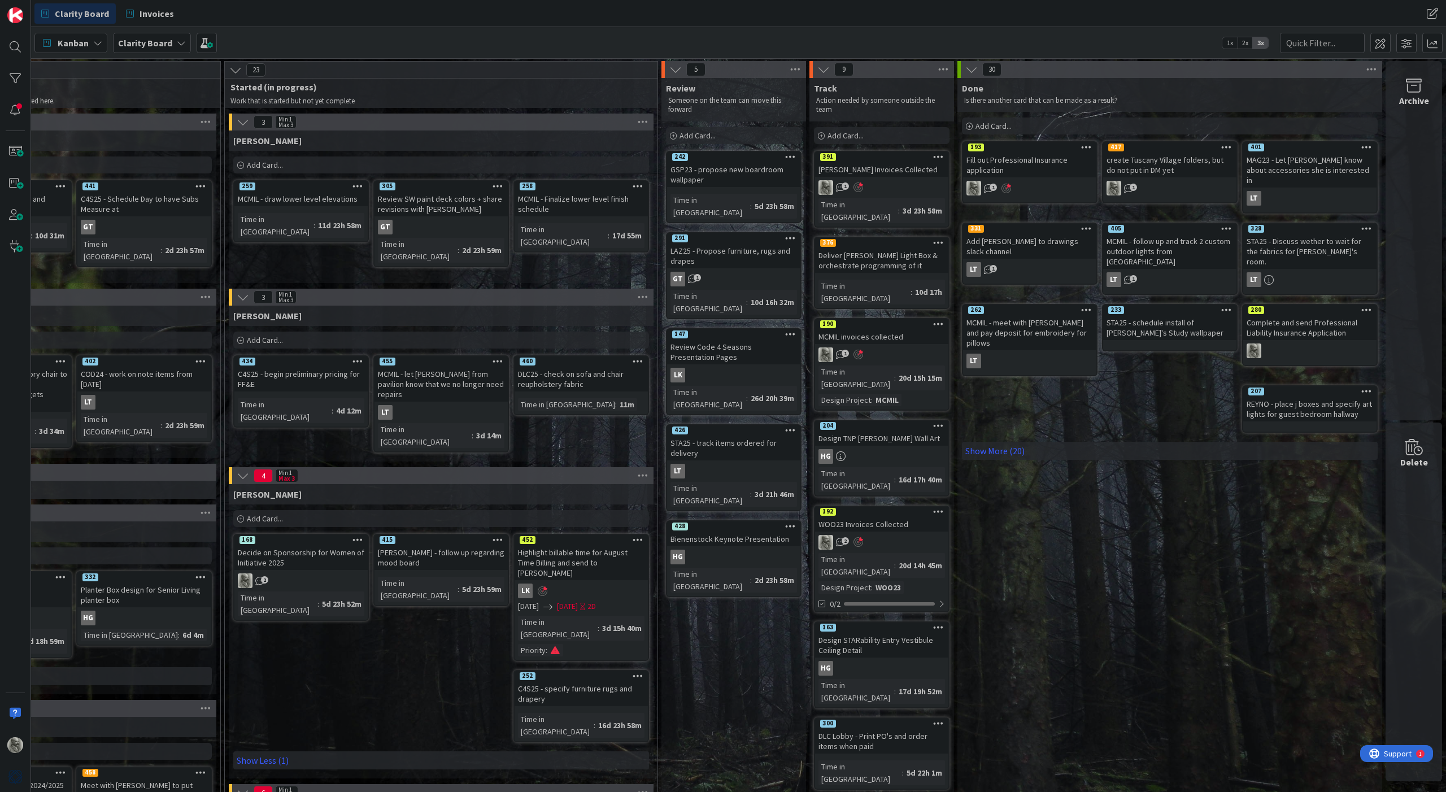
scroll to position [0, 966]
click at [976, 442] on link "Show More (20)" at bounding box center [1170, 451] width 416 height 18
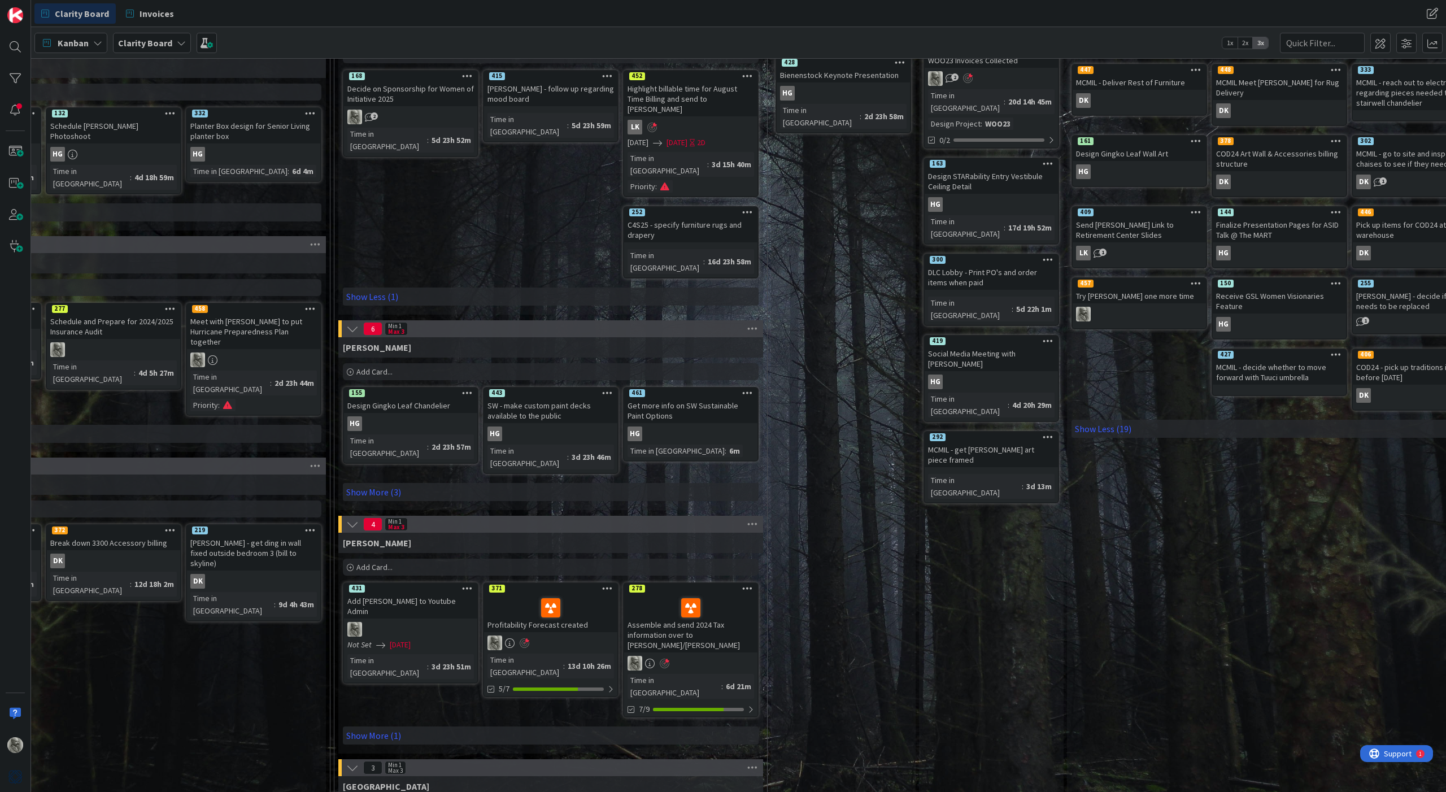
scroll to position [483, 856]
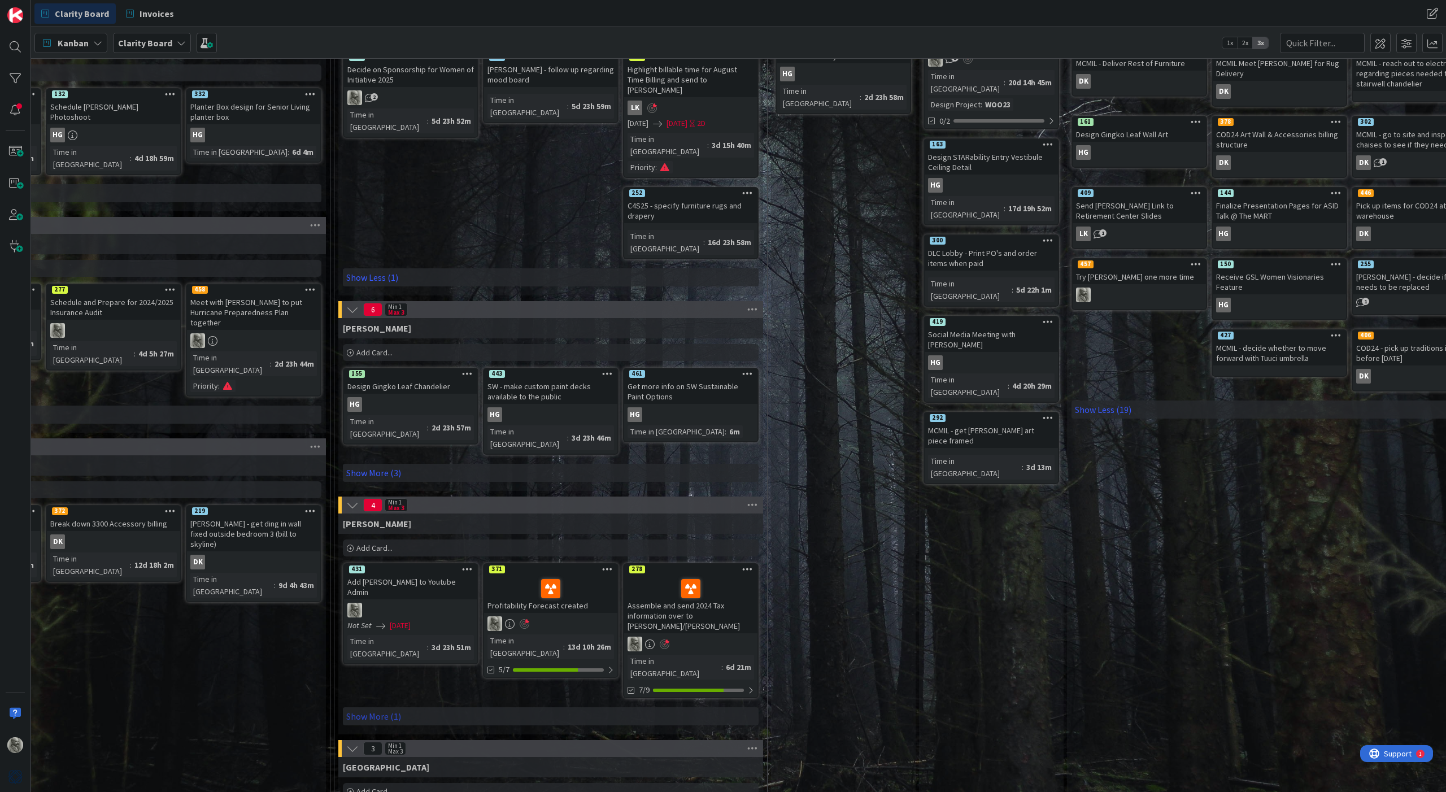
click at [381, 588] on link "Show More (1)" at bounding box center [551, 716] width 416 height 18
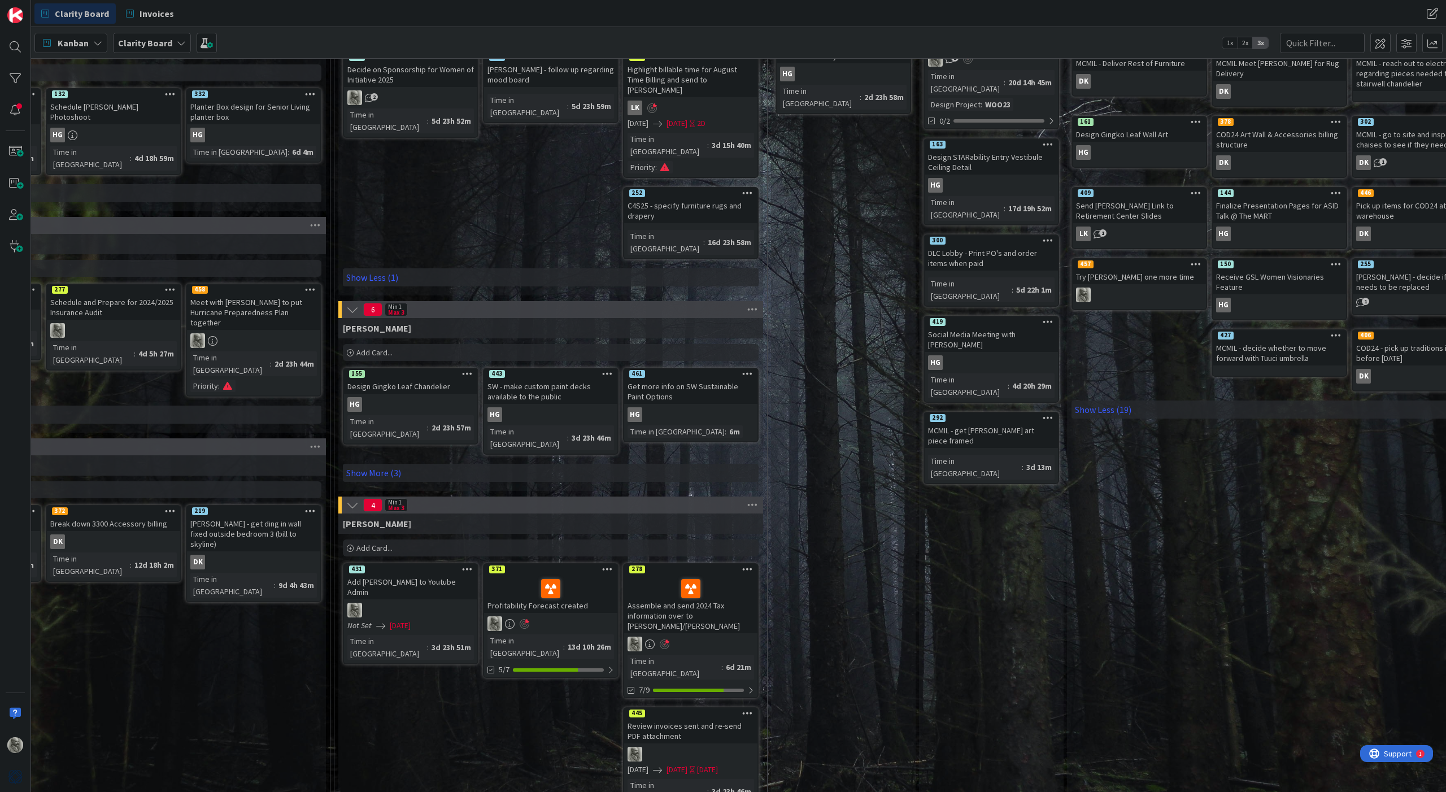
click at [366, 543] on span "Add Card..." at bounding box center [375, 548] width 36 height 10
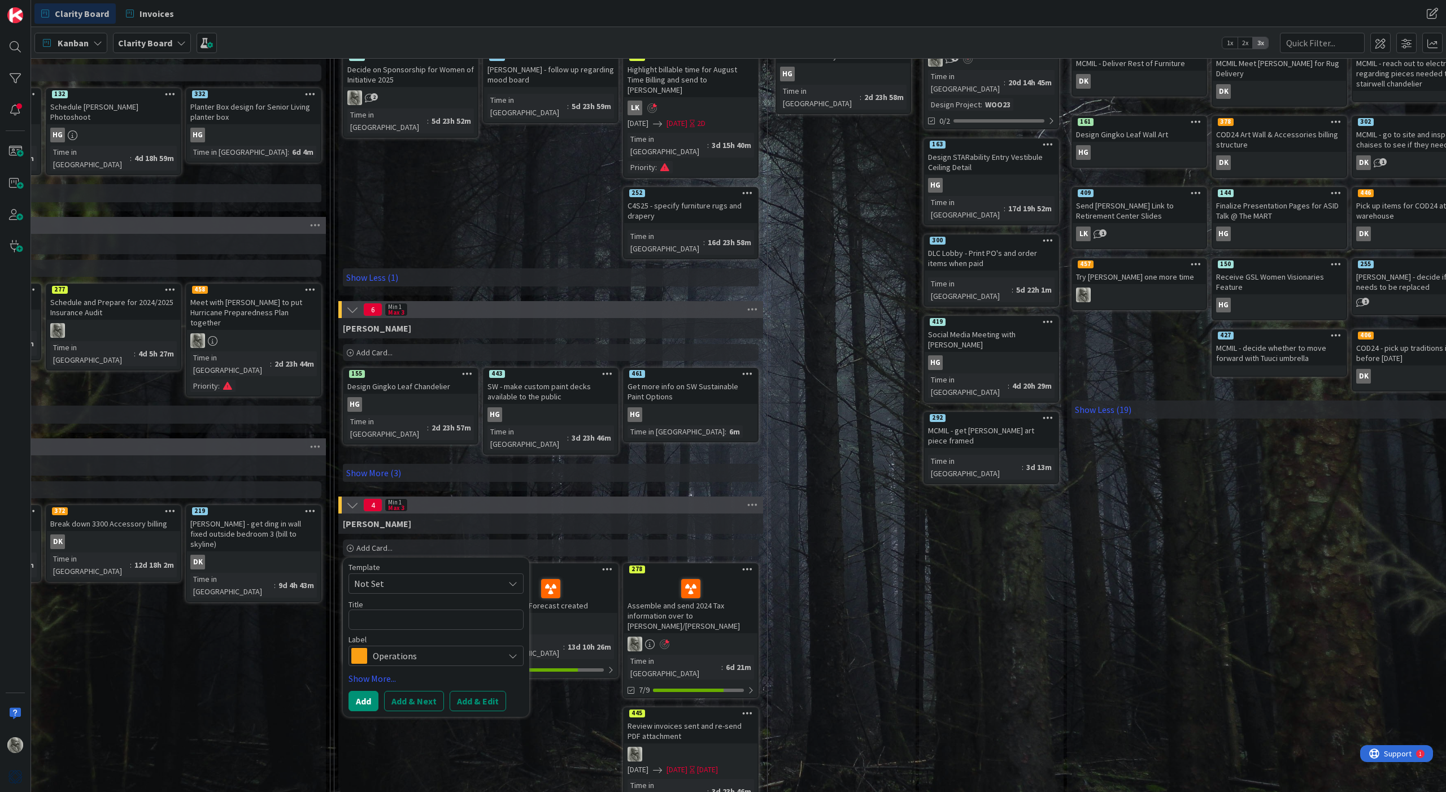
type textarea "x"
type textarea "P"
type textarea "x"
type textarea "Pa"
type textarea "x"
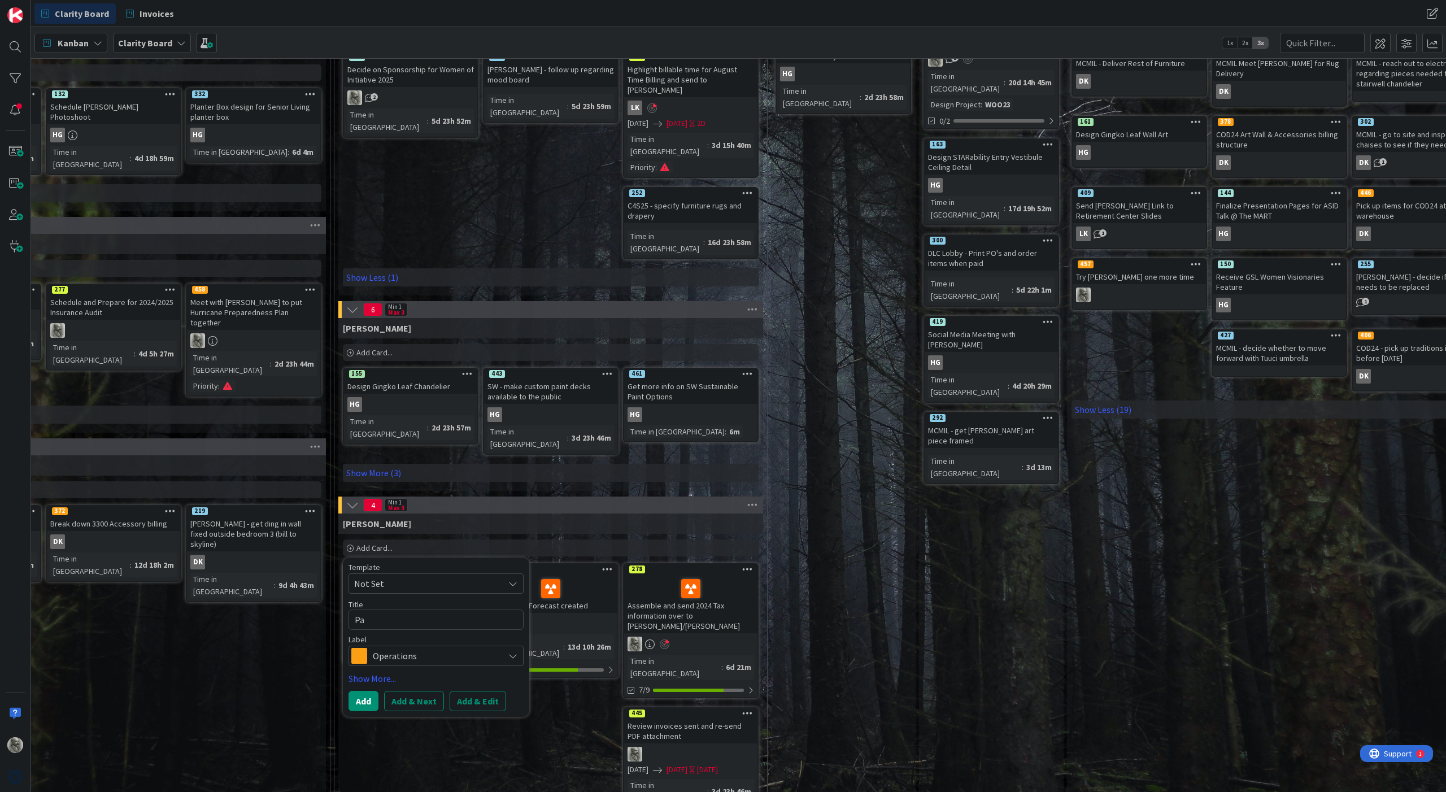
type textarea "Paq"
type textarea "x"
type textarea "Paqy"
type textarea "x"
type textarea "Paqy"
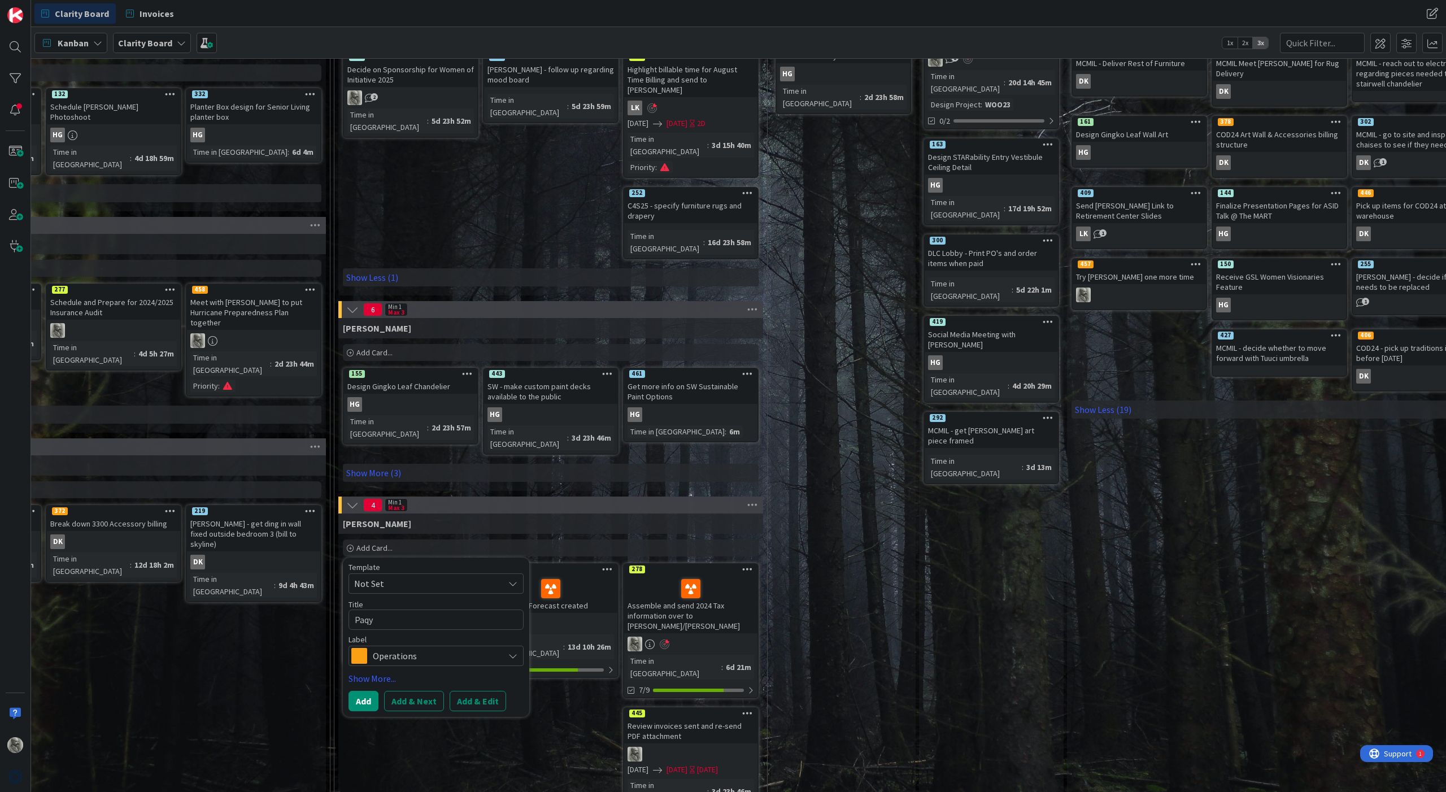
type textarea "x"
type textarea "Paqy S"
type textarea "x"
type textarea "Paqy Sa"
type textarea "x"
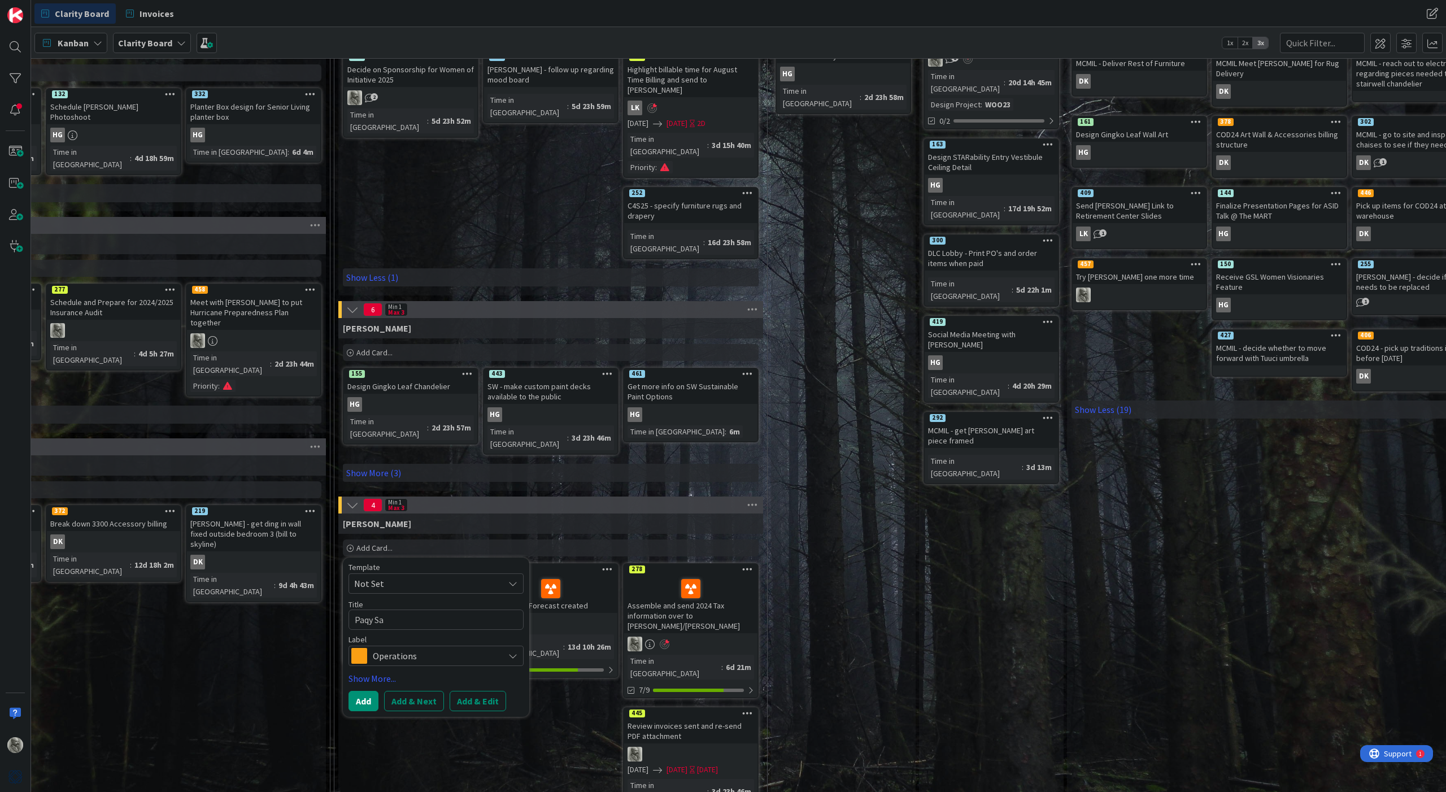
type textarea "Paqy San"
type textarea "x"
type textarea "Paqy Sa"
type textarea "x"
type textarea "Paqy S"
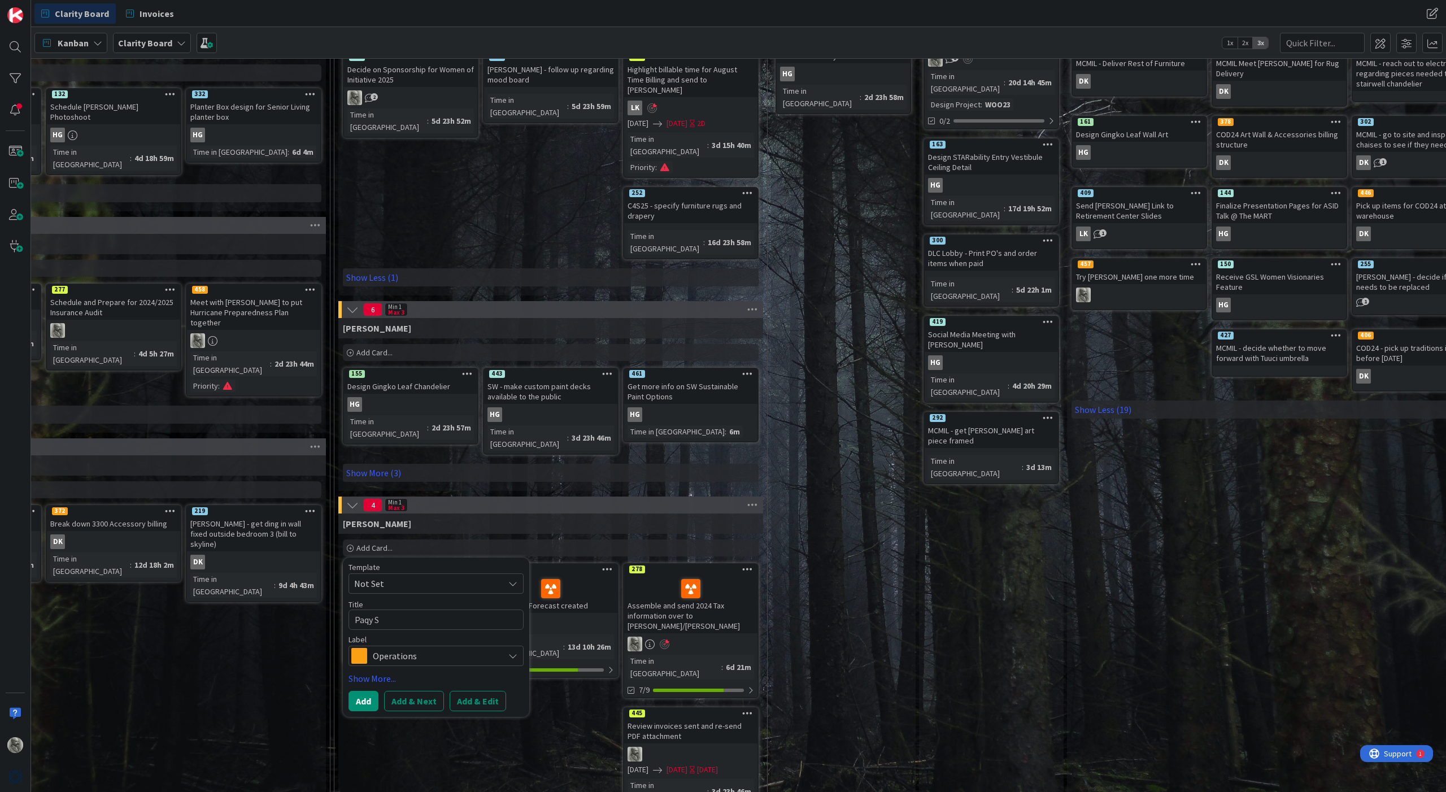
type textarea "x"
type textarea "Paqy"
type textarea "x"
type textarea "Paqy"
type textarea "x"
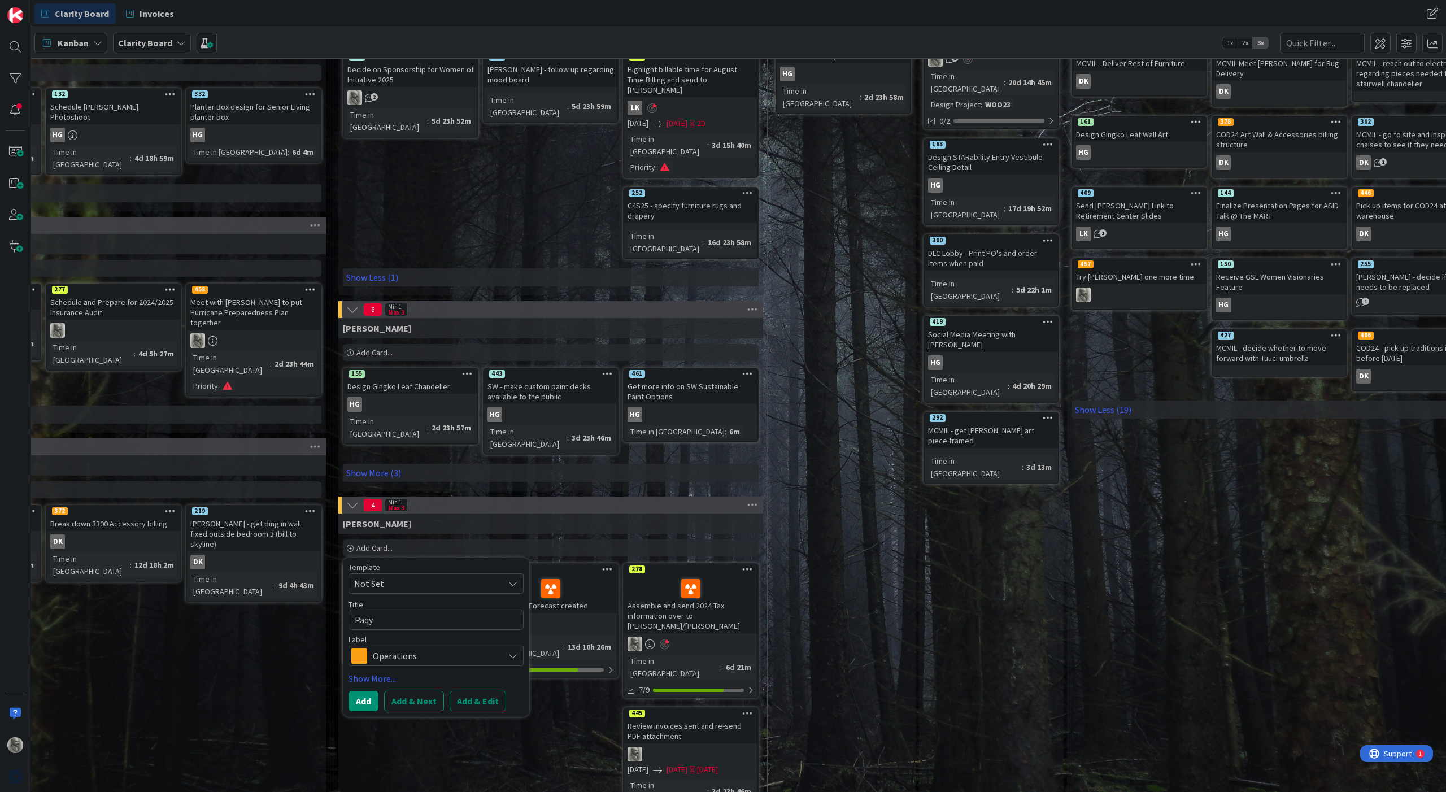
type textarea "Paq"
type textarea "x"
type textarea "Paqy"
type textarea "x"
type textarea "Paqy"
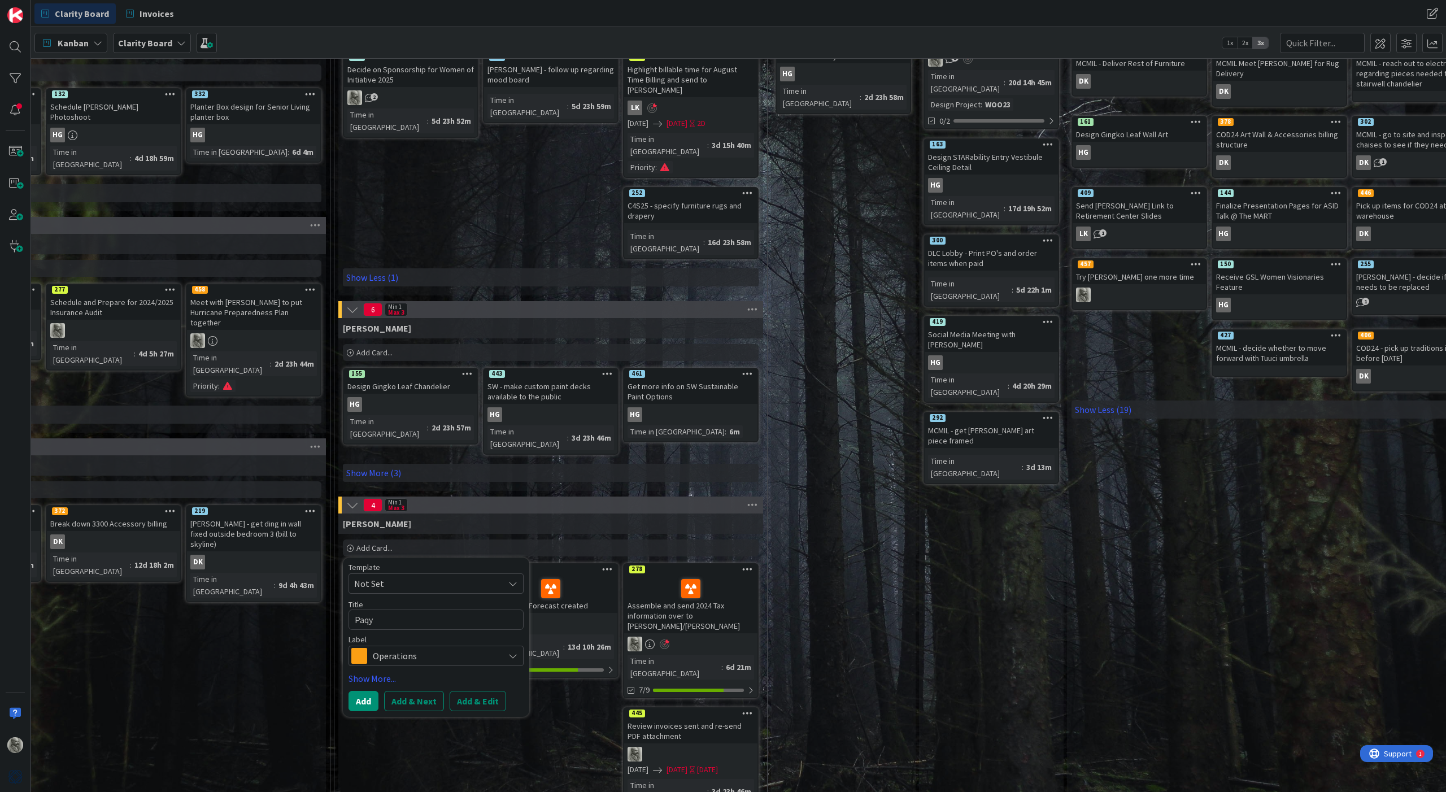
type textarea "x"
type textarea "Paqy"
type textarea "x"
type textarea "Paq"
type textarea "x"
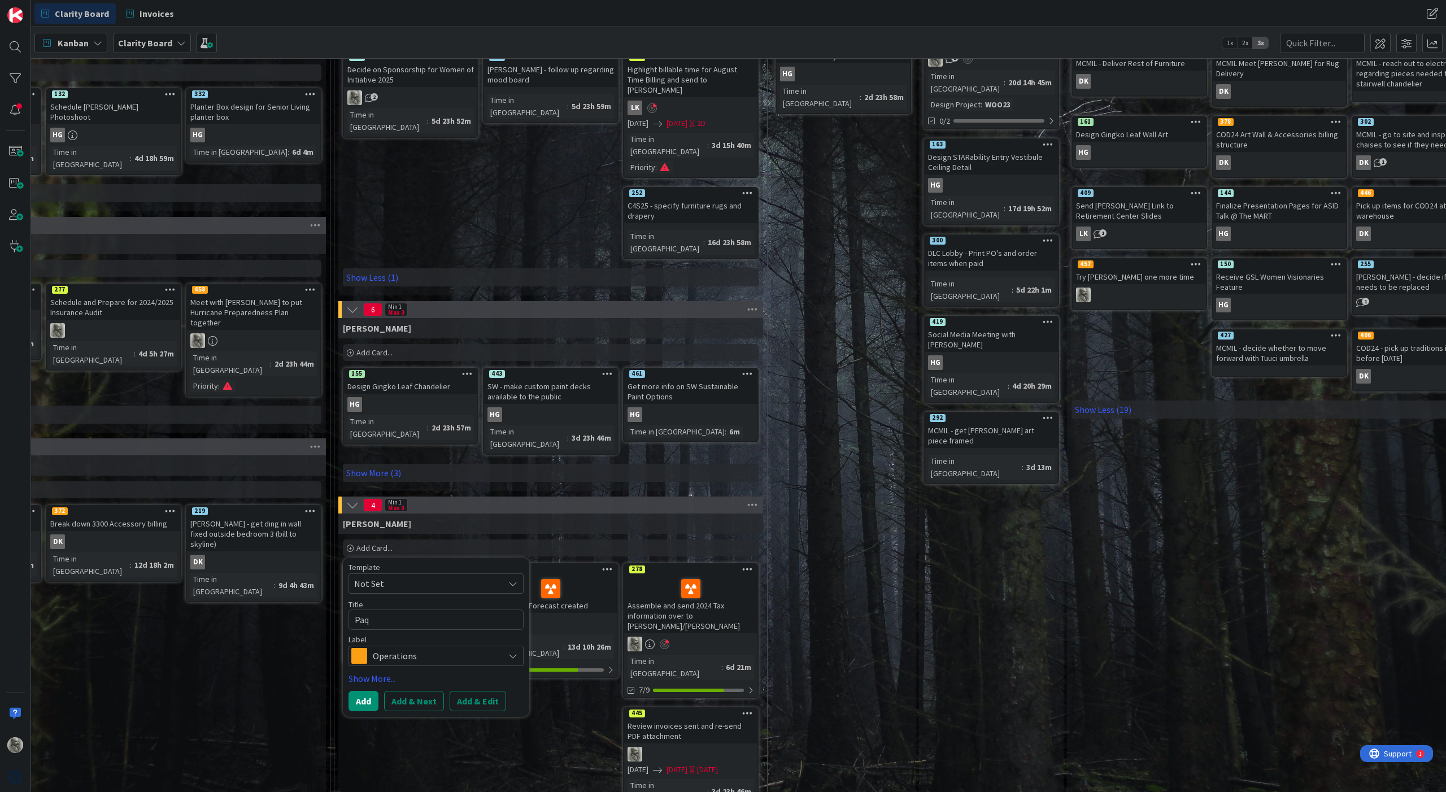
type textarea "Pa"
type textarea "x"
type textarea "Pay"
type textarea "x"
type textarea "Pay"
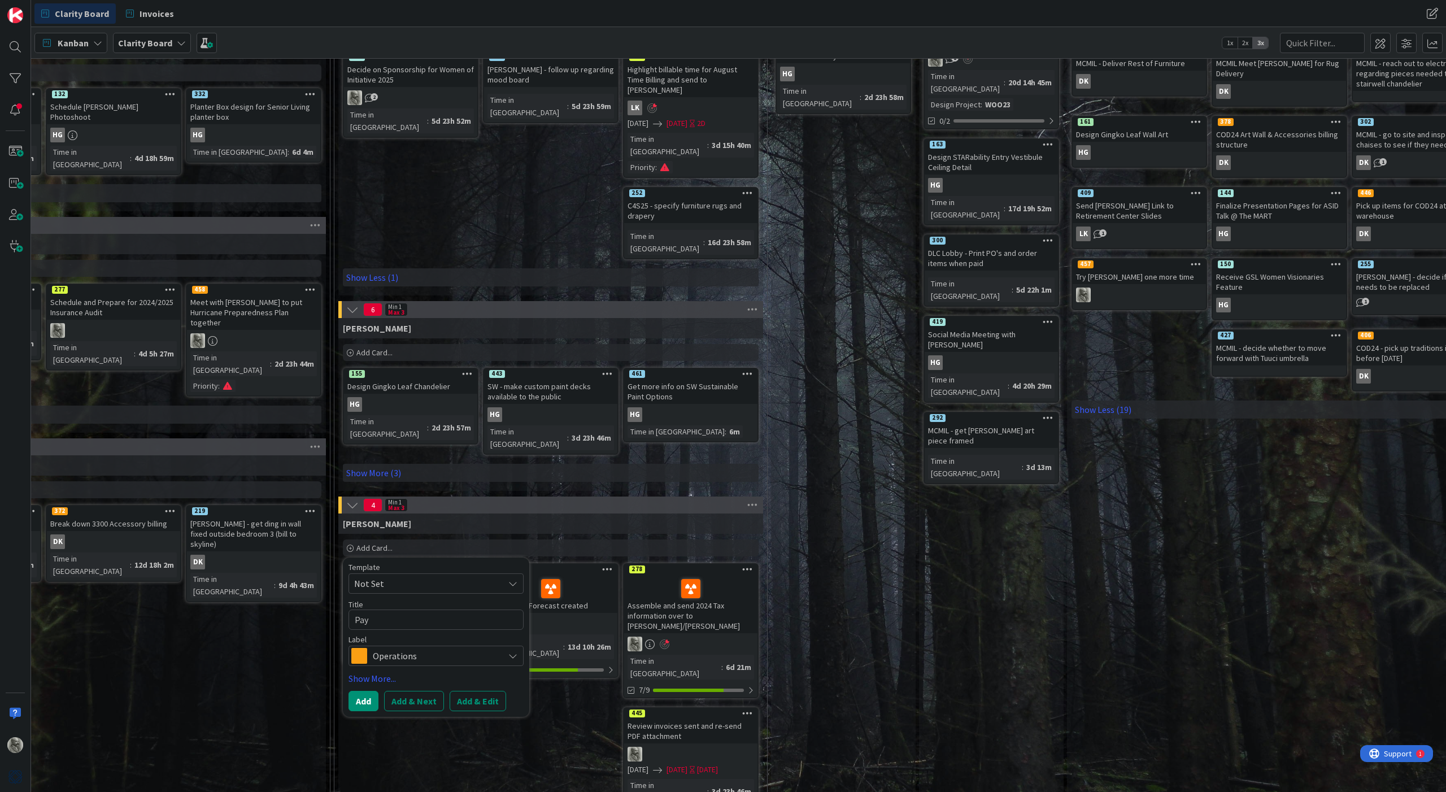
type textarea "x"
type textarea "Pay S"
type textarea "x"
type textarea "Pay Sa"
type textarea "x"
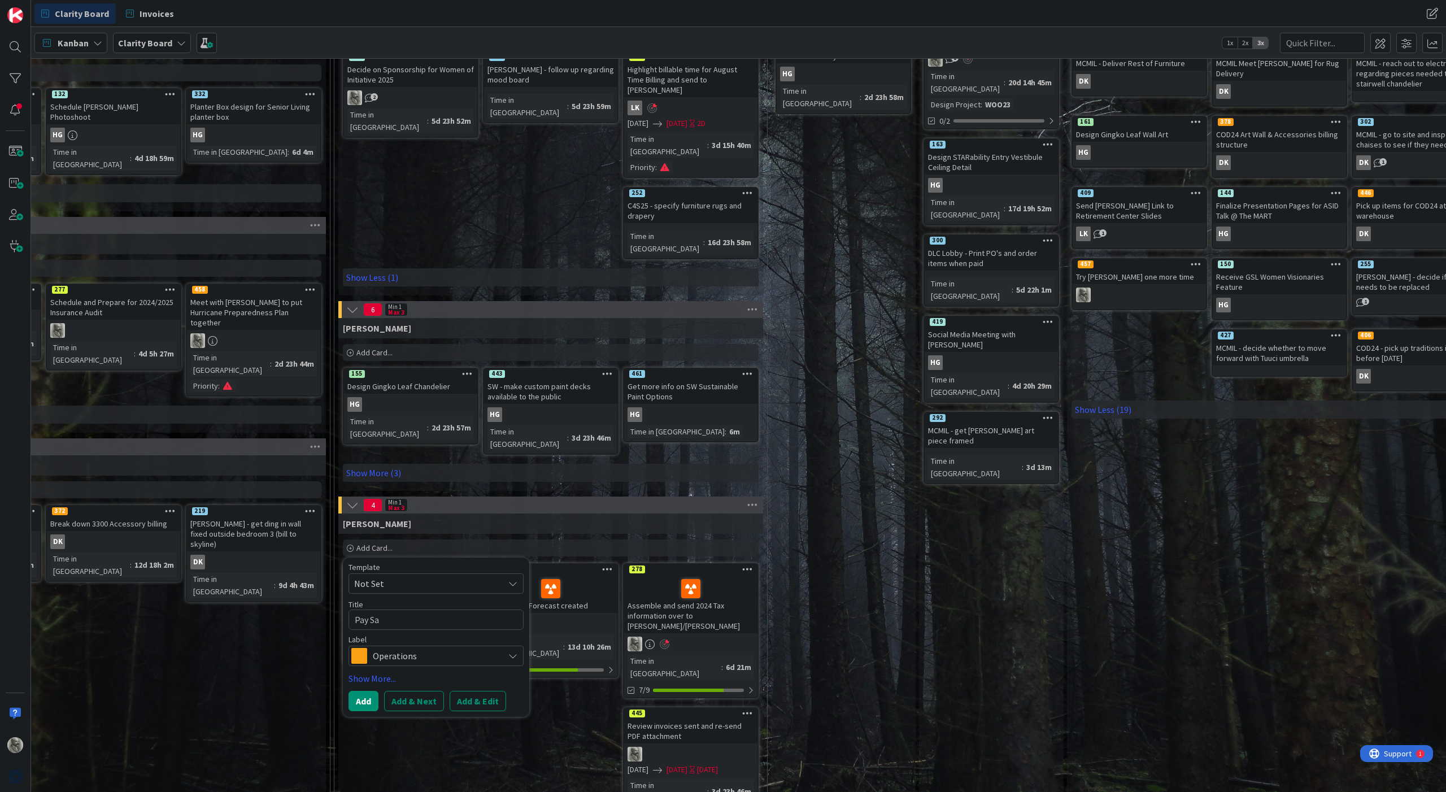
type textarea "Pay San"
type textarea "x"
type textarea "Pay Sand"
type textarea "x"
type textarea "Pay [PERSON_NAME]"
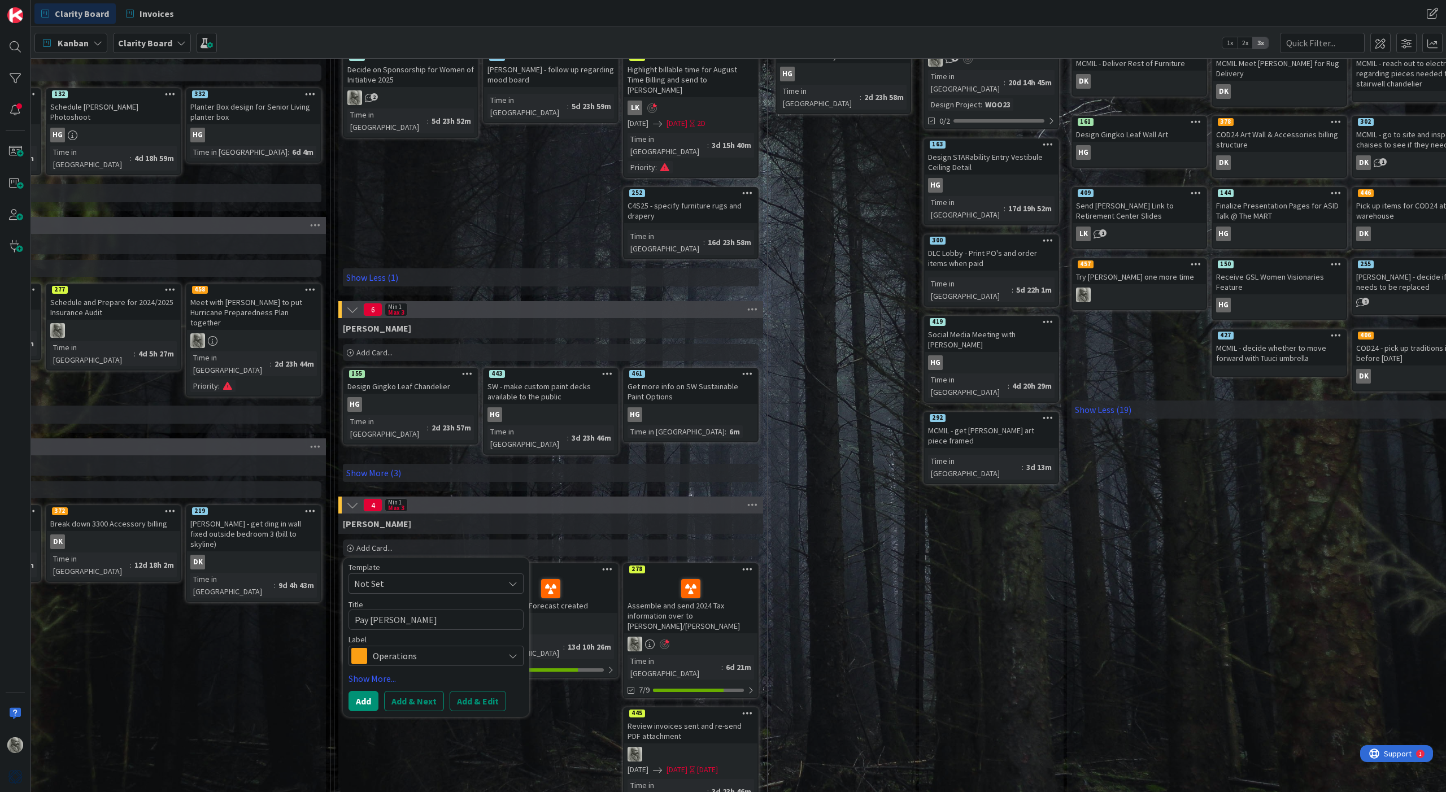
type textarea "x"
type textarea "Pay [PERSON_NAME]"
type textarea "x"
type textarea "Pay [PERSON_NAME]"
type textarea "x"
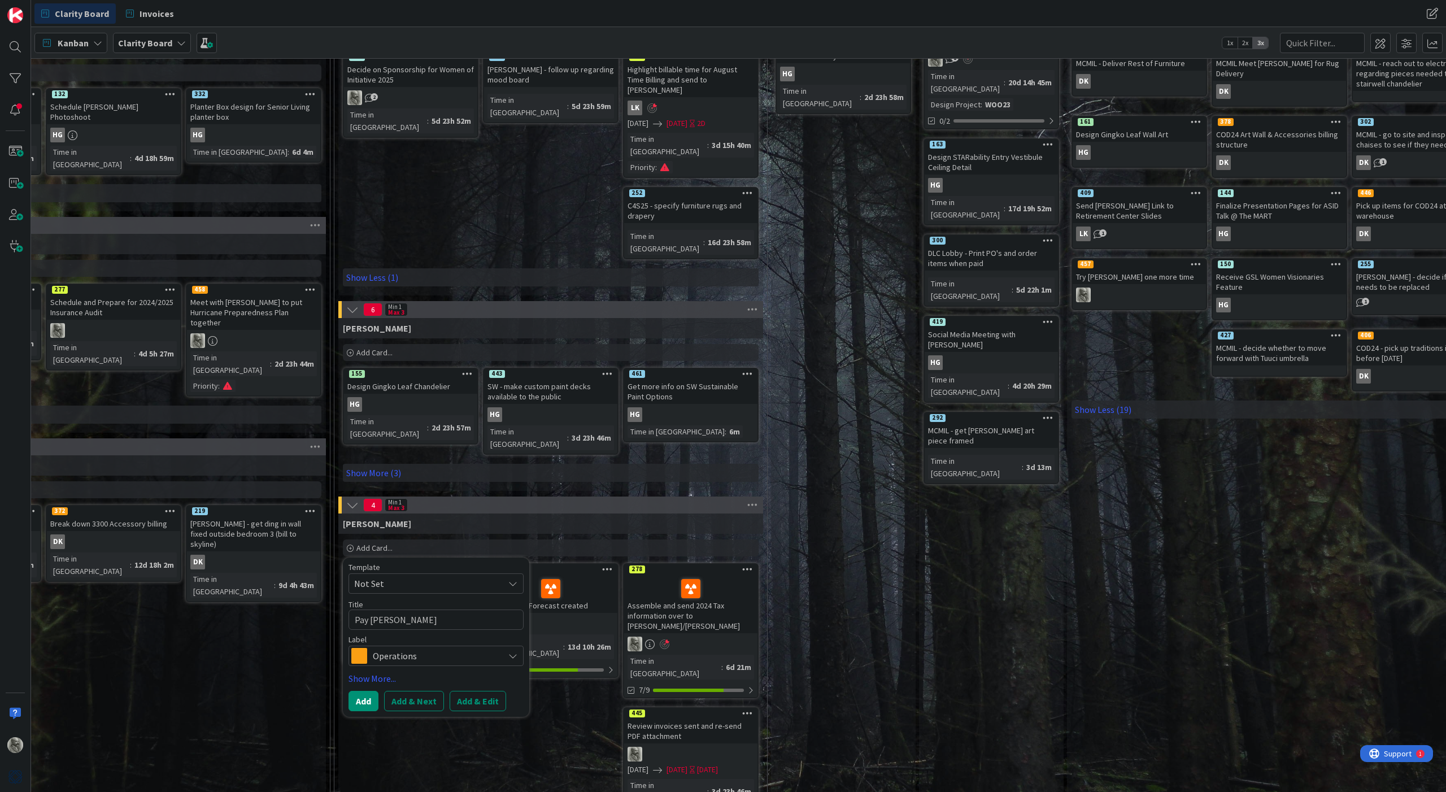
type textarea "Pay [PERSON_NAME] f"
type textarea "x"
type textarea "Pay [PERSON_NAME] fo"
type textarea "x"
type textarea "Pay [PERSON_NAME] for"
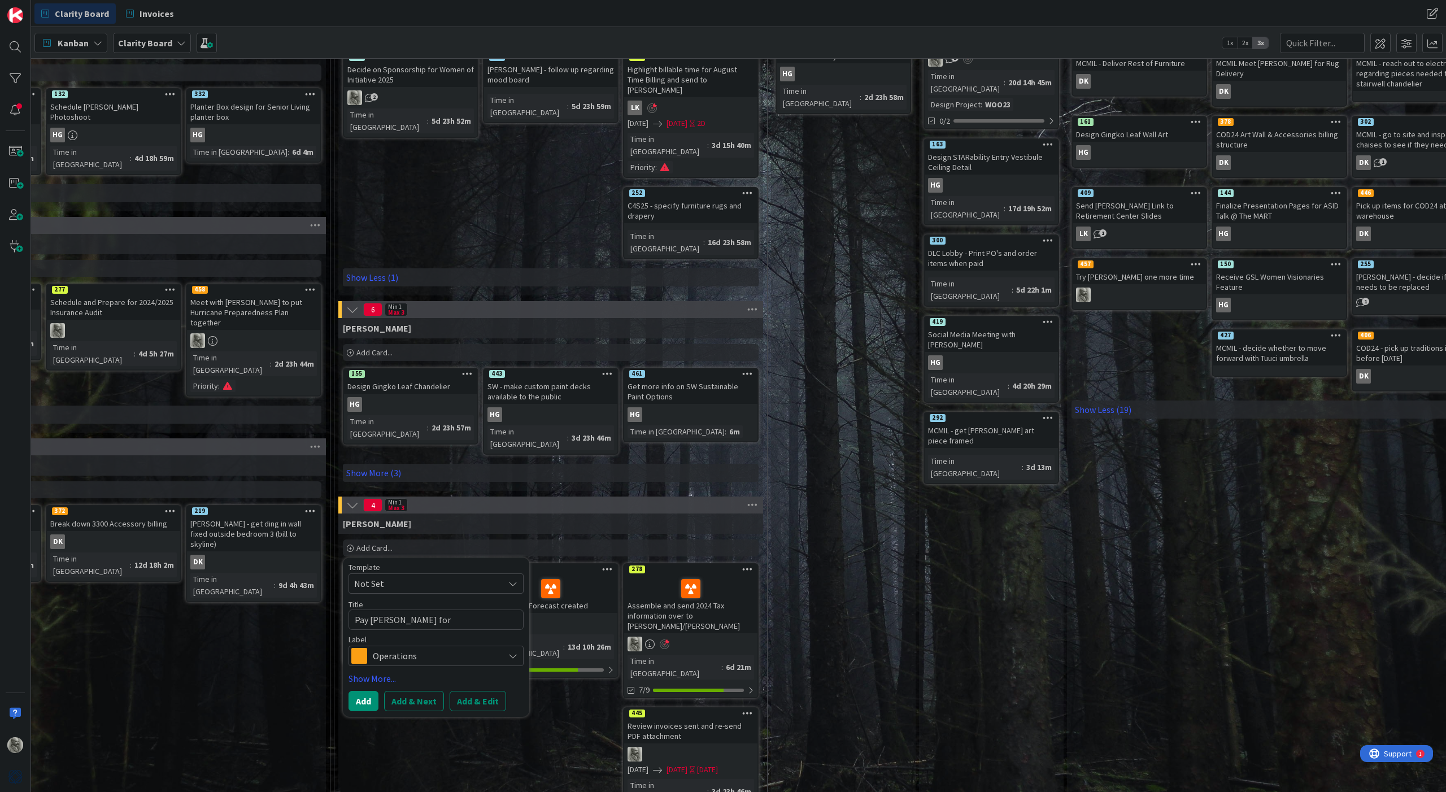
type textarea "x"
type textarea "Pay [PERSON_NAME] for"
type textarea "x"
type textarea "Pay [PERSON_NAME] for p"
type textarea "x"
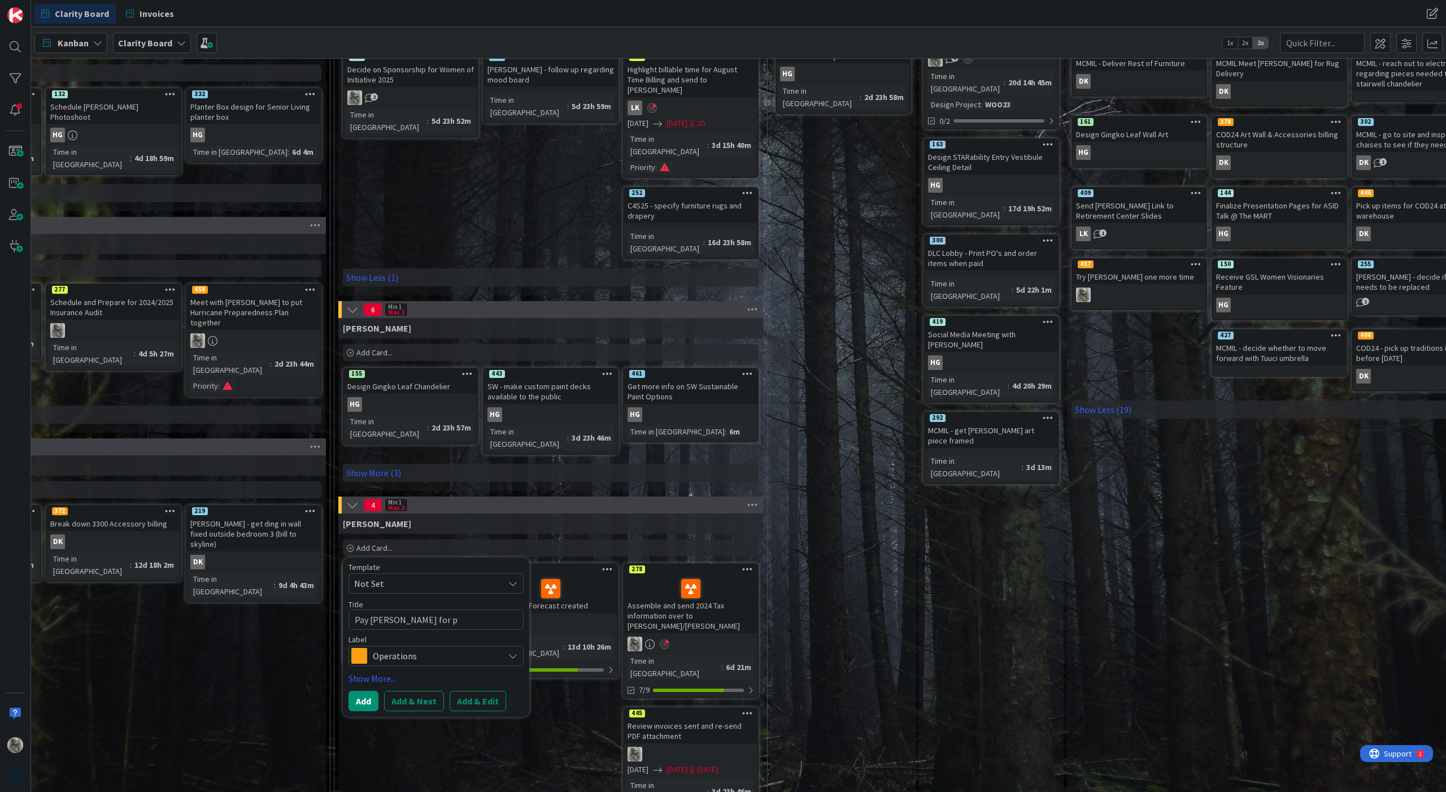
type textarea "Pay [PERSON_NAME] for pr"
type textarea "x"
type textarea "Pay [PERSON_NAME] for pro"
type textarea "x"
type textarea "Pay [PERSON_NAME] for prof"
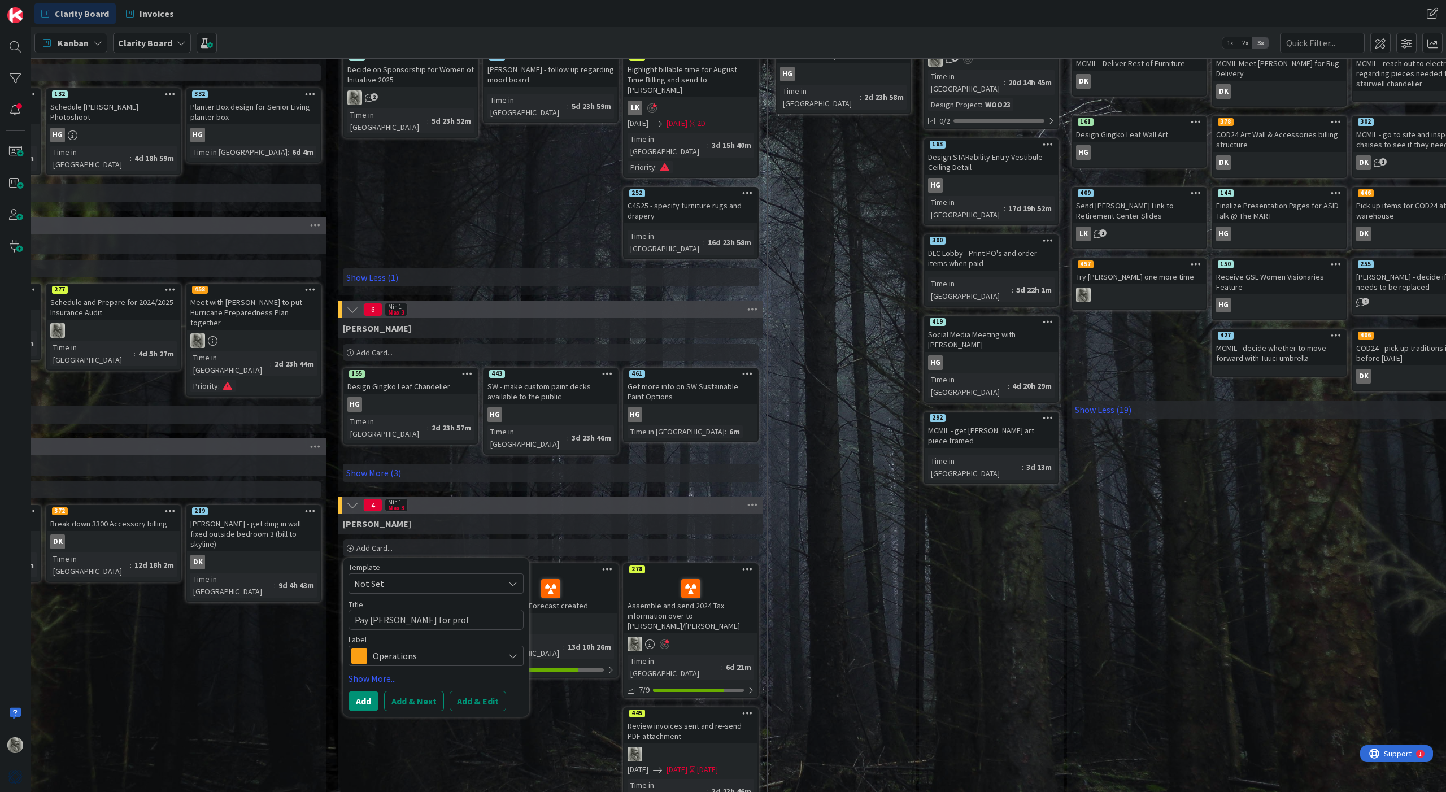
type textarea "x"
type textarea "Pay [PERSON_NAME] for profe"
type textarea "x"
type textarea "Pay [PERSON_NAME] for profes"
type textarea "x"
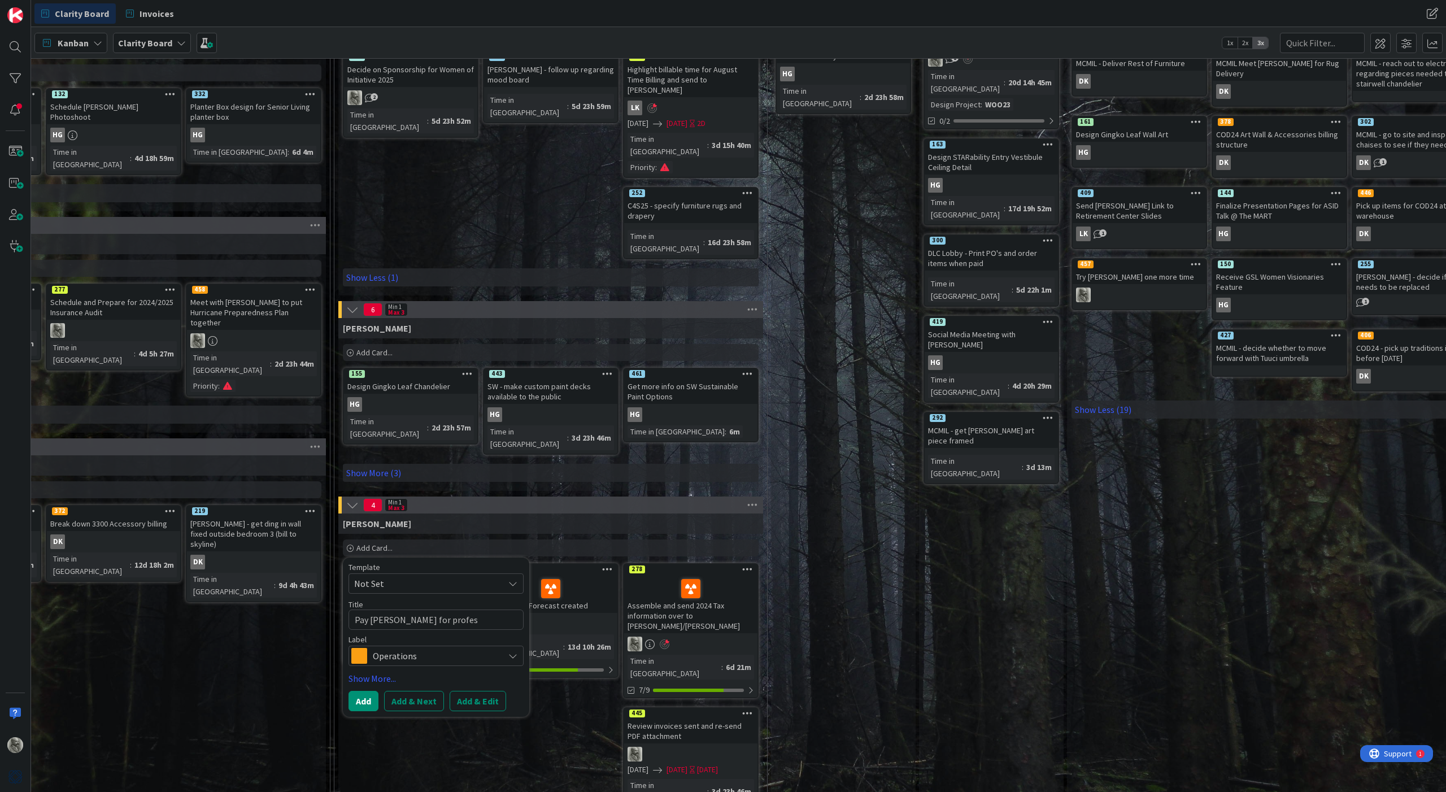
type textarea "Pay [PERSON_NAME] for profess"
type textarea "x"
type textarea "Pay [PERSON_NAME] for professi"
type textarea "x"
type textarea "Pay [PERSON_NAME] for professio"
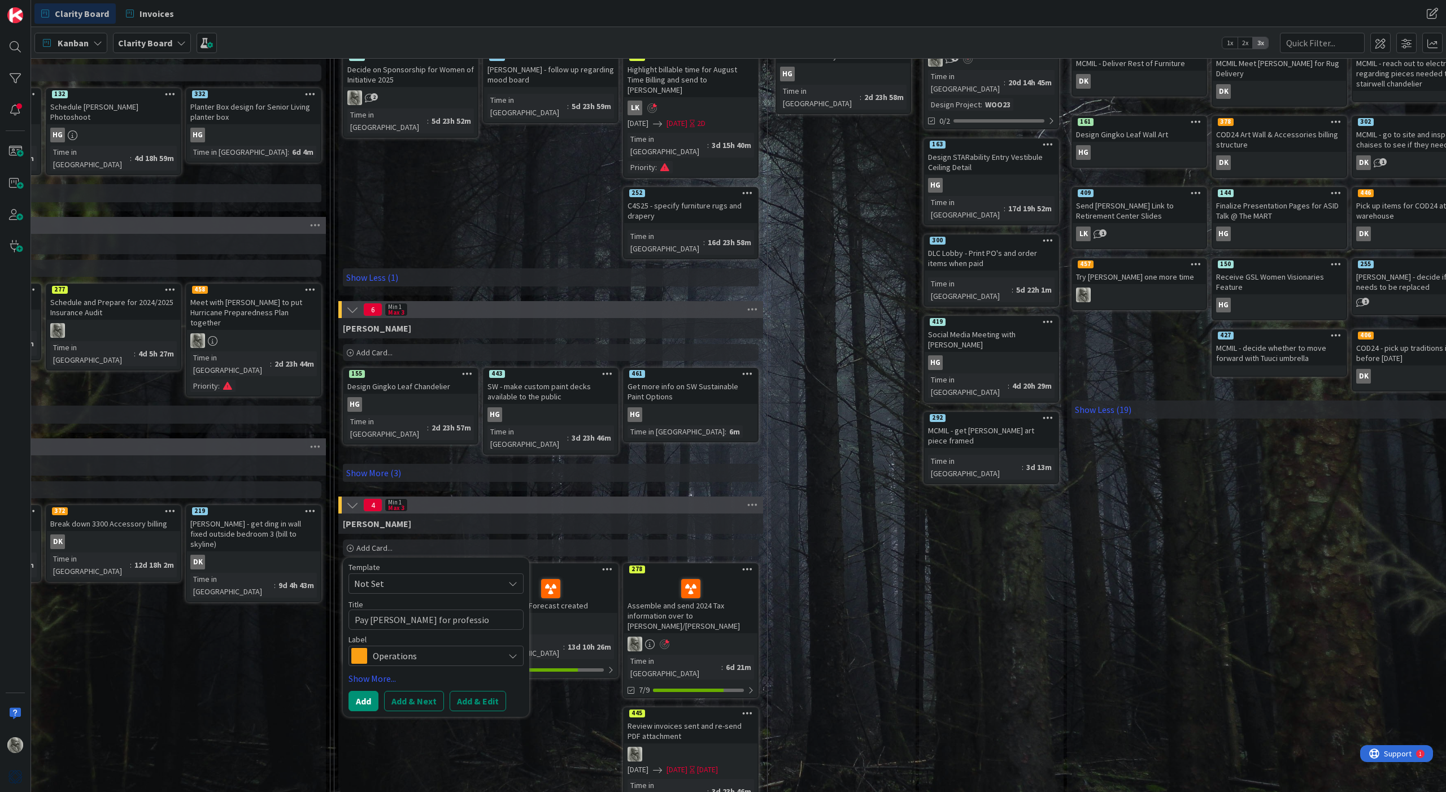
type textarea "x"
type textarea "Pay [PERSON_NAME] for profession"
type textarea "x"
type textarea "Pay [PERSON_NAME] for professiona"
type textarea "x"
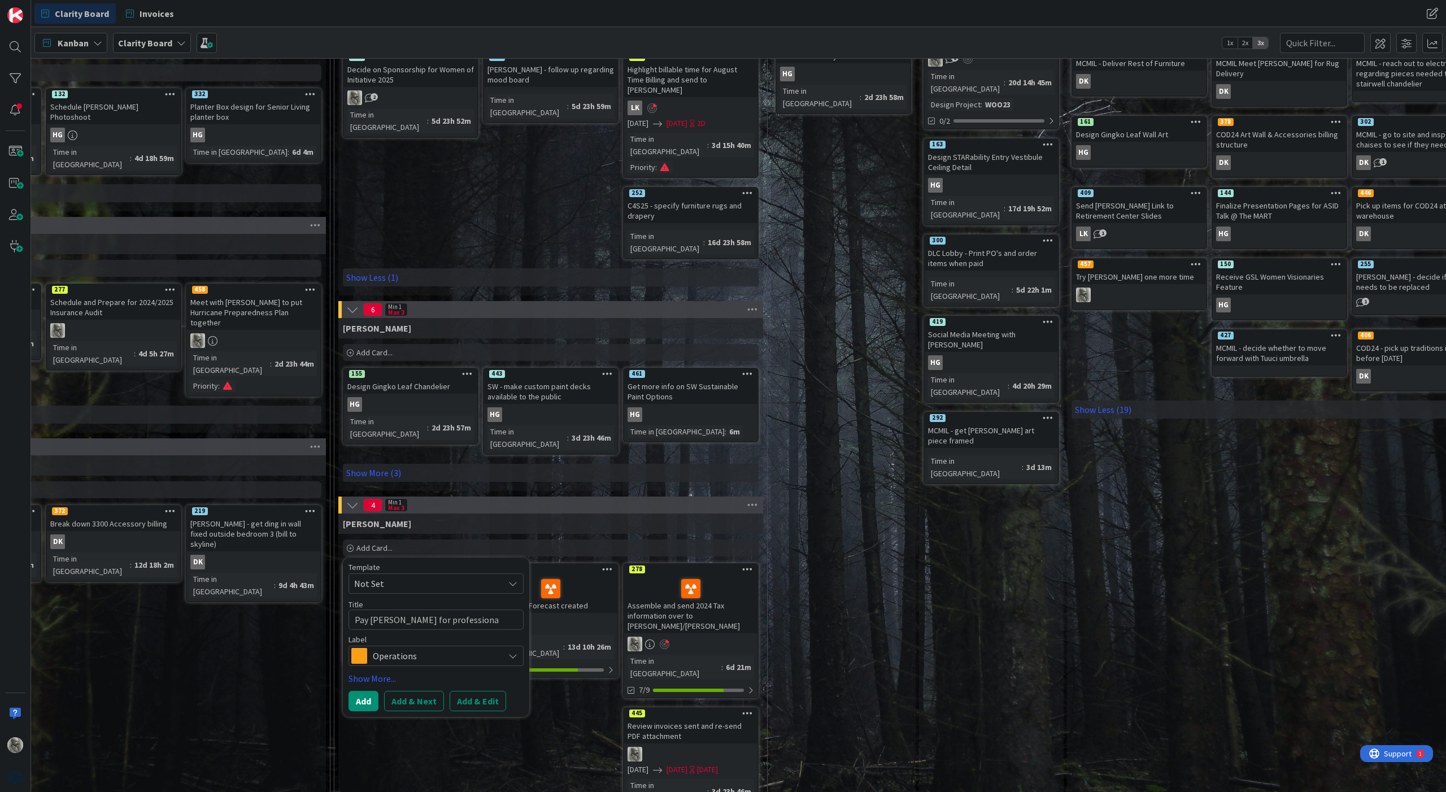
type textarea "Pay [PERSON_NAME] for professional"
type textarea "x"
type textarea "Pay [PERSON_NAME] for professional"
type textarea "x"
type textarea "Pay [PERSON_NAME] for professional i"
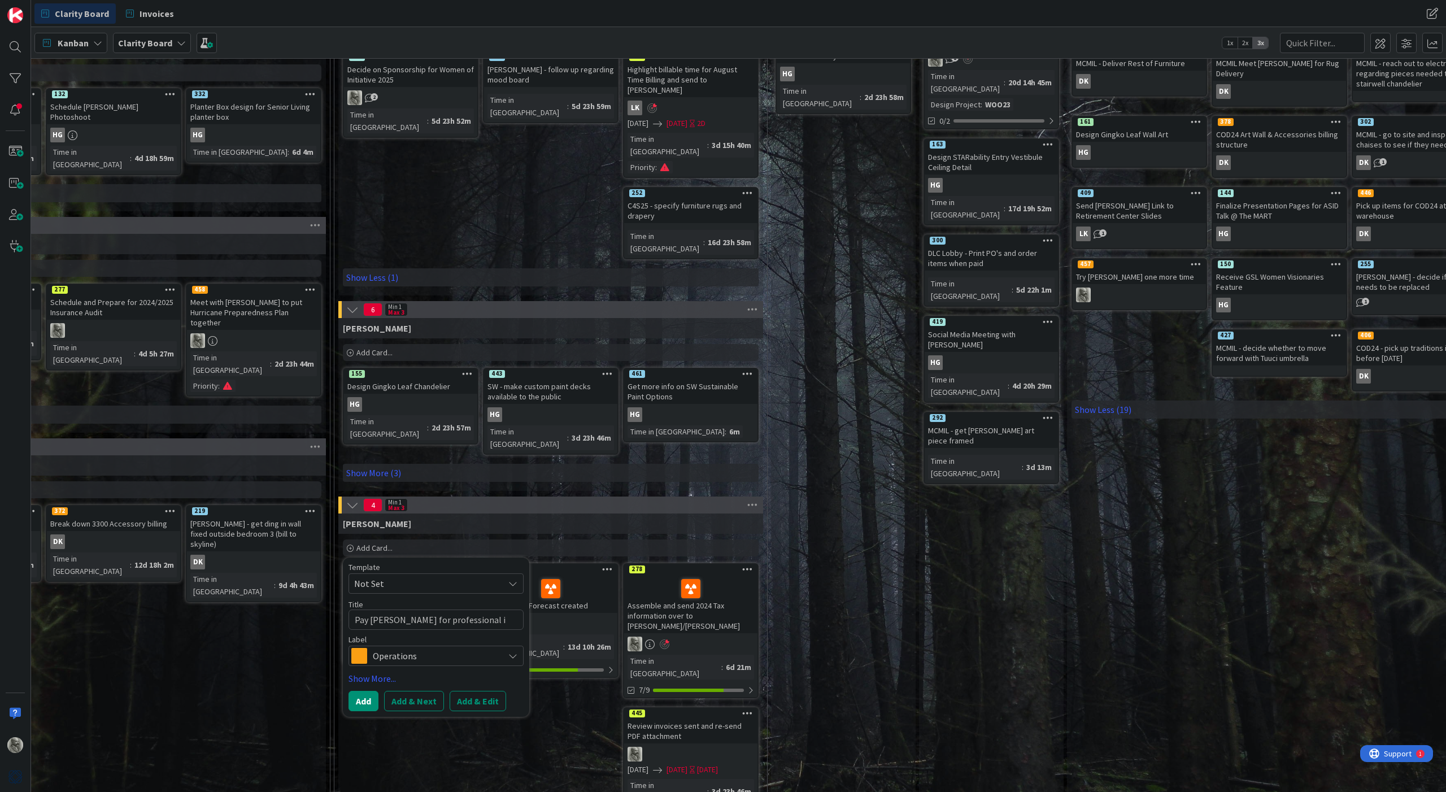
type textarea "x"
type textarea "Pay [PERSON_NAME] for professional in"
type textarea "x"
type textarea "Pay [PERSON_NAME] for professional ins"
type textarea "x"
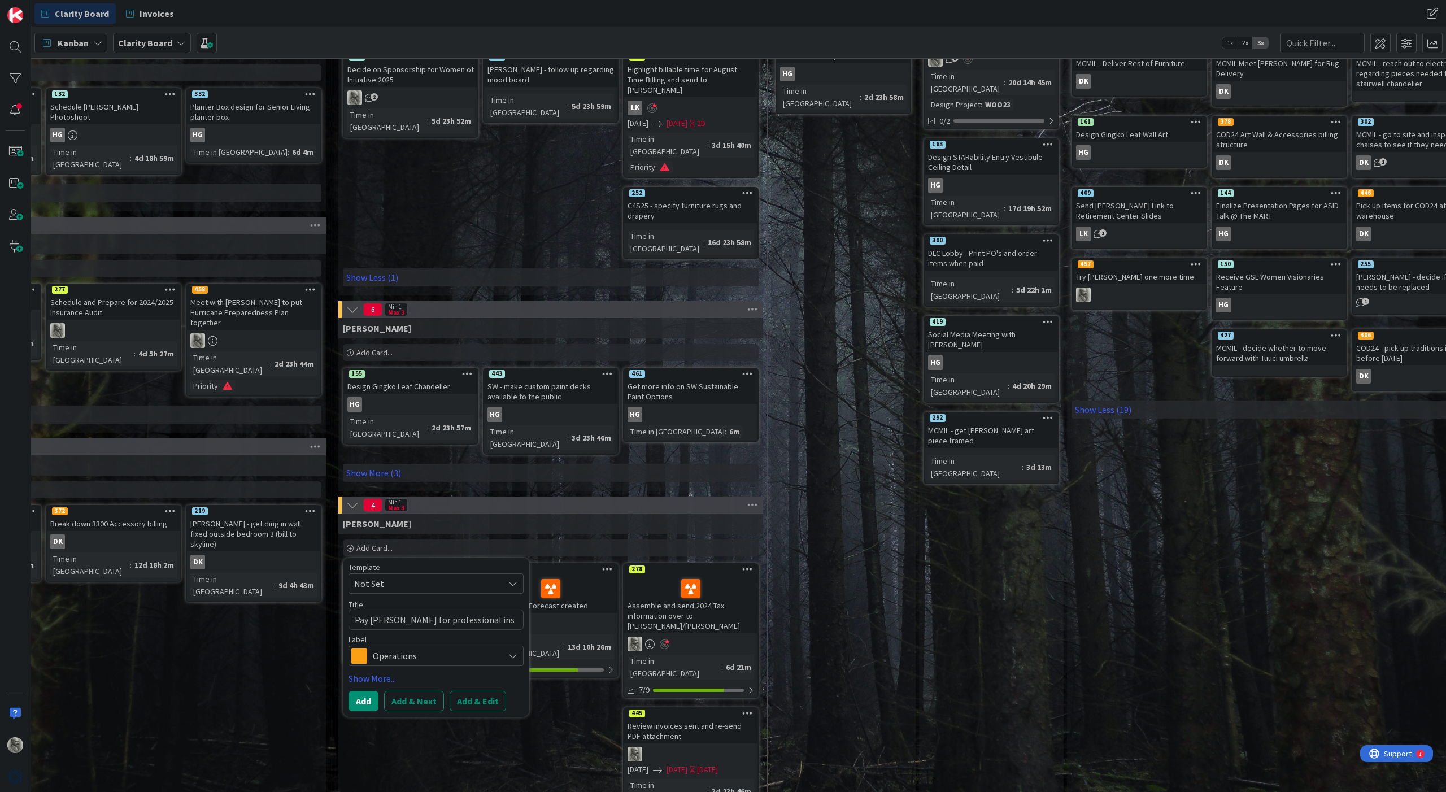
type textarea "Pay [PERSON_NAME] for professional insu"
type textarea "x"
type textarea "Pay [PERSON_NAME] for professional insur"
type textarea "x"
type textarea "Pay [PERSON_NAME] for professional insura"
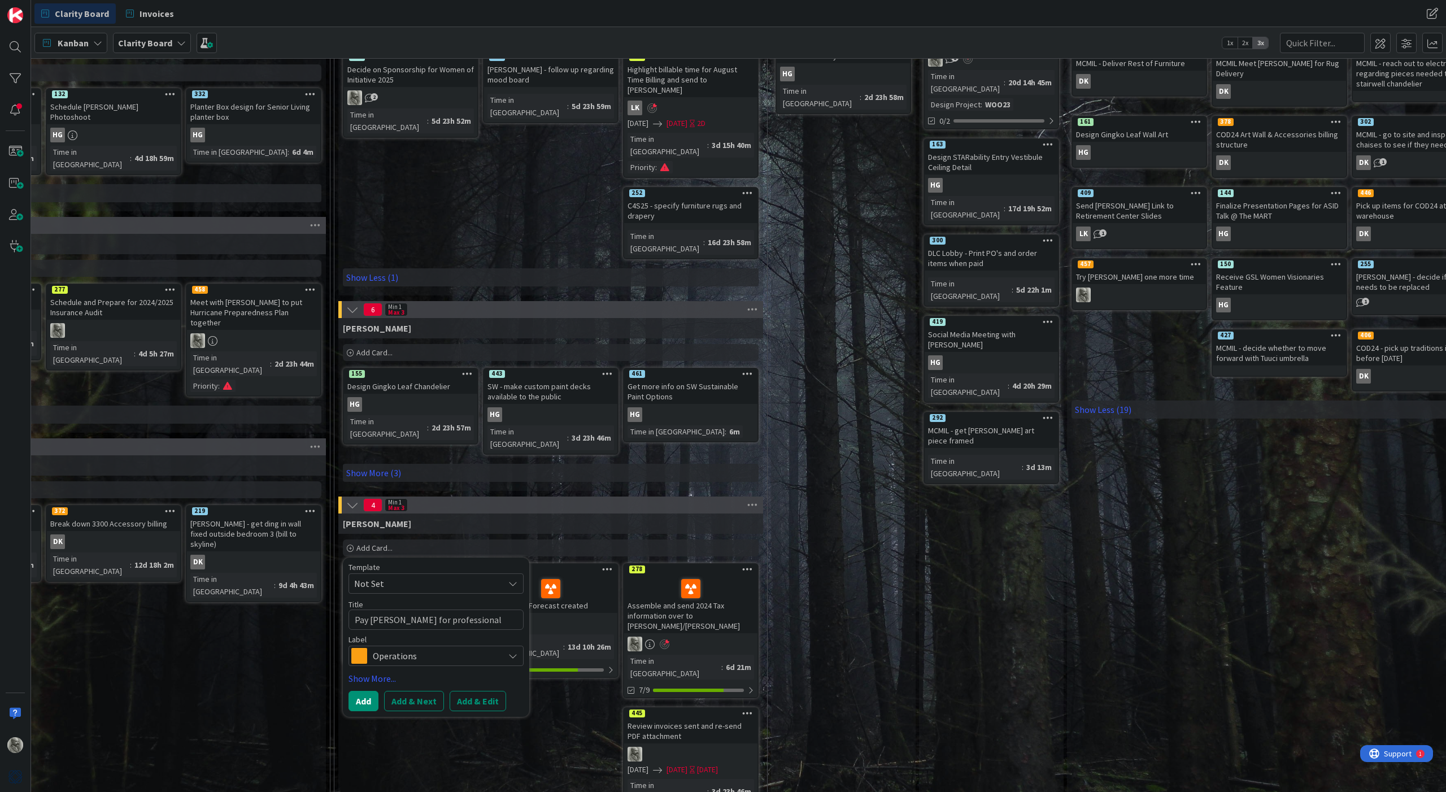
type textarea "x"
type textarea "Pay [PERSON_NAME] for professional insuran"
type textarea "x"
type textarea "Pay [PERSON_NAME] for professional insuranc"
type textarea "x"
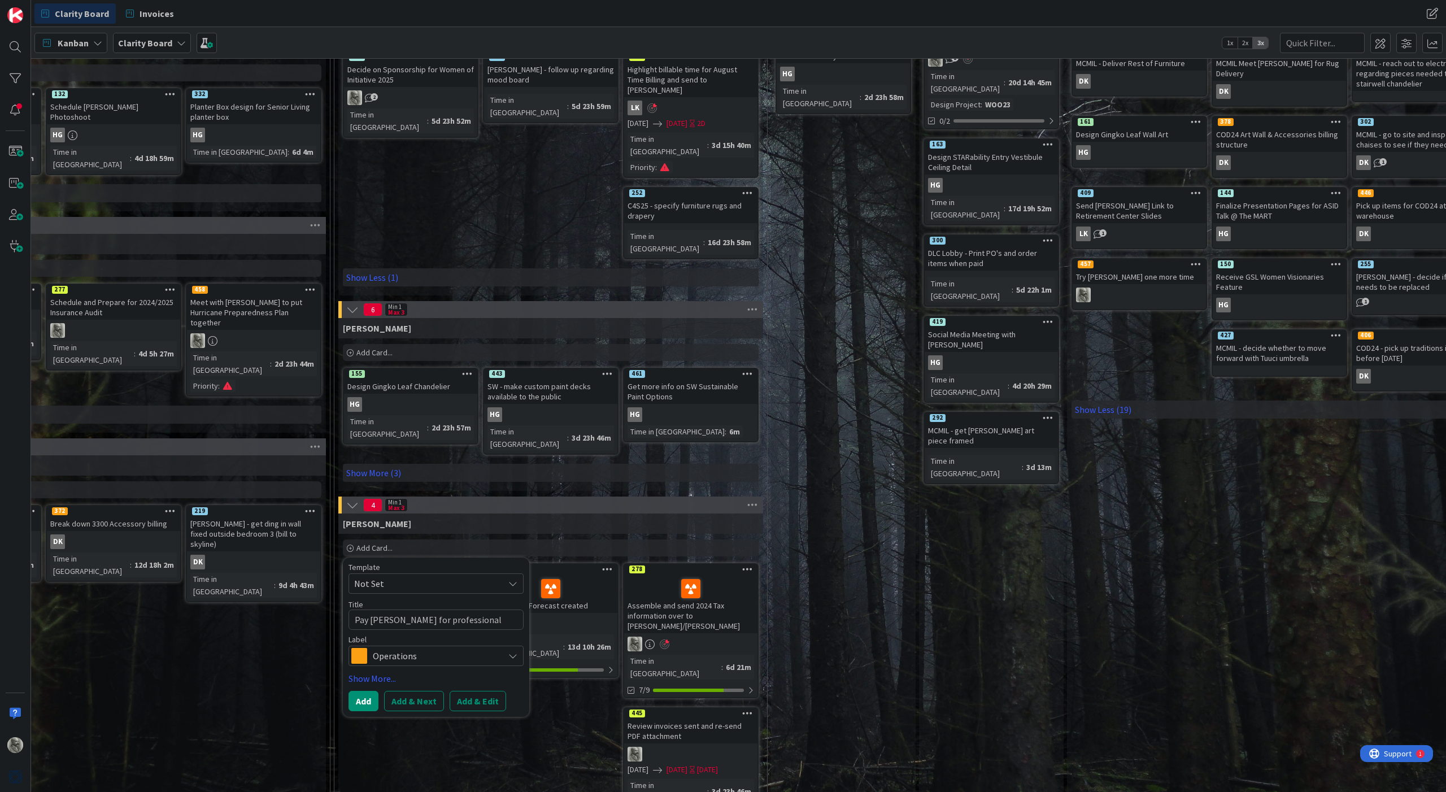
type textarea "Pay [PERSON_NAME] for professional insurance"
type textarea "x"
type textarea "Pay [PERSON_NAME] for professional insurance"
type textarea "x"
type textarea "Pay [PERSON_NAME] for professional insurance t"
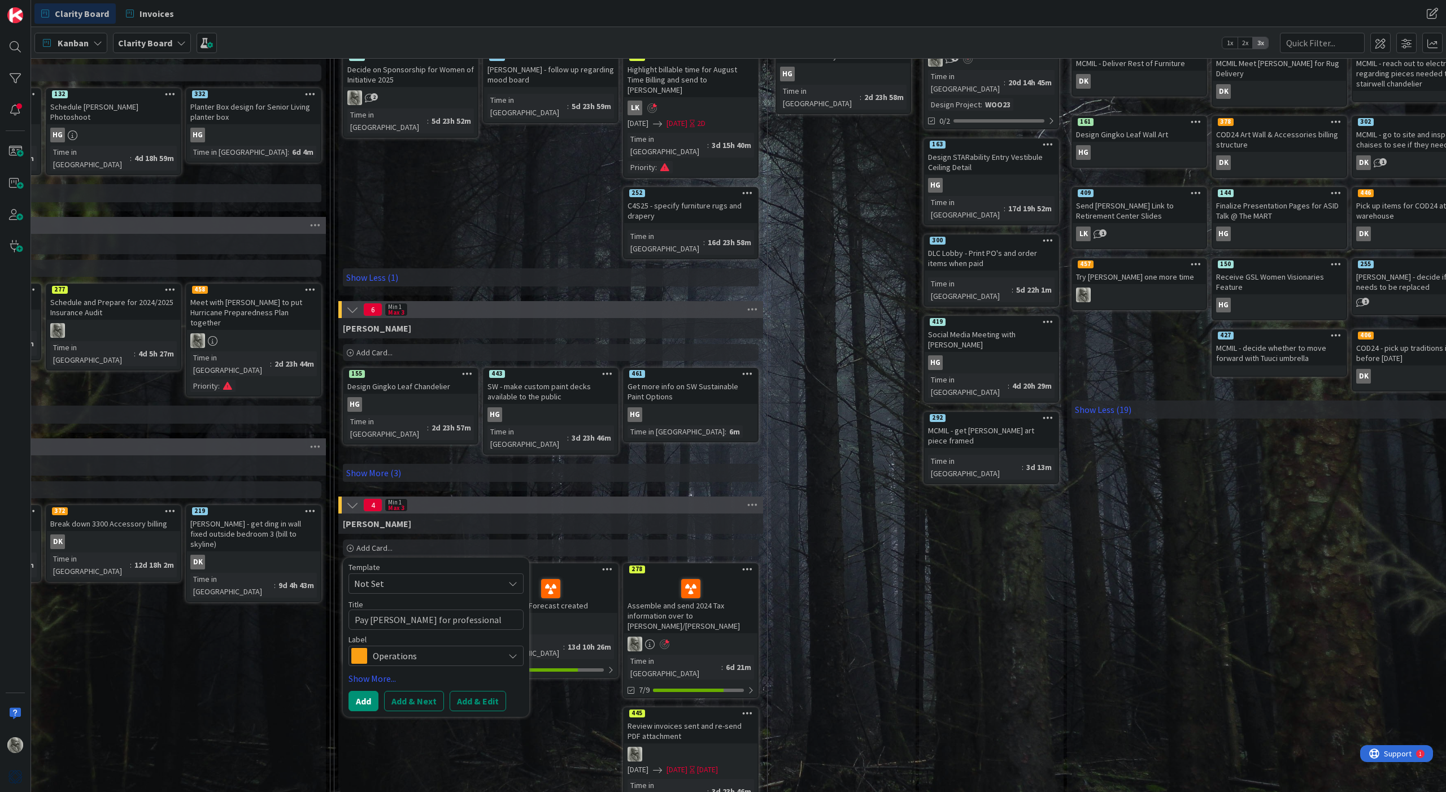
type textarea "x"
type textarea "Pay [PERSON_NAME] for professional insurance to"
type textarea "x"
type textarea "Pay [PERSON_NAME] for professional insurance [PERSON_NAME]"
type textarea "x"
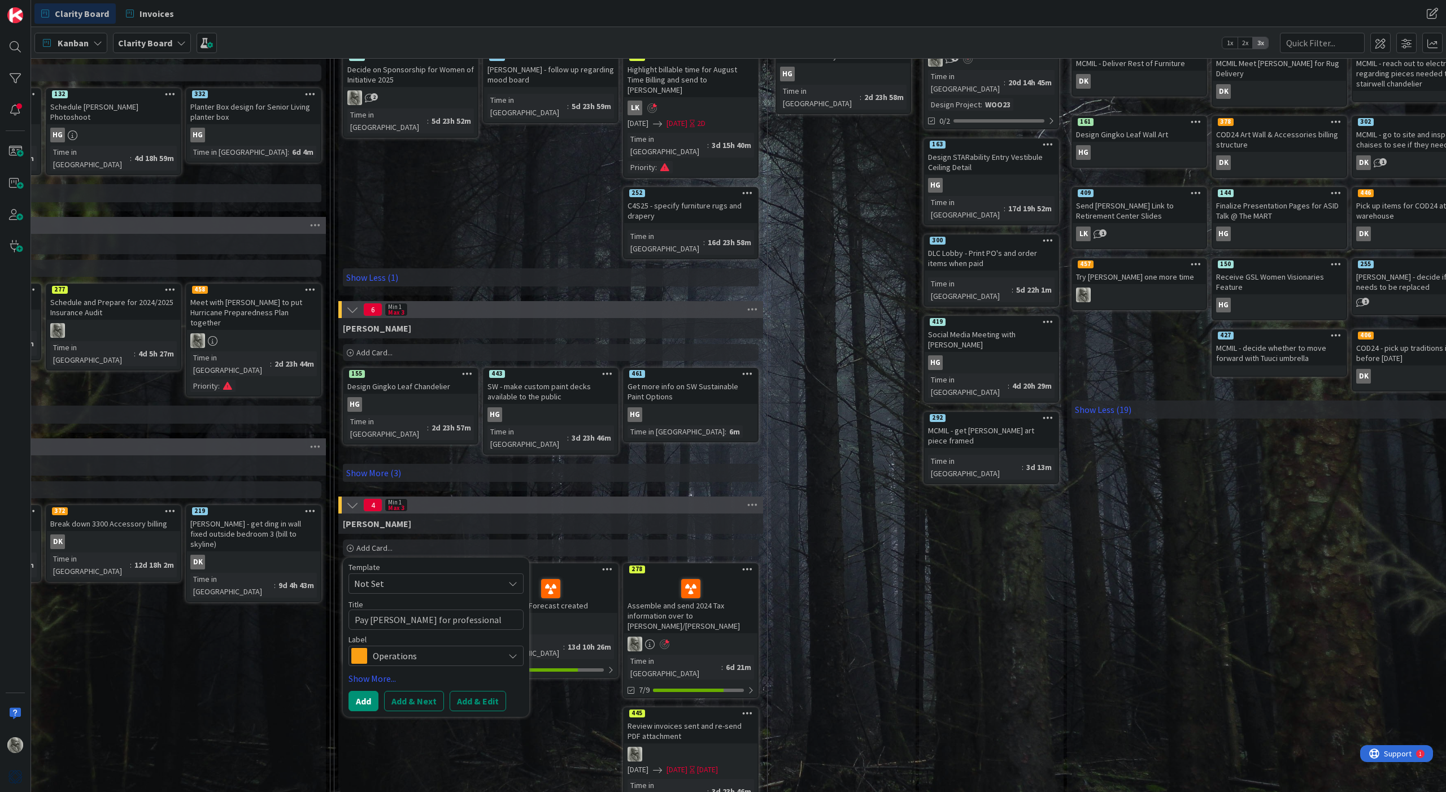
type textarea "Pay [PERSON_NAME] for professional insurance toda"
type textarea "x"
type textarea "Pay [PERSON_NAME] for professional insurance [DATE]"
type textarea "x"
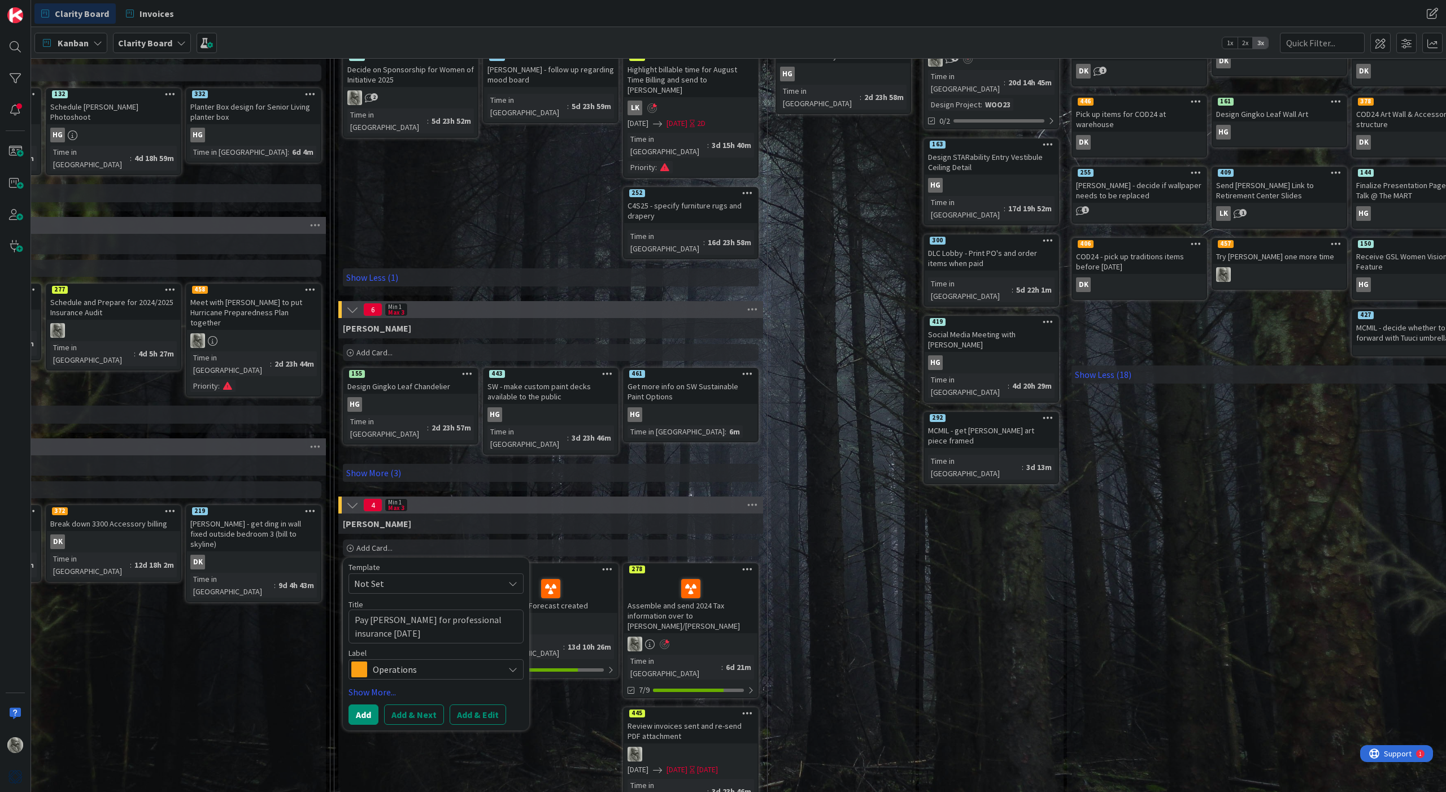
type textarea "Pay [PERSON_NAME] for professional insurance [DATE]"
click at [381, 588] on span "Operations" at bounding box center [435, 670] width 125 height 16
click at [397, 588] on span "Finance" at bounding box center [460, 777] width 138 height 17
click at [363, 588] on button "Add" at bounding box center [364, 715] width 30 height 20
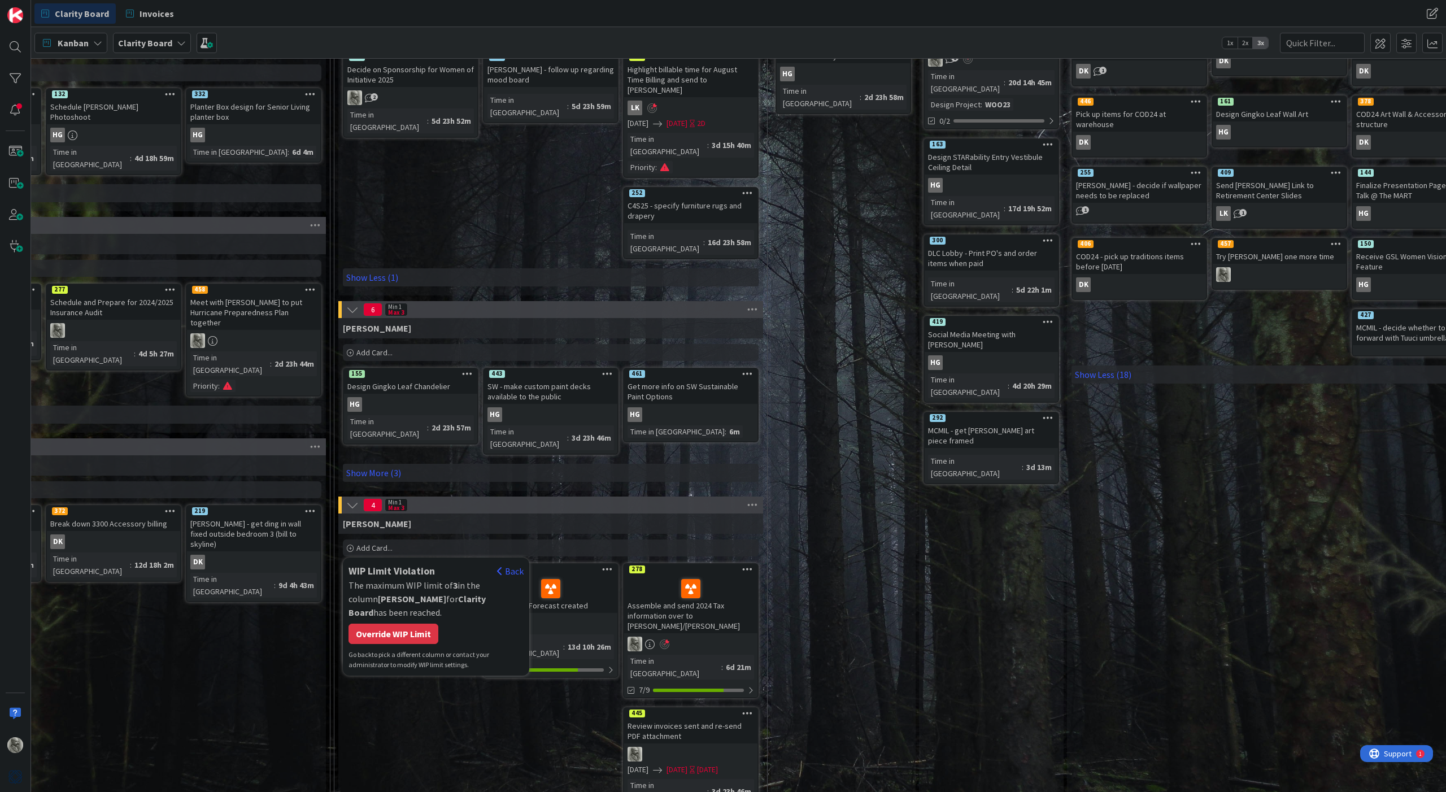
type textarea "x"
click at [394, 588] on div "Override WIP Limit" at bounding box center [394, 634] width 90 height 20
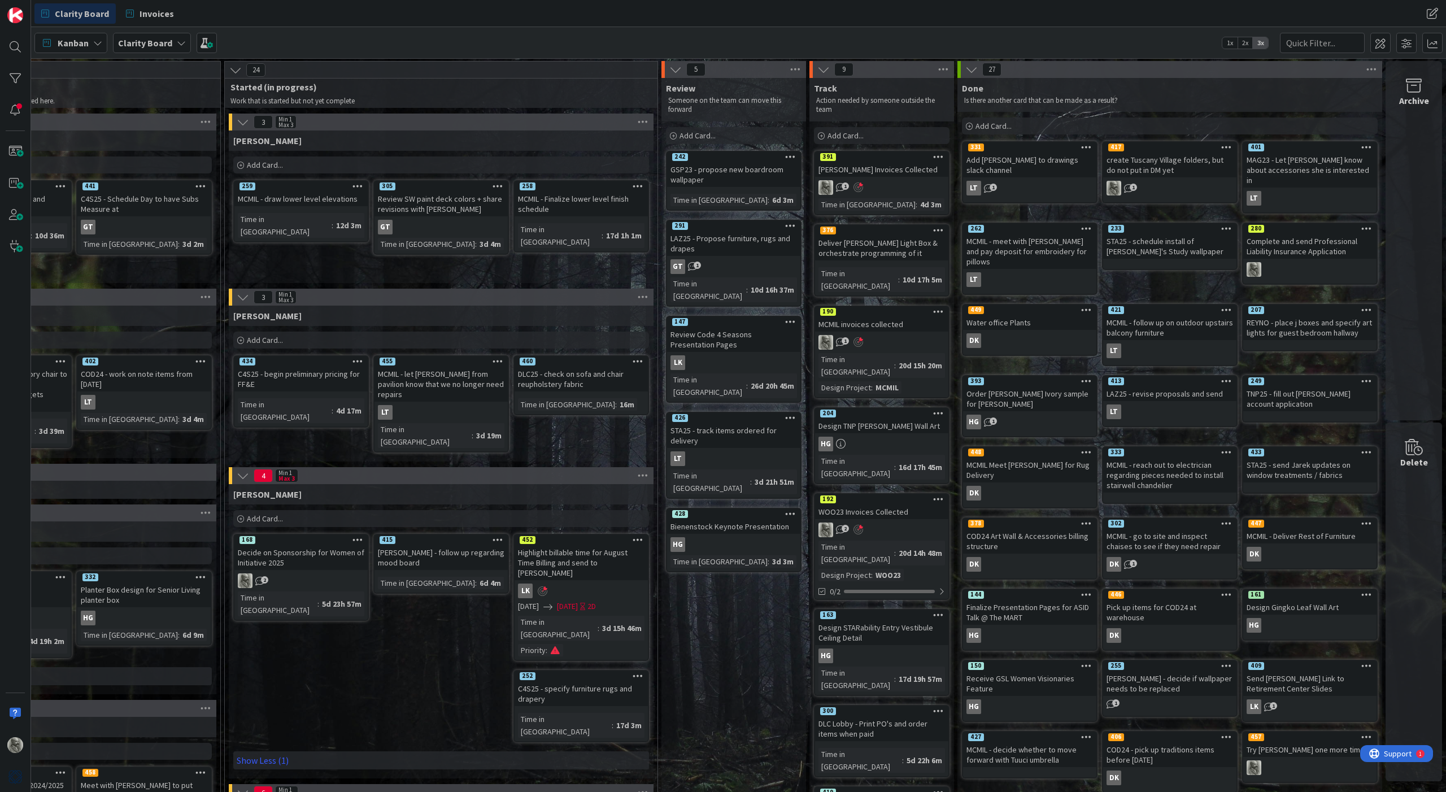
scroll to position [0, 966]
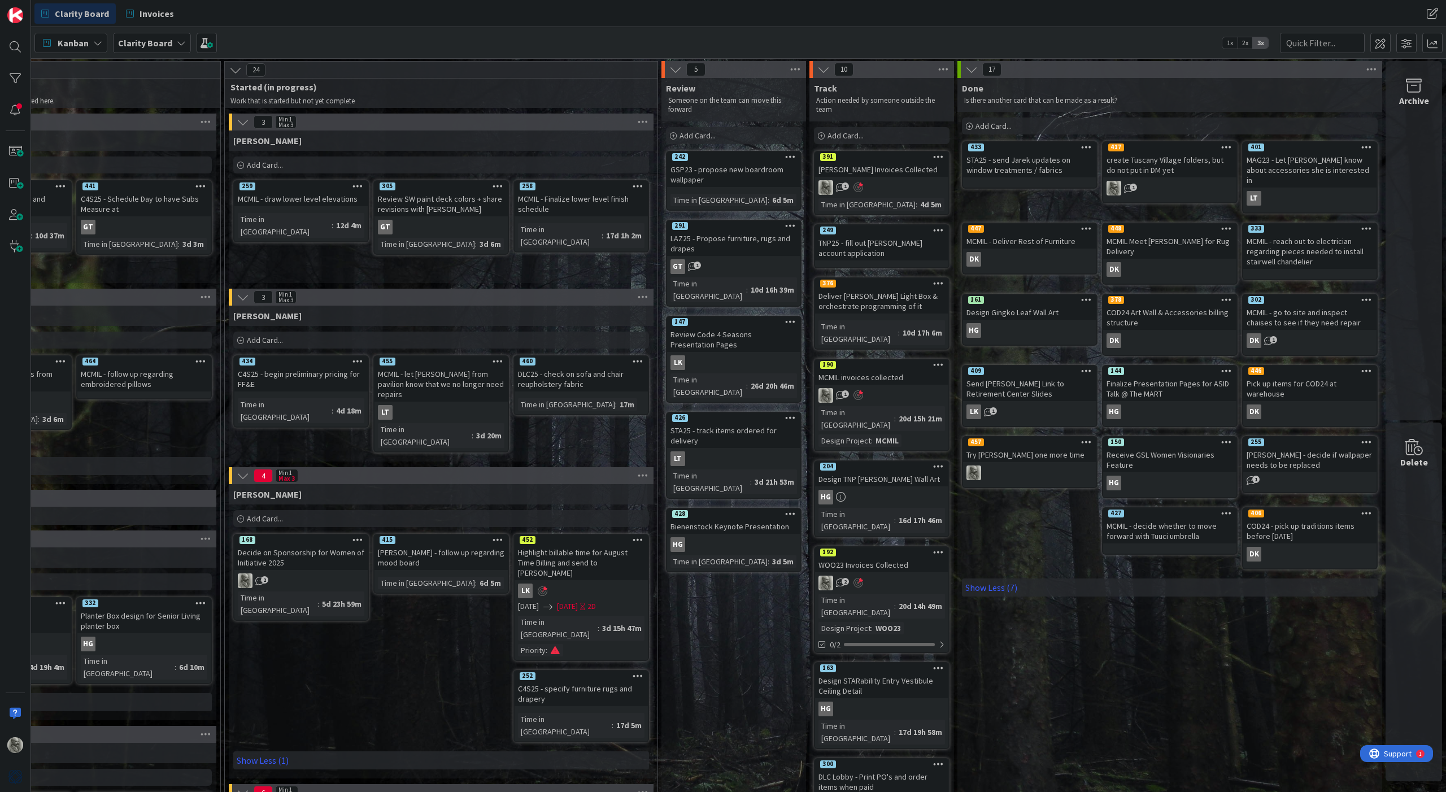
click at [976, 407] on span "1" at bounding box center [993, 410] width 7 height 7
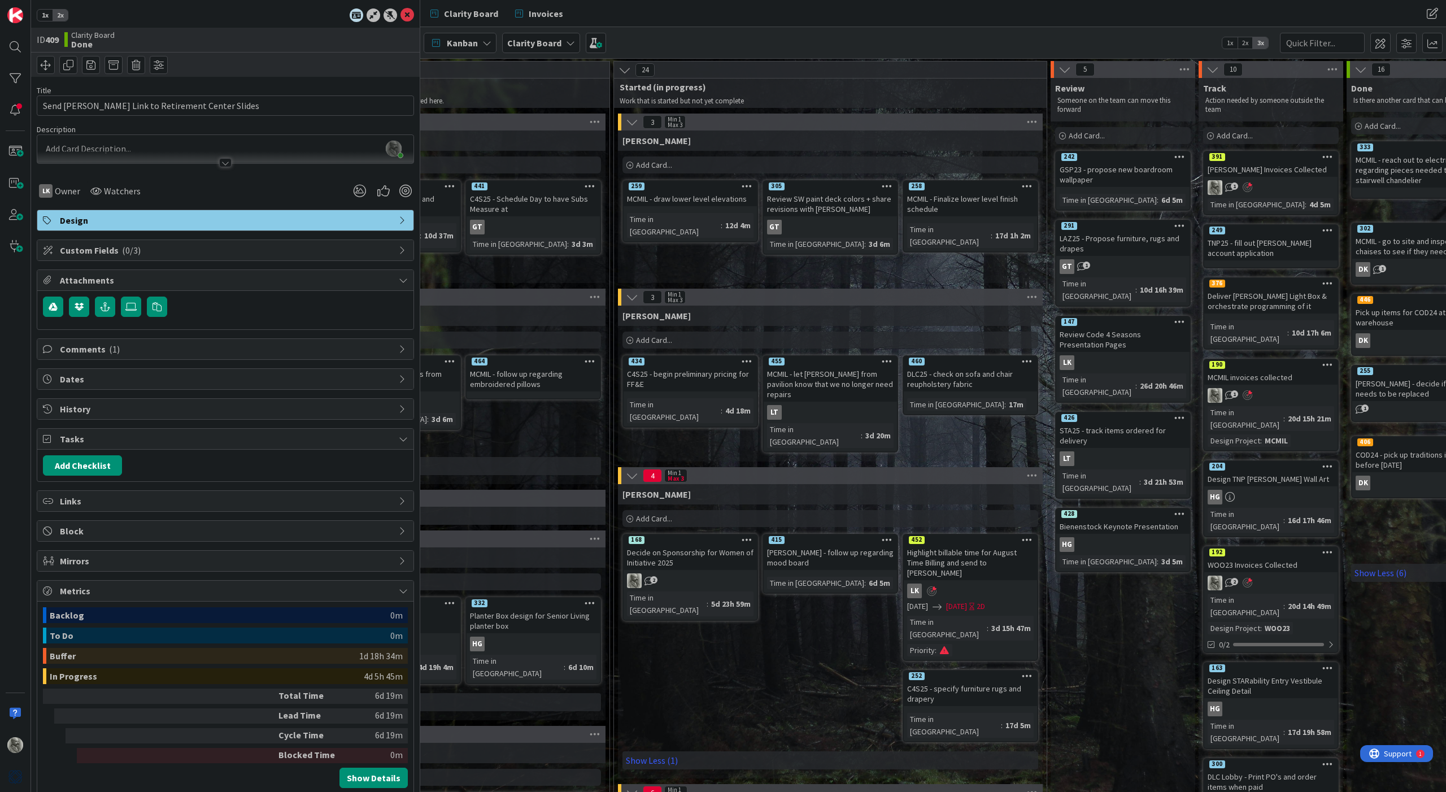
click at [112, 344] on span "( 1 )" at bounding box center [114, 349] width 11 height 11
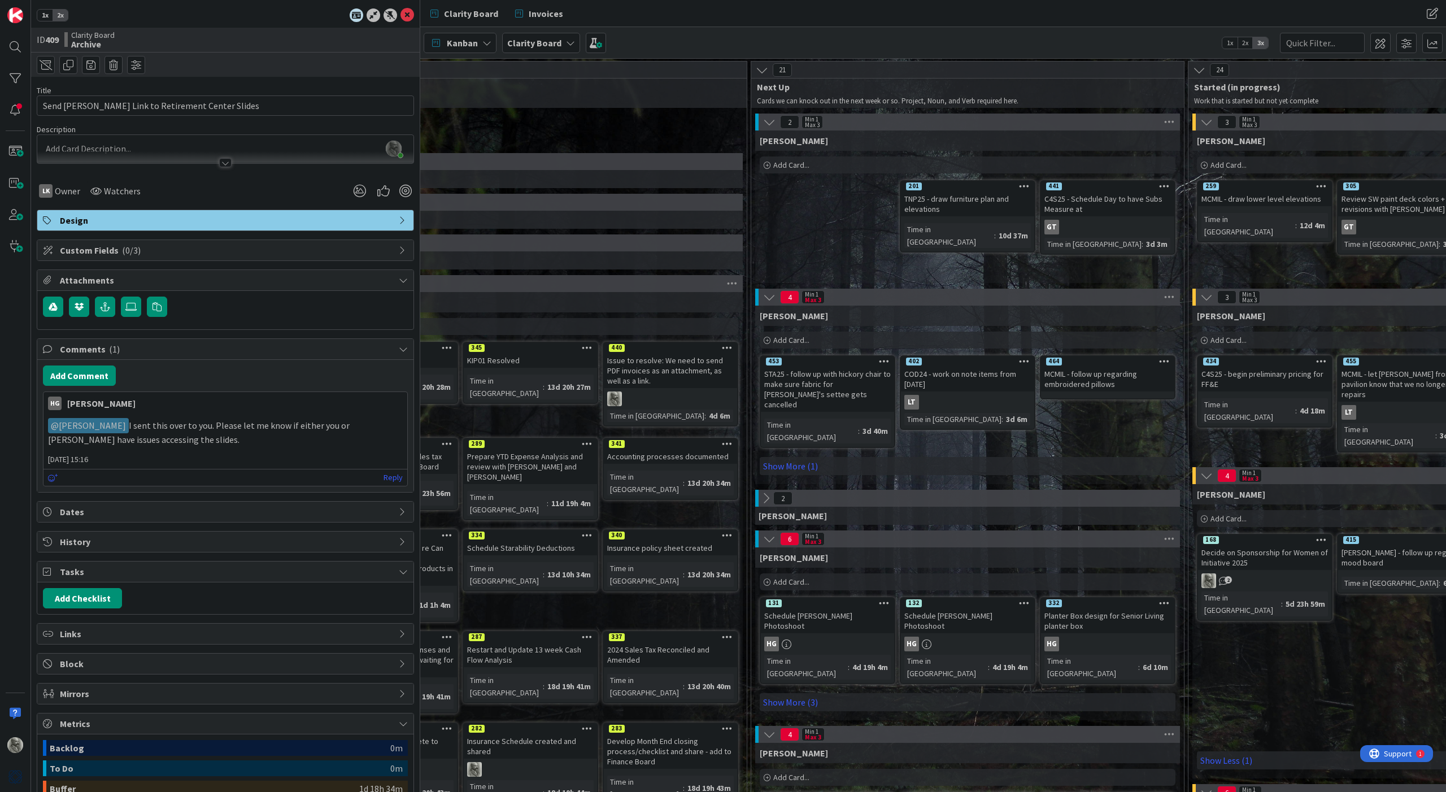
scroll to position [0, 390]
click at [292, 436] on p "﻿ @ [PERSON_NAME] ﻿ I sent this over to you. Please let me know if either you o…" at bounding box center [225, 432] width 355 height 28
